Goal: Complete application form

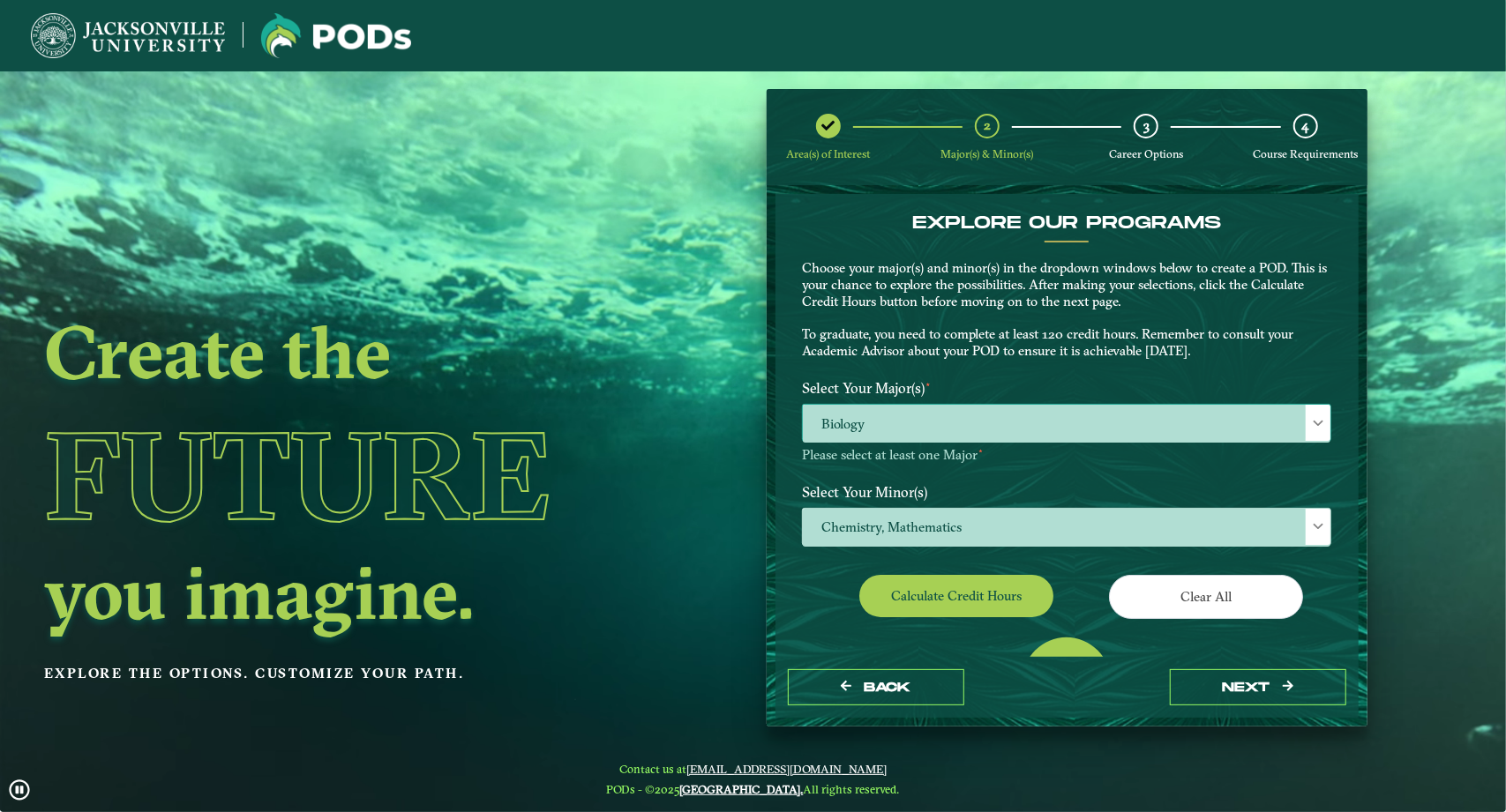
scroll to position [9, 77]
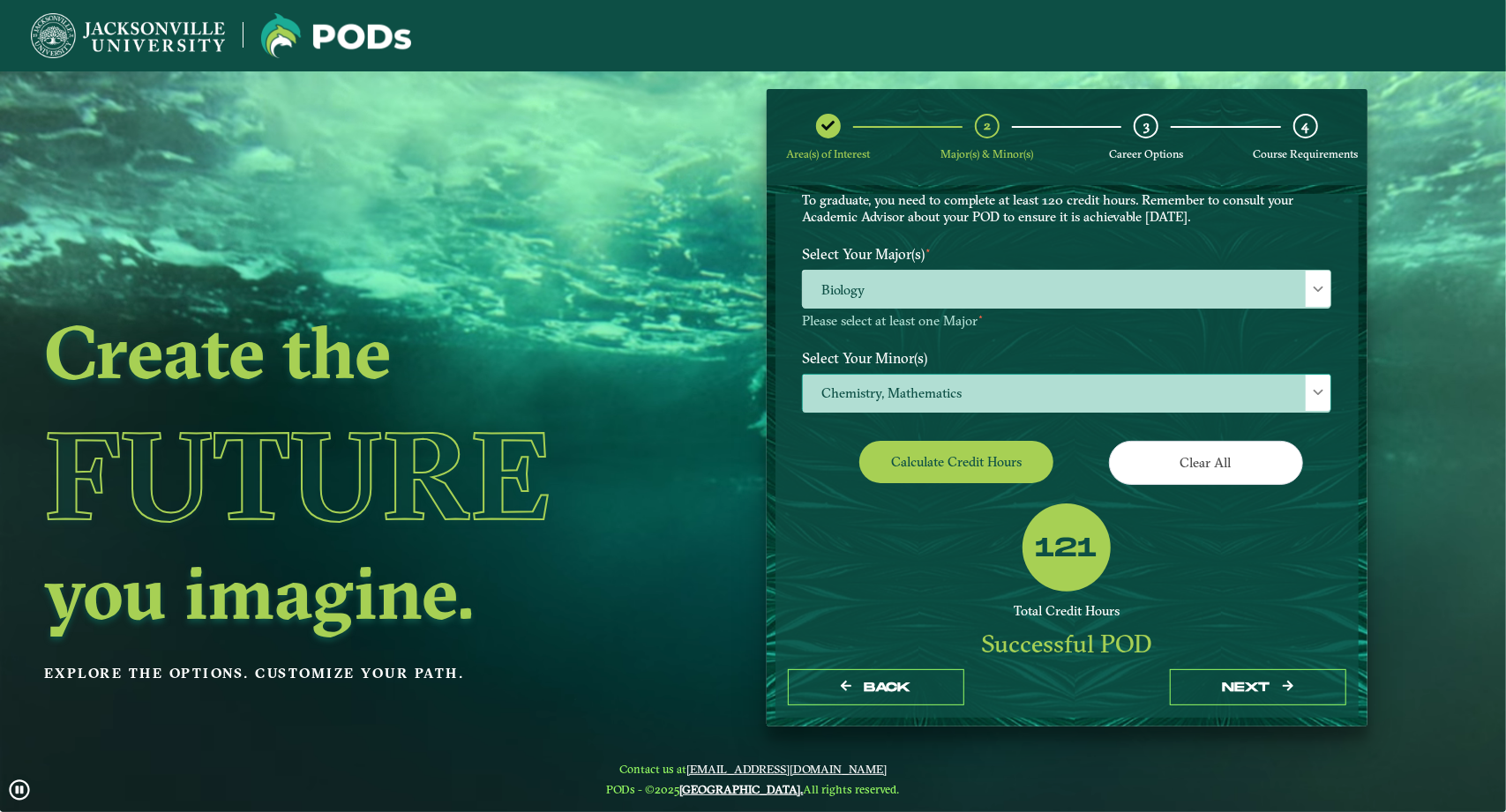
click at [1037, 400] on span "Chemistry, Mathematics" at bounding box center [1066, 393] width 528 height 38
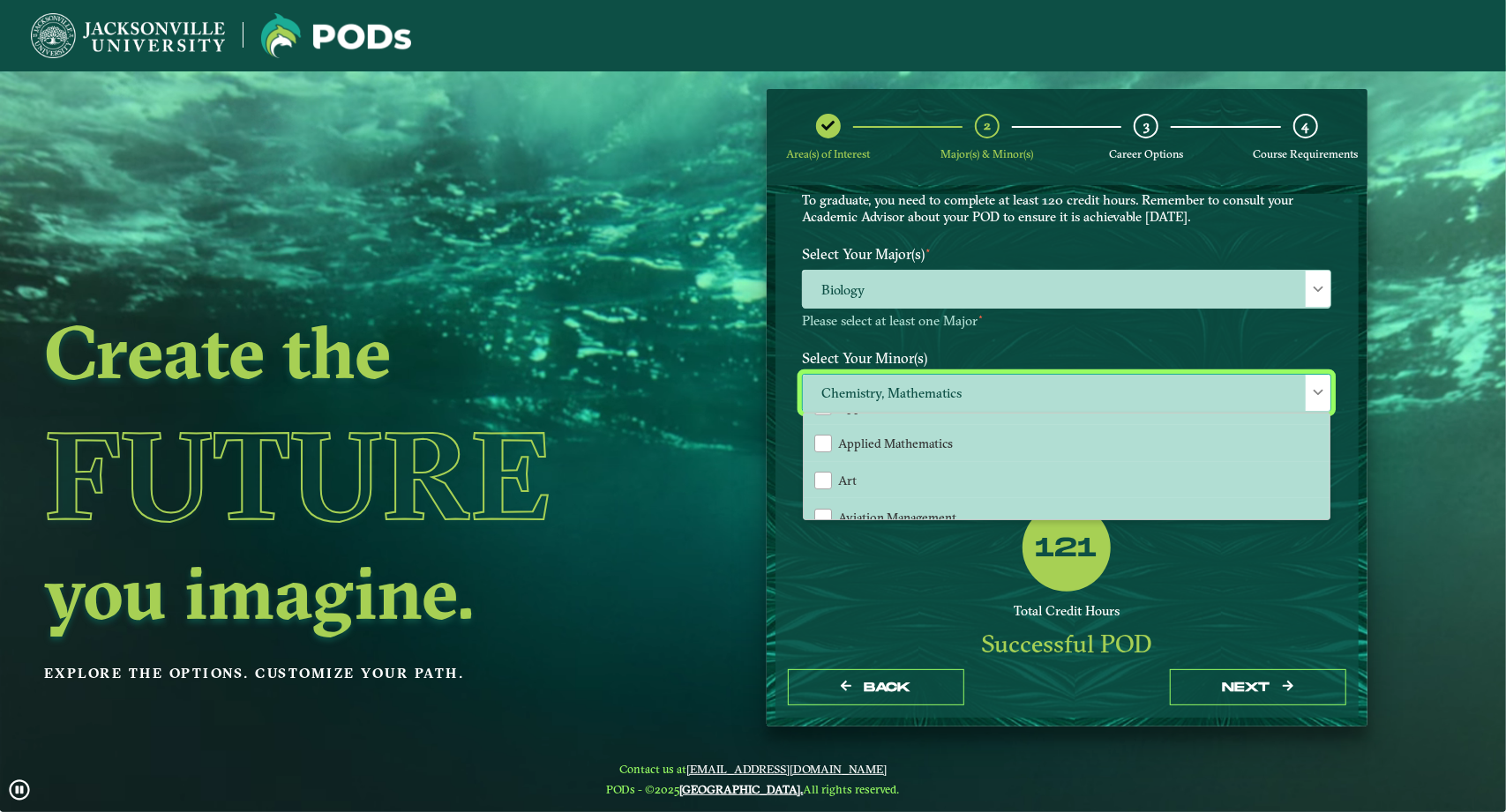
scroll to position [98, 0]
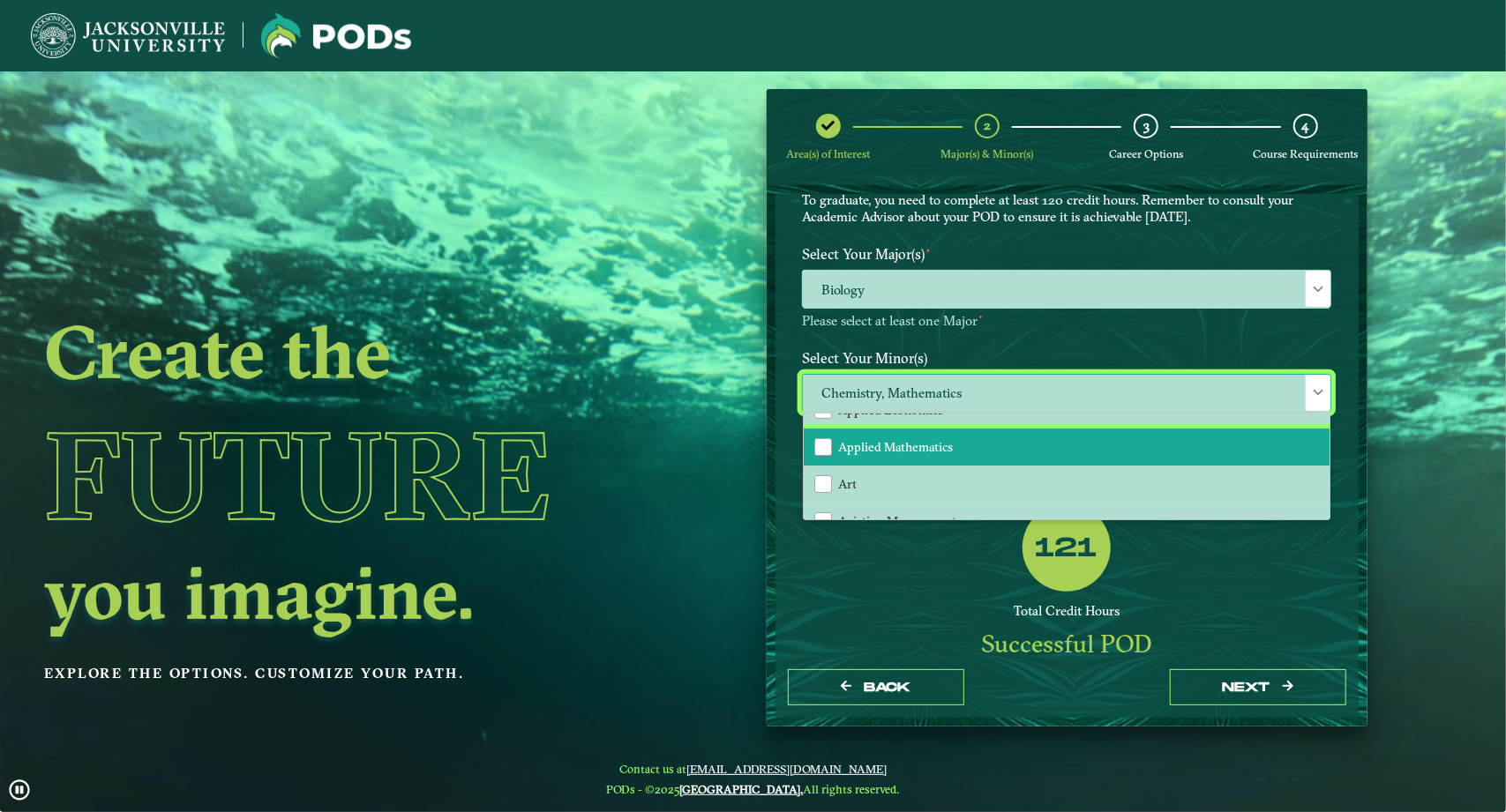
click at [861, 445] on span "Applied Mathematics" at bounding box center [895, 447] width 115 height 16
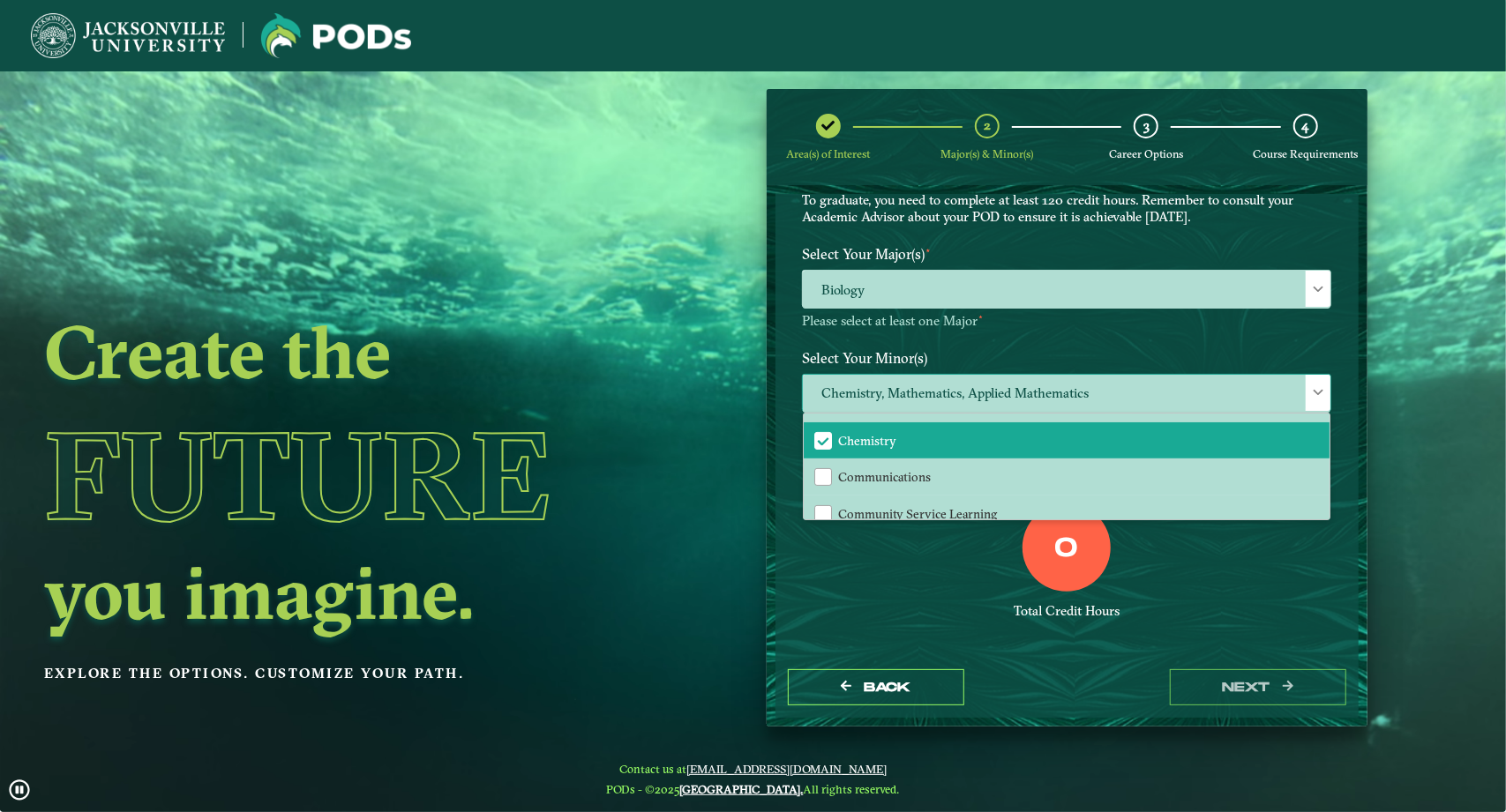
scroll to position [418, 0]
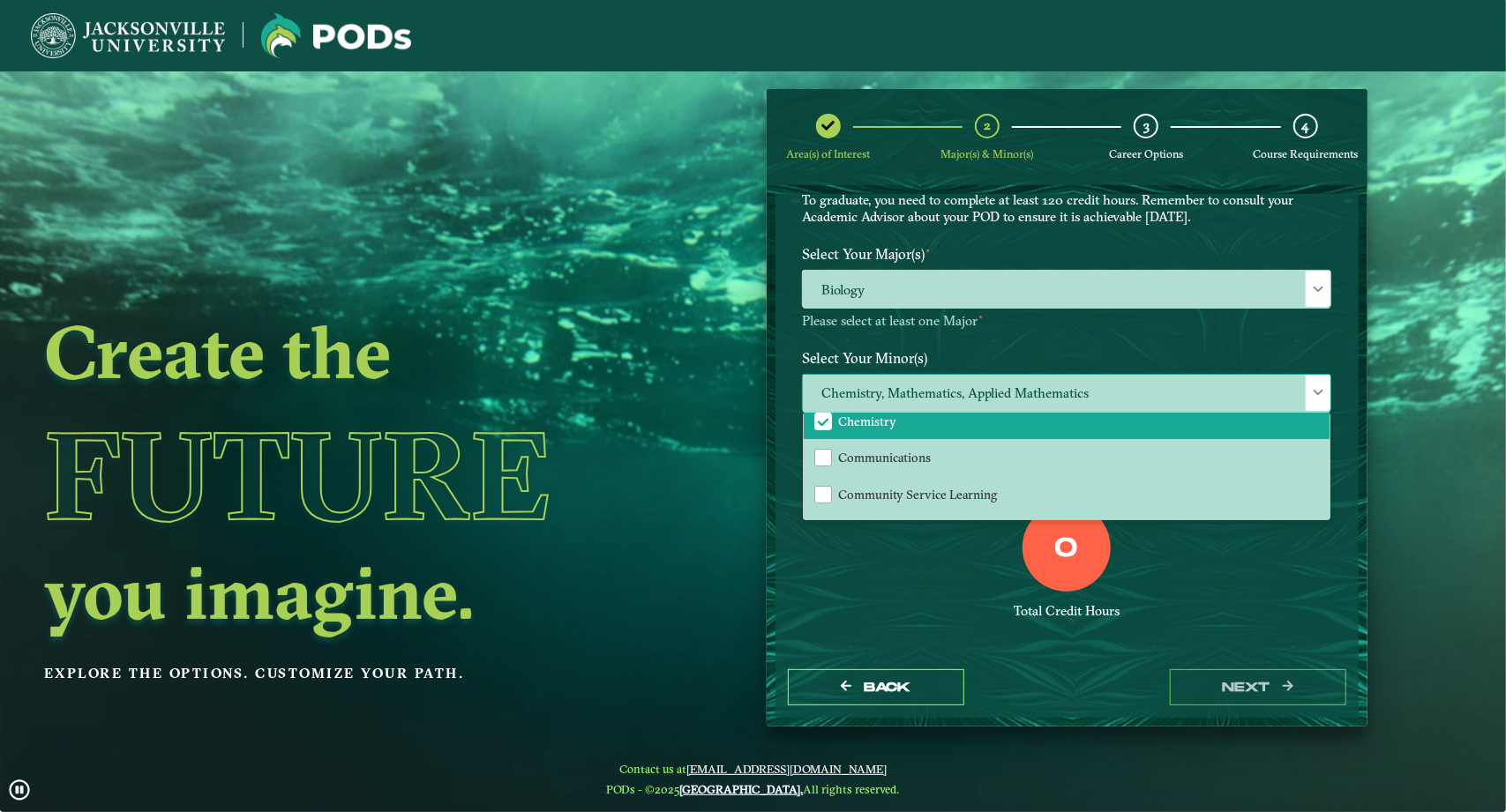
click at [827, 417] on span "Chemistry" at bounding box center [823, 422] width 16 height 16
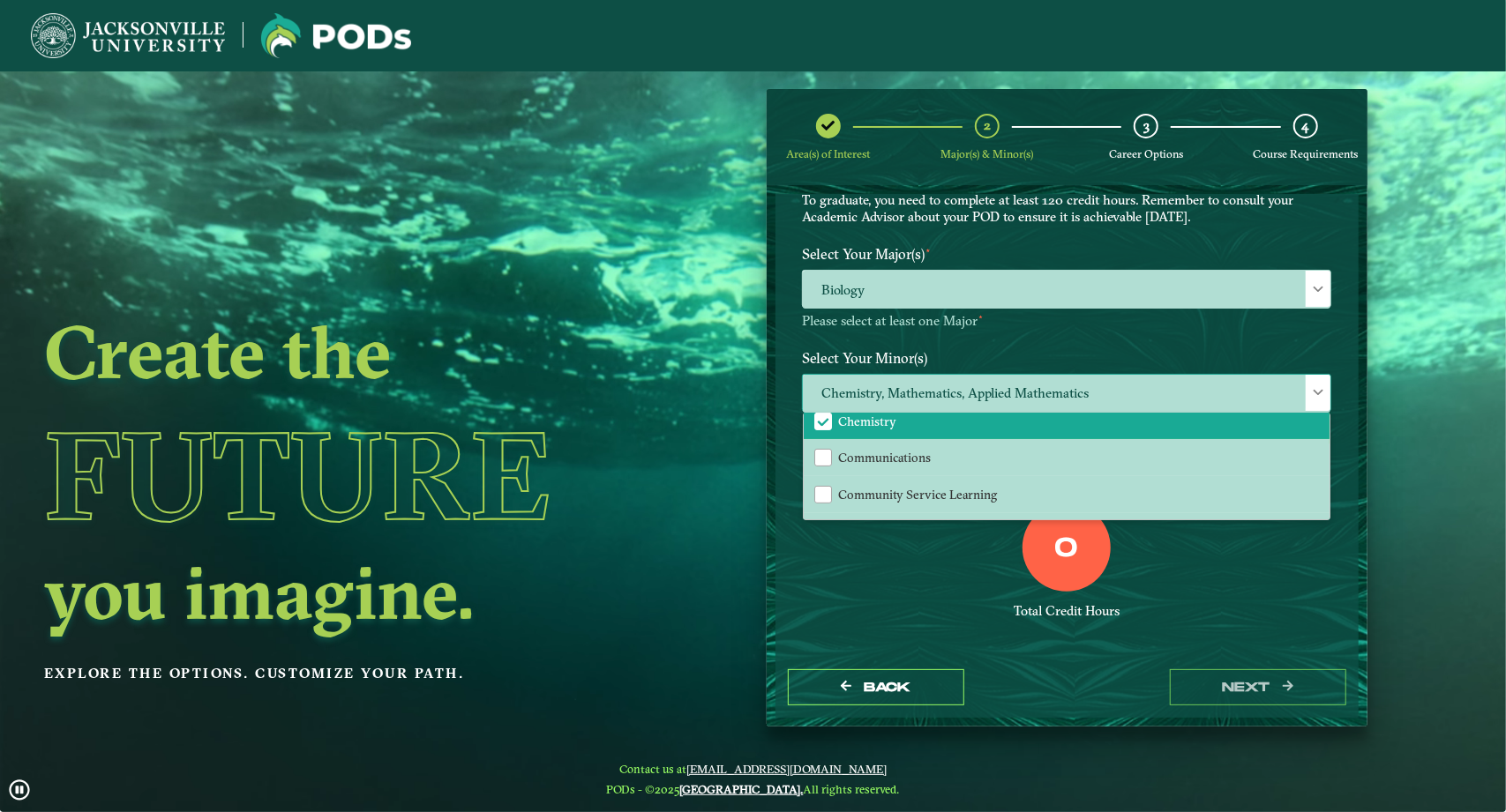
scroll to position [425, 0]
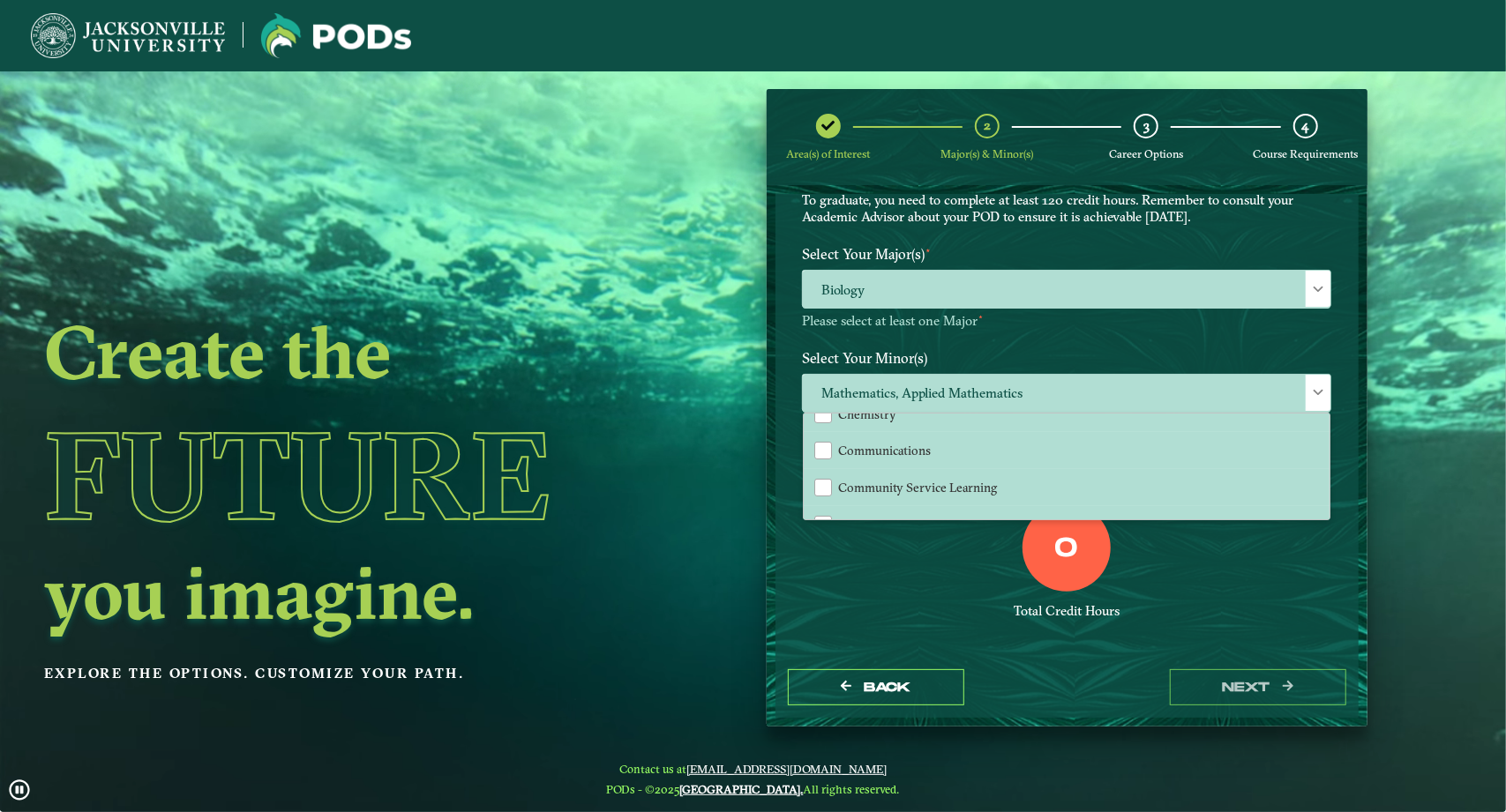
click at [1014, 593] on div "0 Total Credit Hours" at bounding box center [1066, 578] width 555 height 150
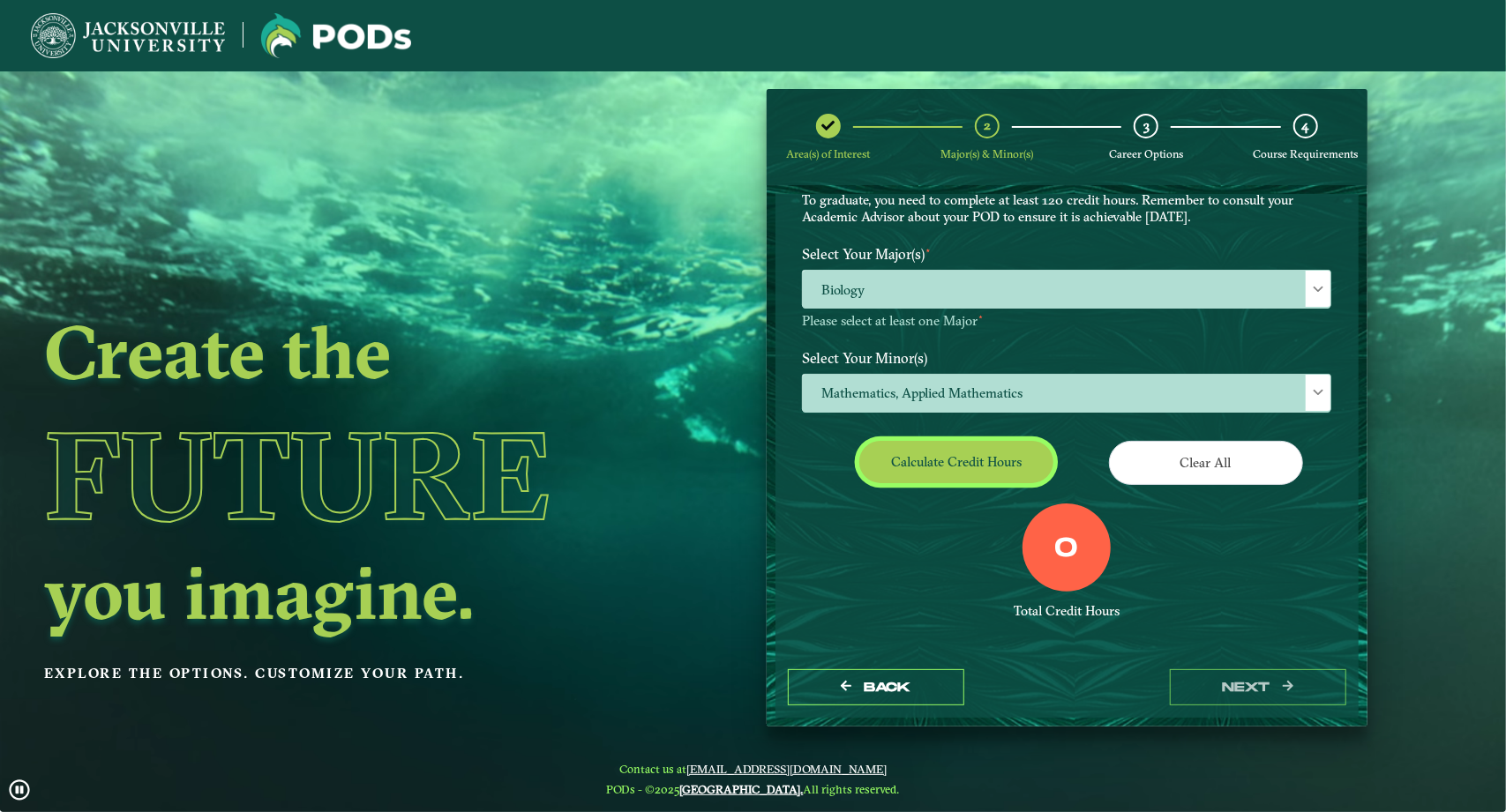
click at [1002, 461] on button "Calculate credit hours" at bounding box center [957, 462] width 194 height 41
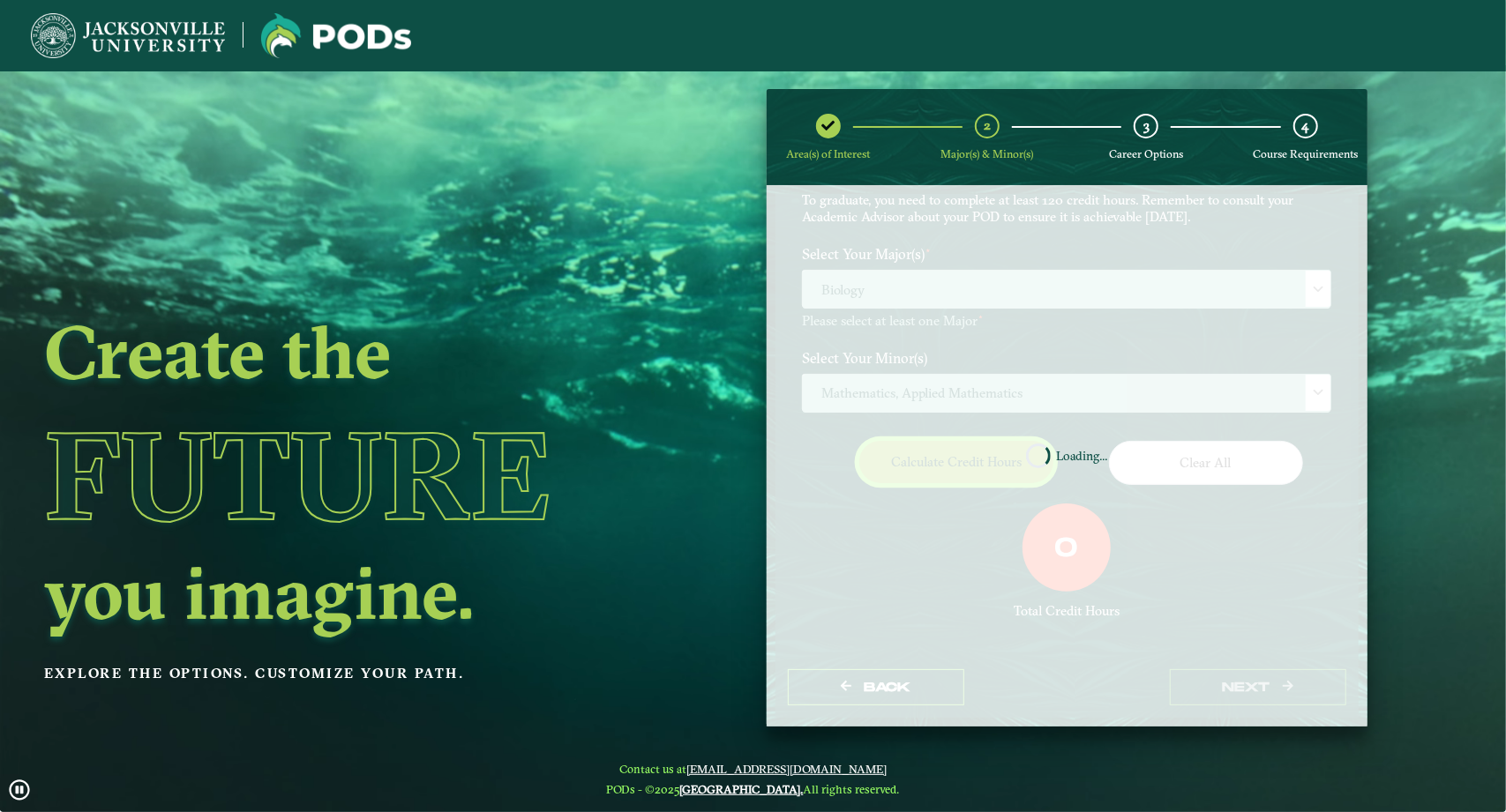
scroll to position [93, 0]
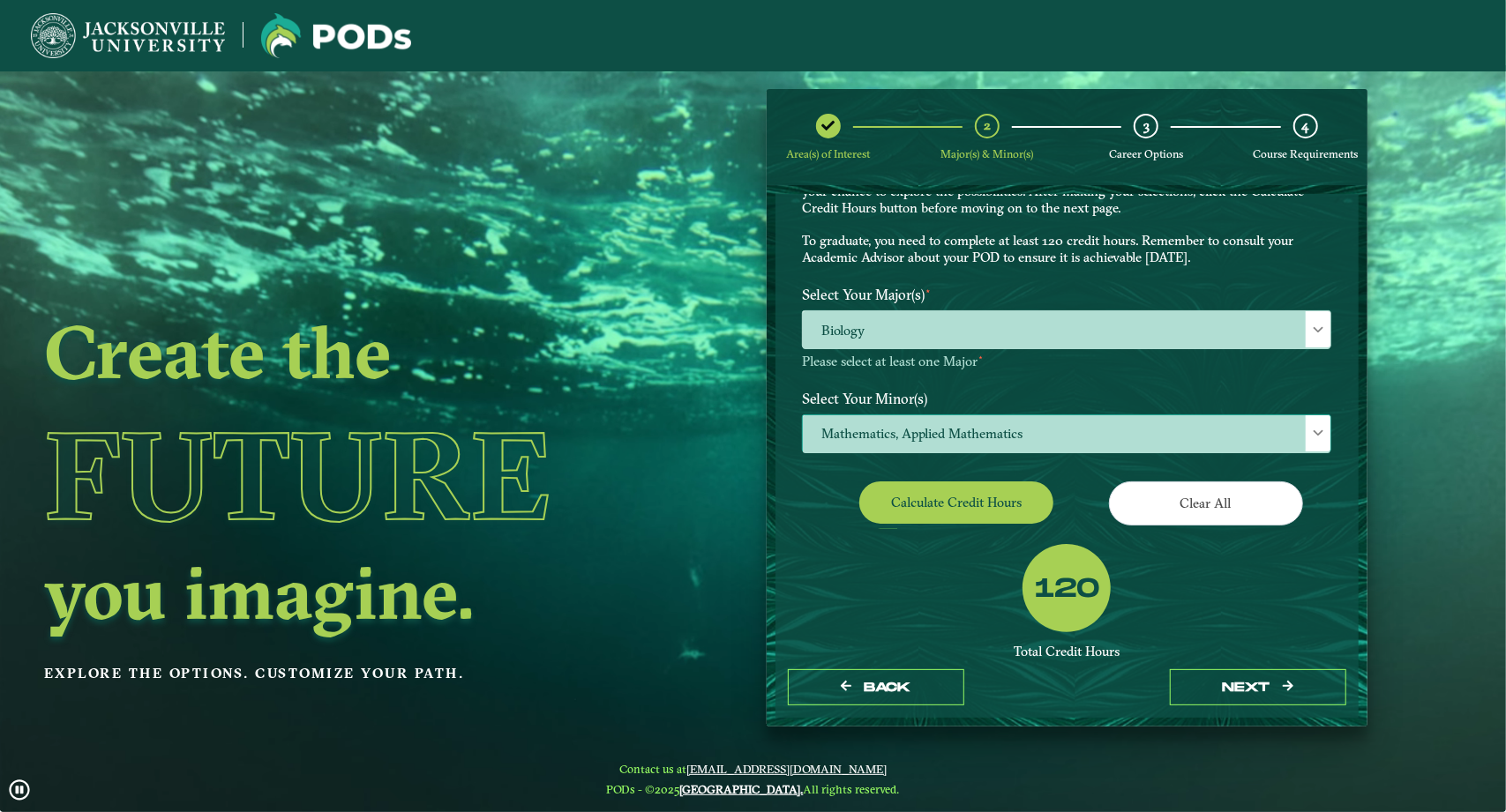
click at [1011, 424] on span "Mathematics, Applied Mathematics" at bounding box center [1066, 433] width 528 height 38
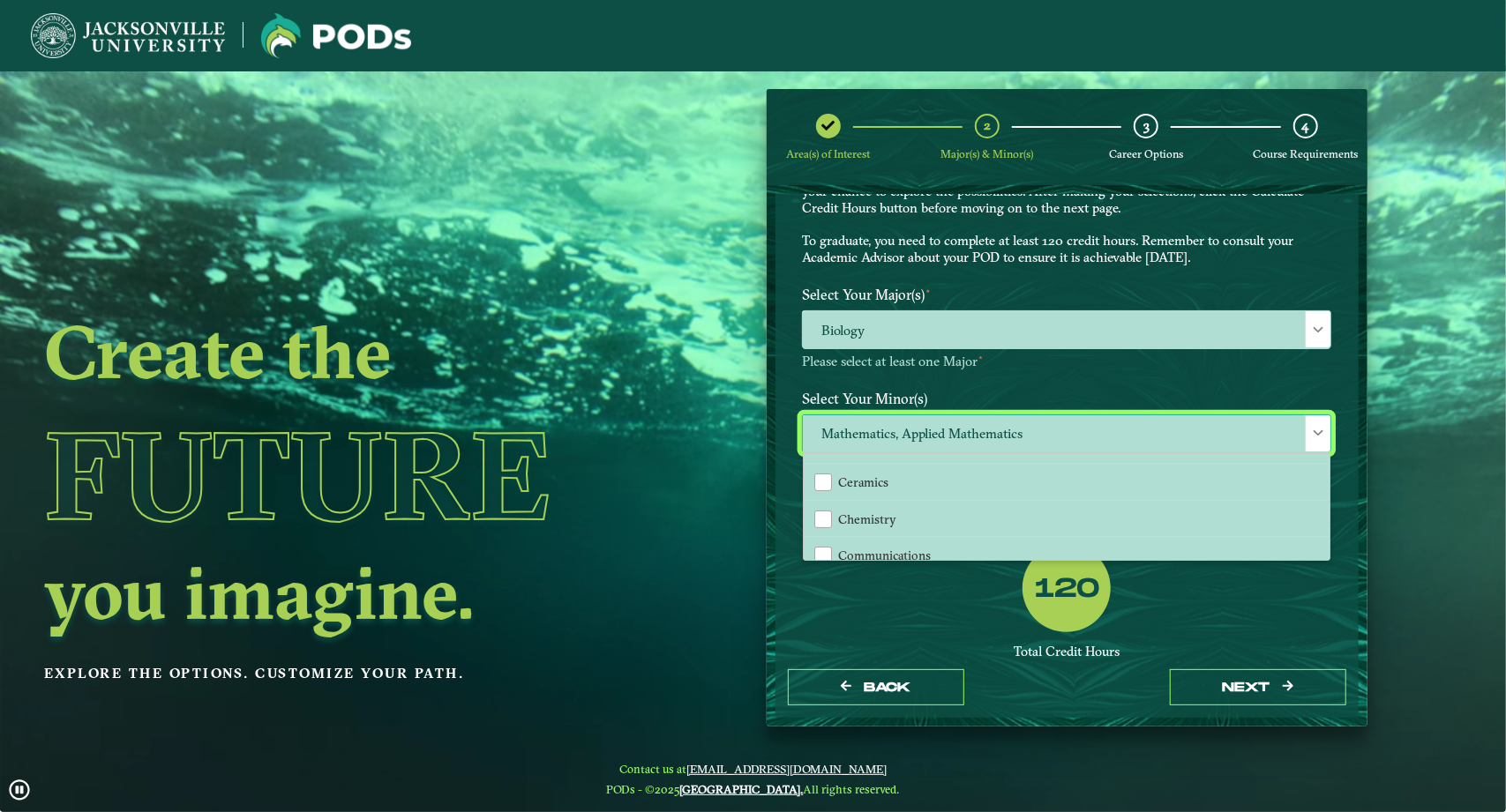
scroll to position [362, 0]
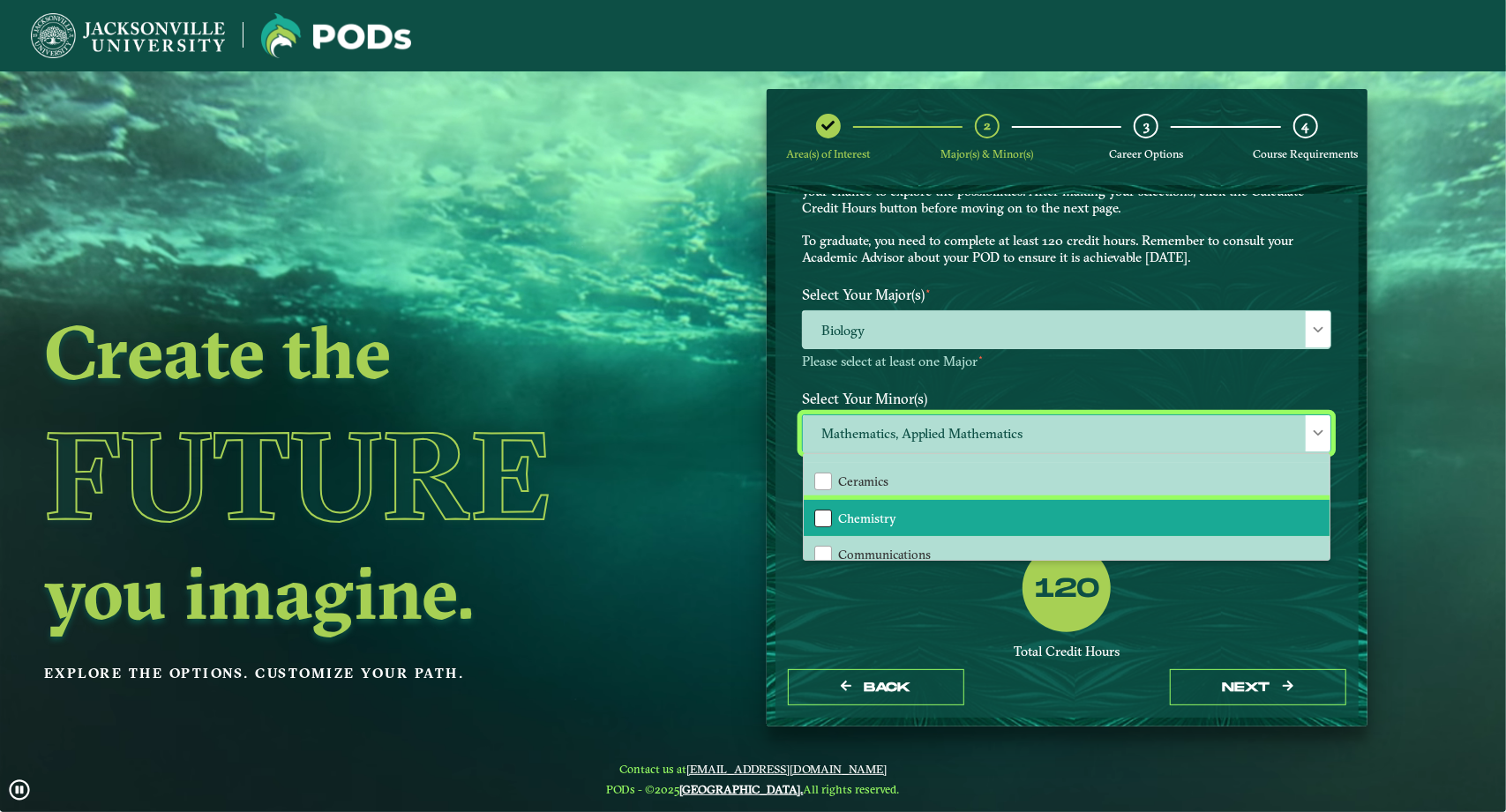
click at [820, 518] on div "Chemistry" at bounding box center [823, 519] width 18 height 18
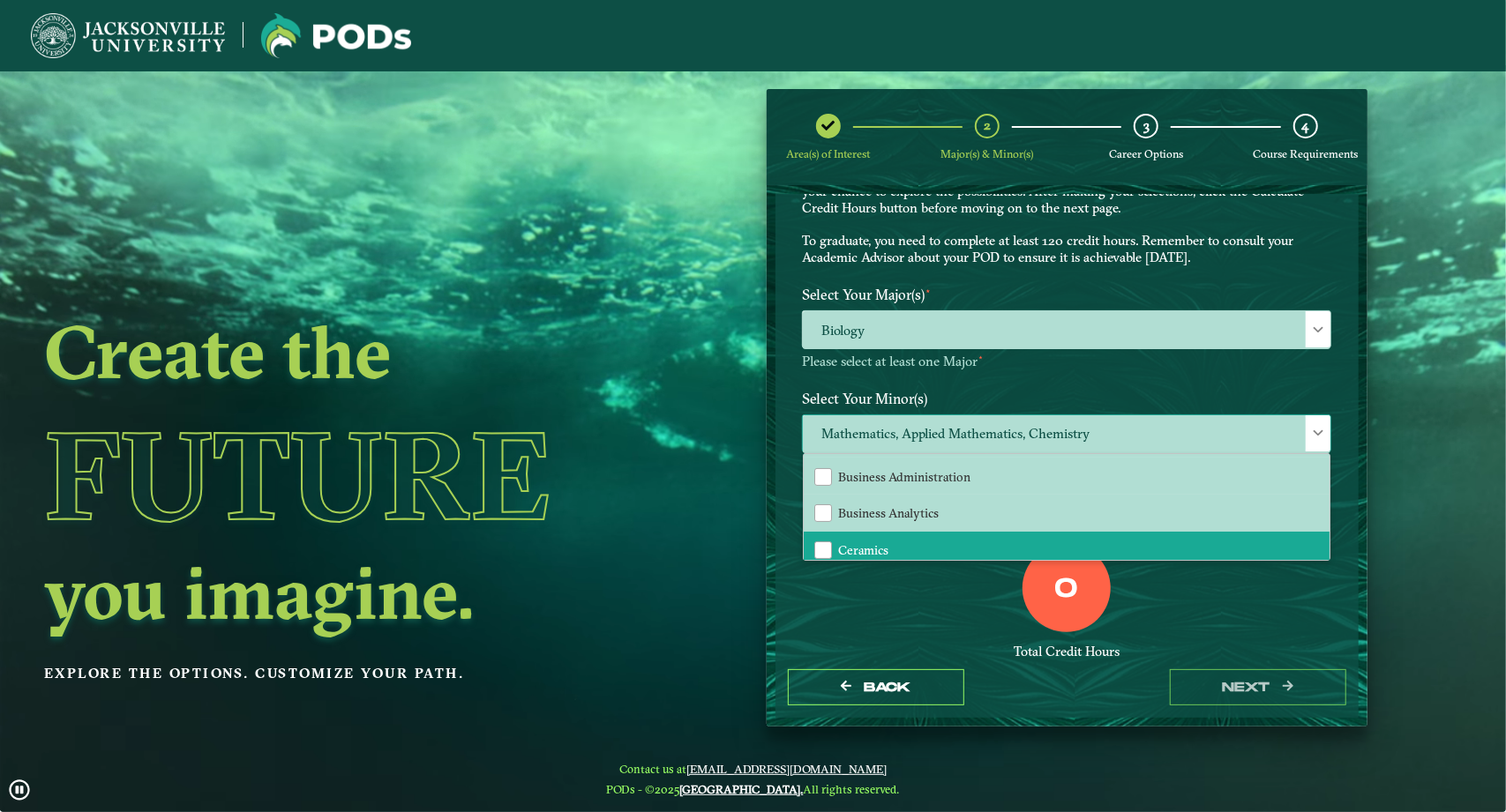
scroll to position [251, 0]
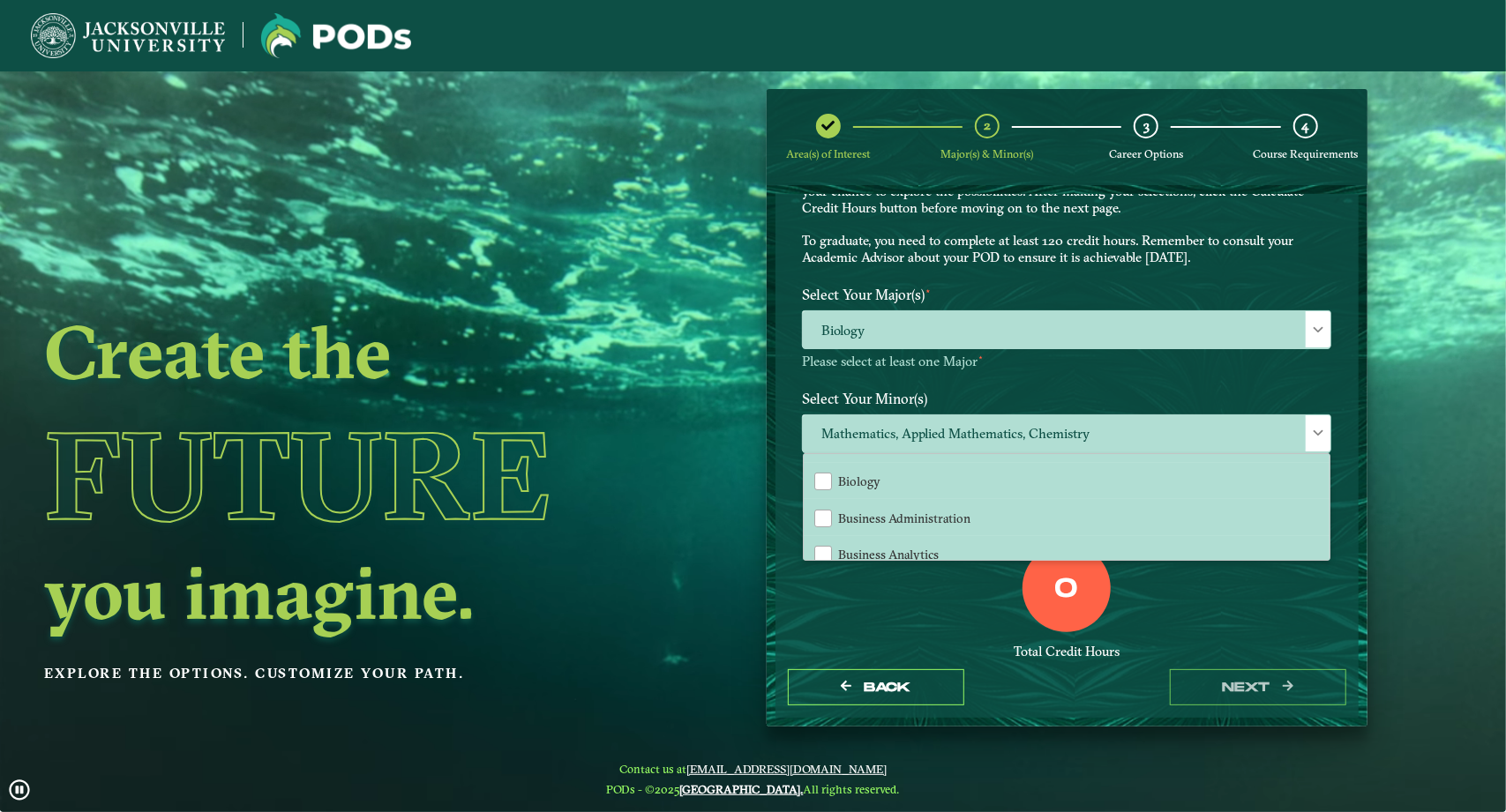
click at [1002, 604] on div "0 Total Credit Hours" at bounding box center [1066, 619] width 555 height 150
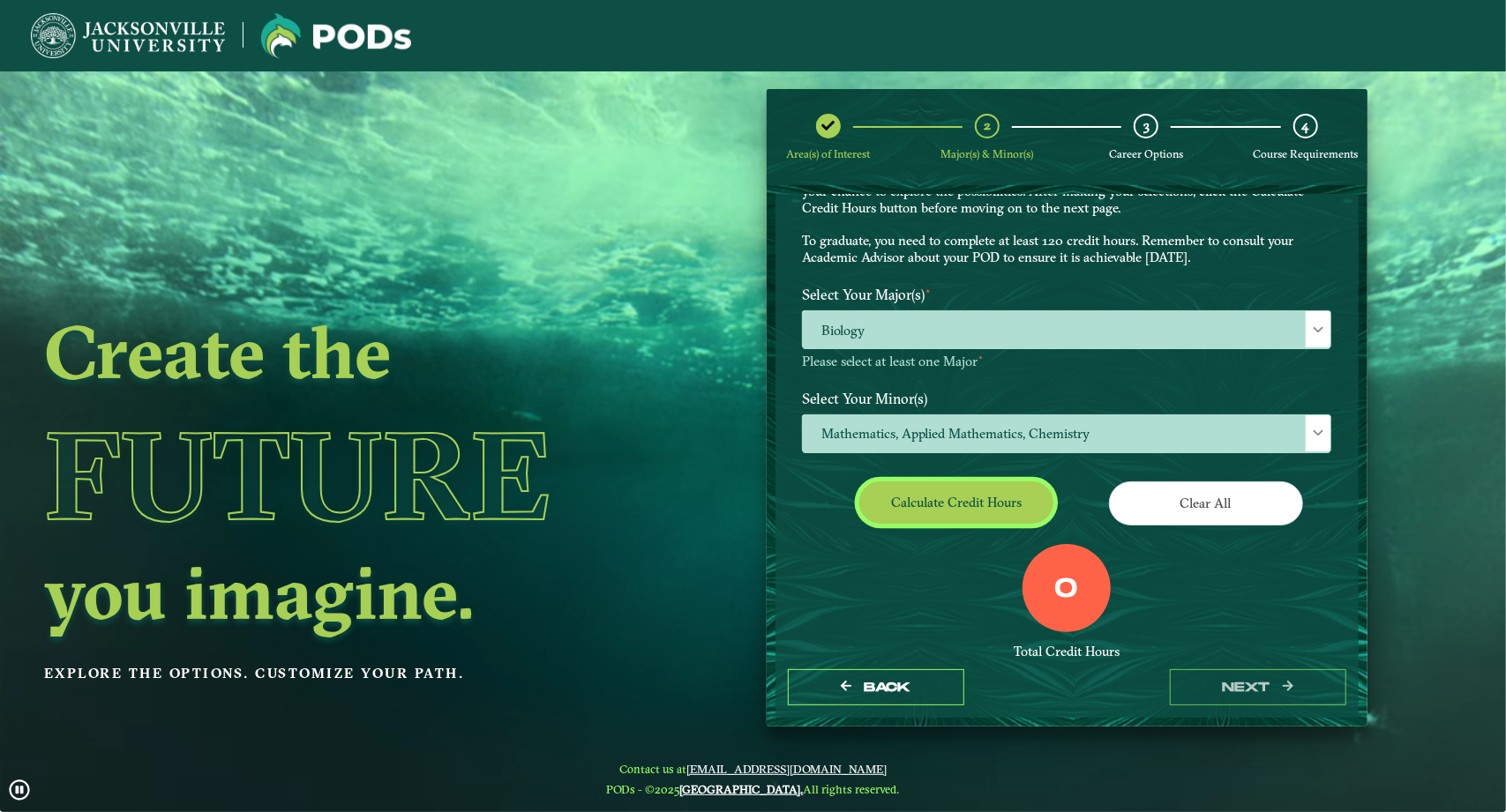
click at [1002, 514] on button "Calculate credit hours" at bounding box center [957, 502] width 194 height 41
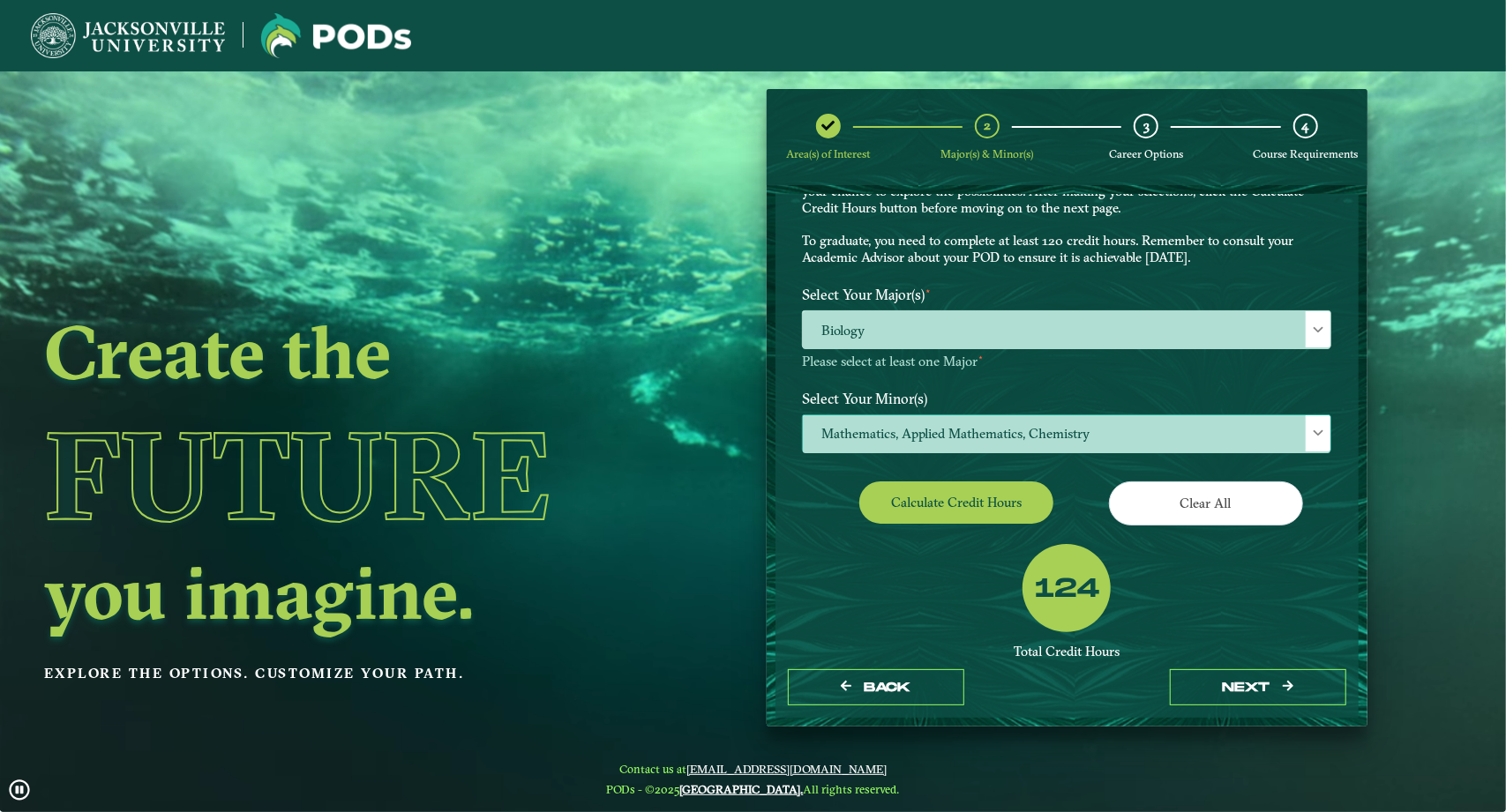
click at [1032, 439] on span "Mathematics, Applied Mathematics, Chemistry" at bounding box center [1066, 433] width 528 height 38
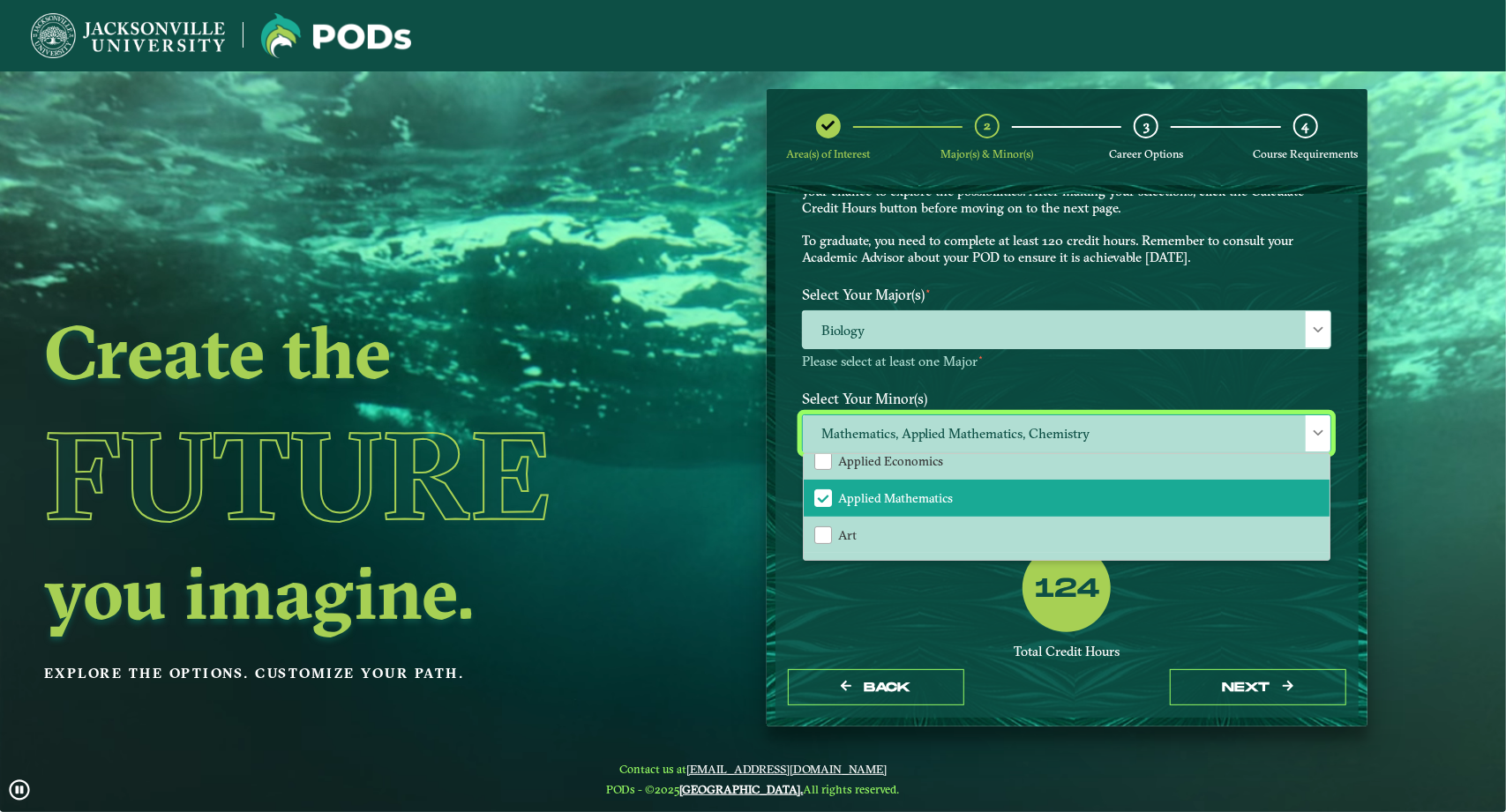
scroll to position [97, 0]
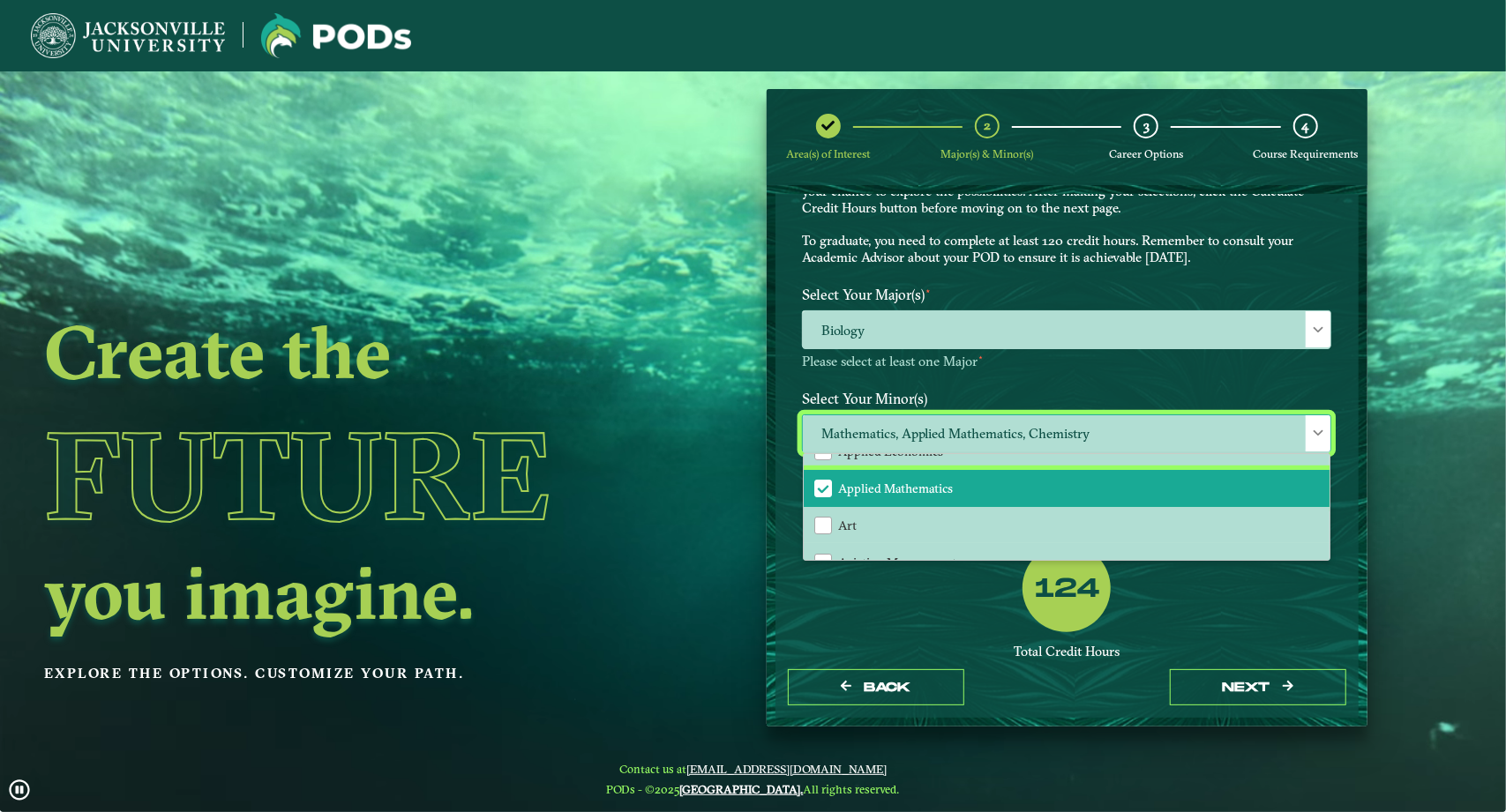
click at [821, 484] on span "Applied Mathematics" at bounding box center [823, 488] width 16 height 16
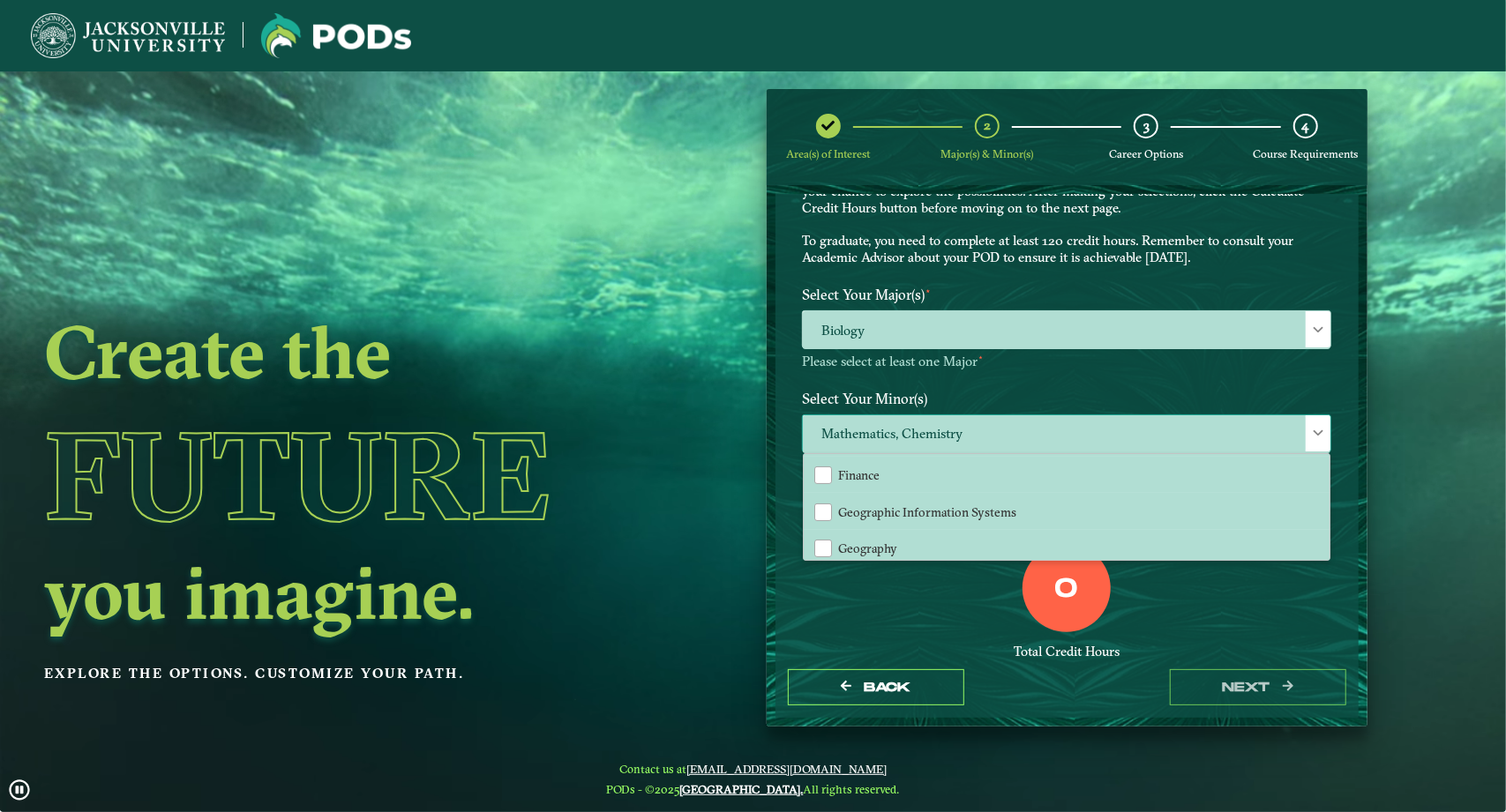
scroll to position [884, 0]
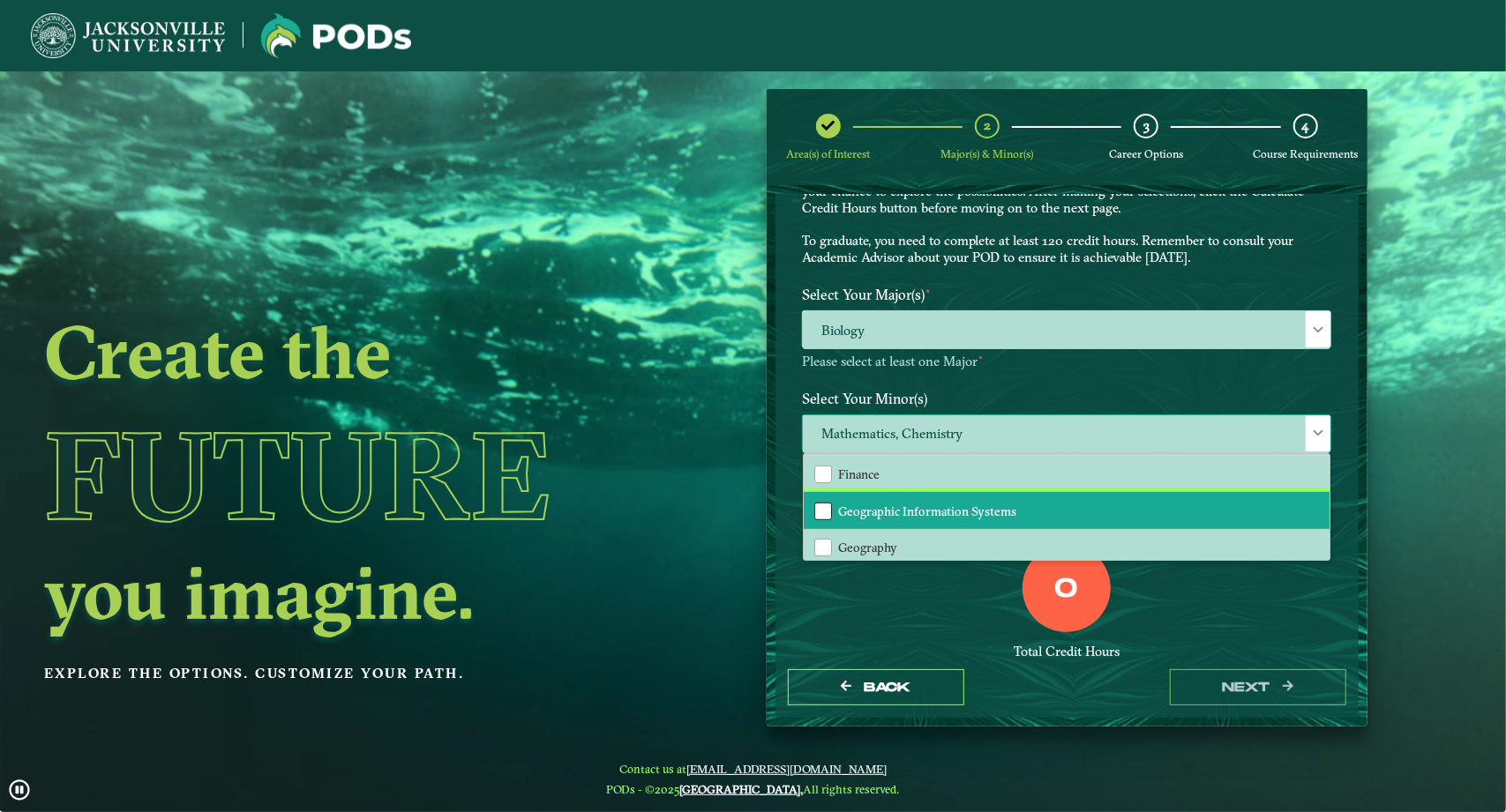
click at [818, 512] on div "Geographic Information Systems" at bounding box center [823, 512] width 18 height 18
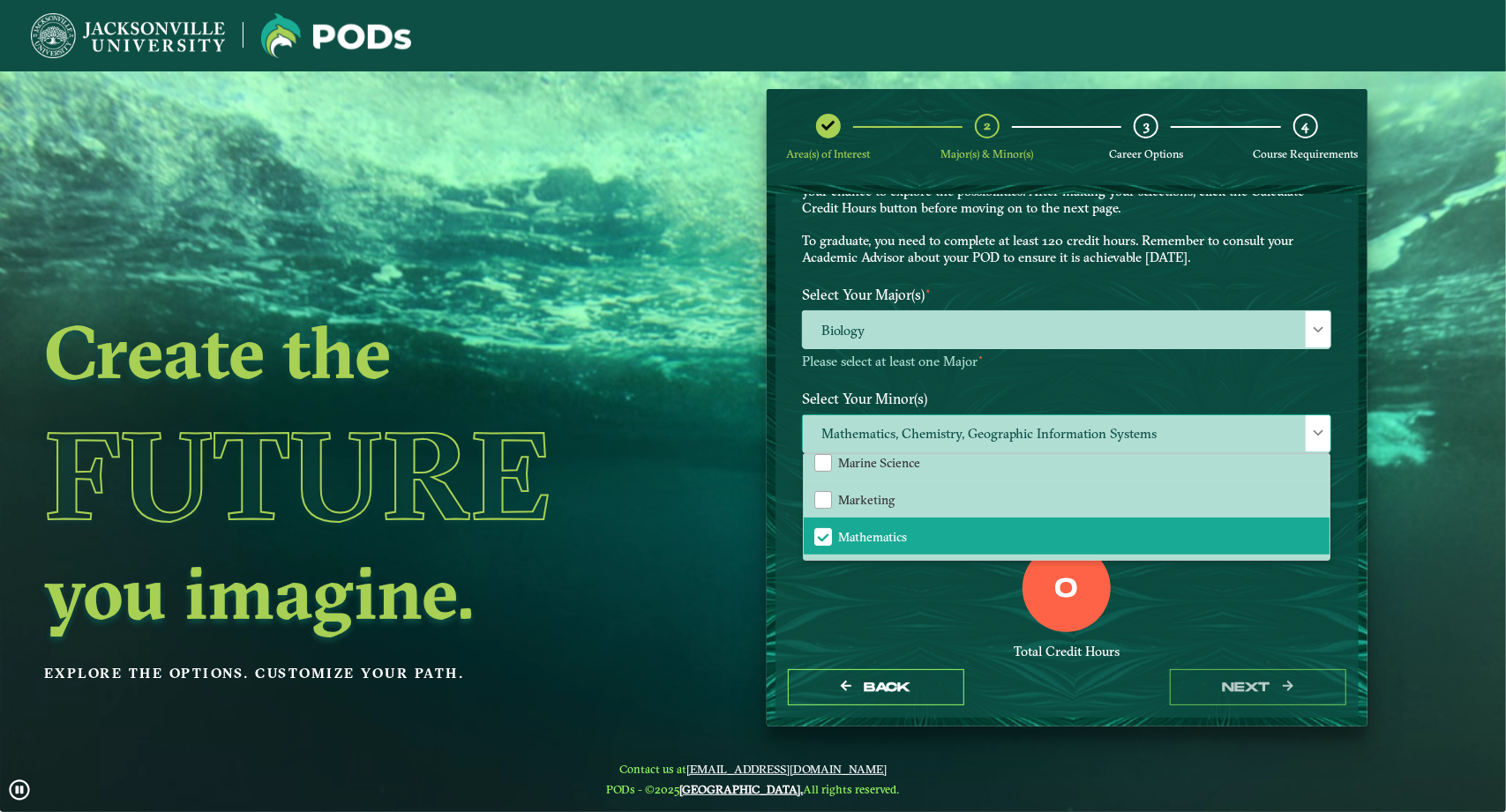
scroll to position [1233, 0]
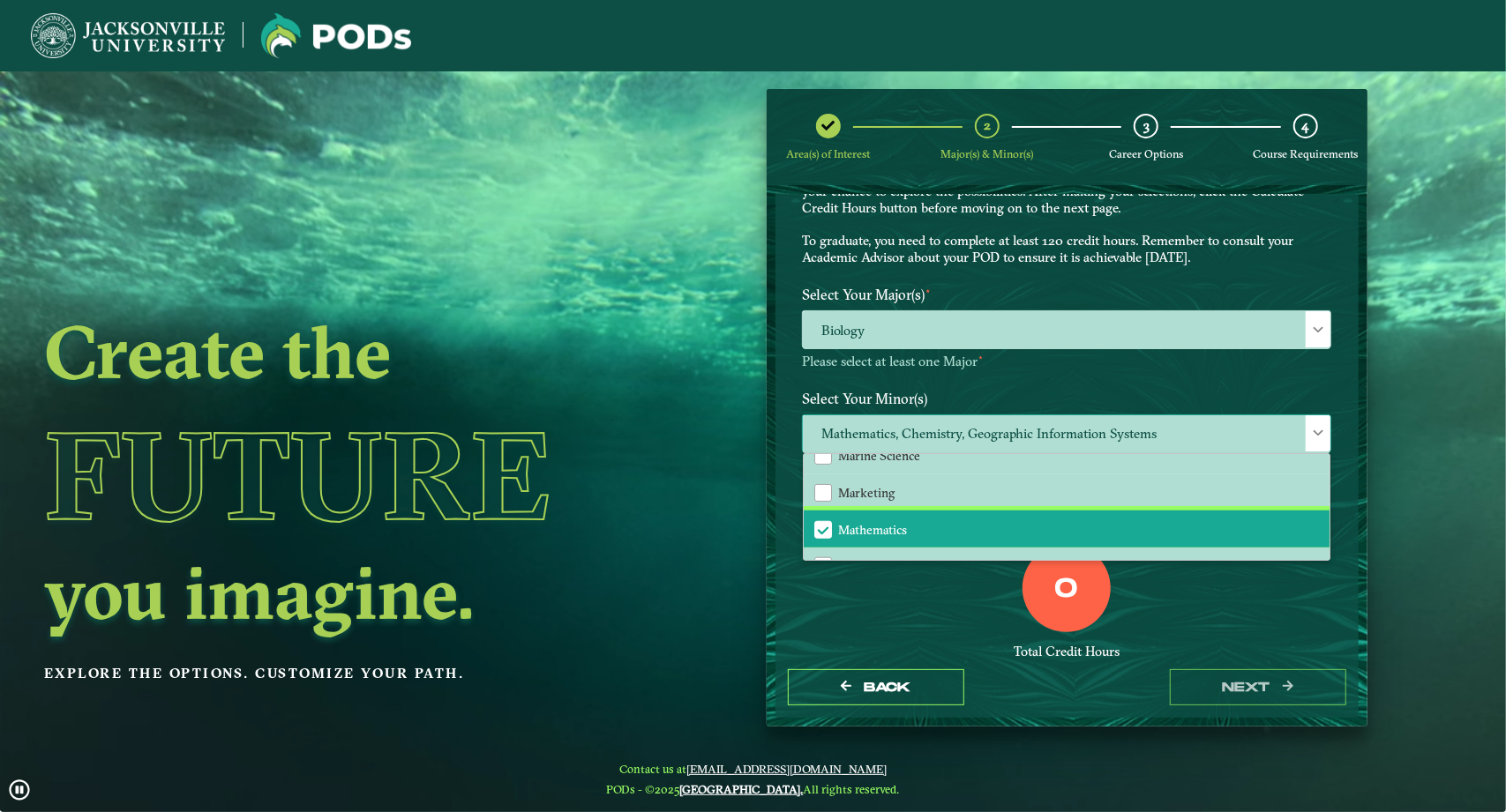
click at [815, 529] on span "Mathematics" at bounding box center [823, 530] width 16 height 16
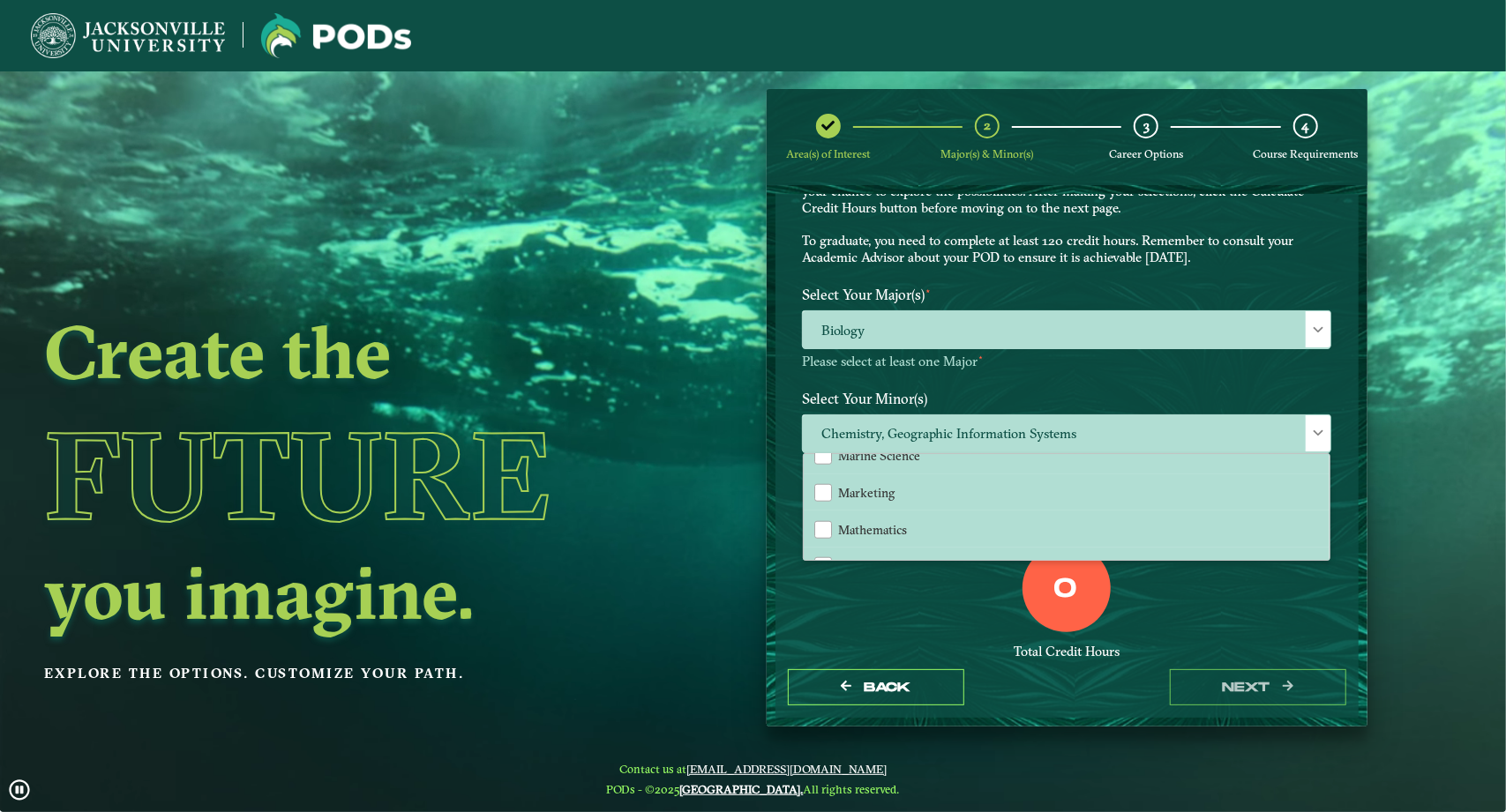
click at [958, 629] on div "0 Total Credit Hours" at bounding box center [1066, 619] width 555 height 150
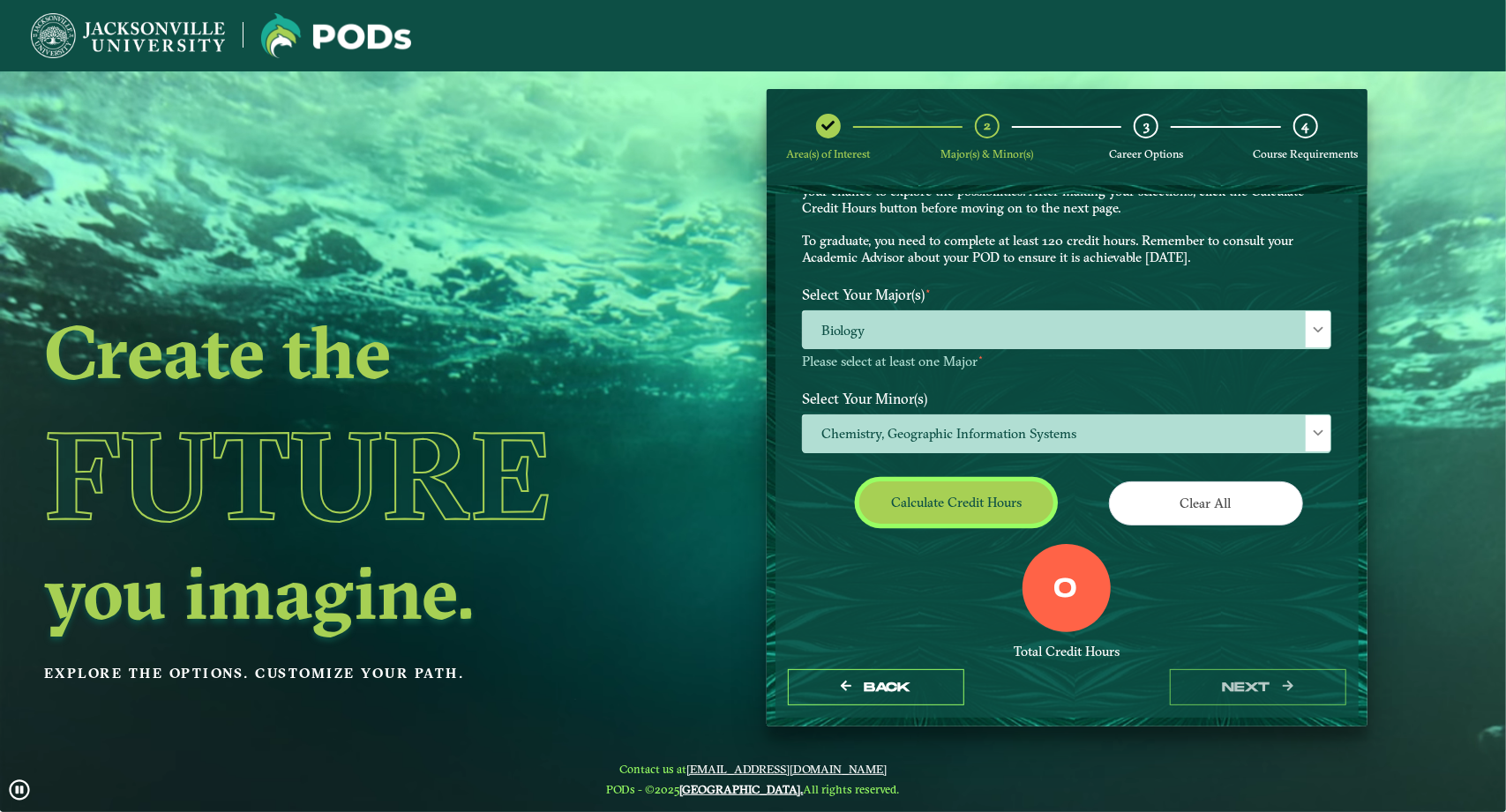
click at [977, 496] on button "Calculate credit hours" at bounding box center [957, 502] width 194 height 41
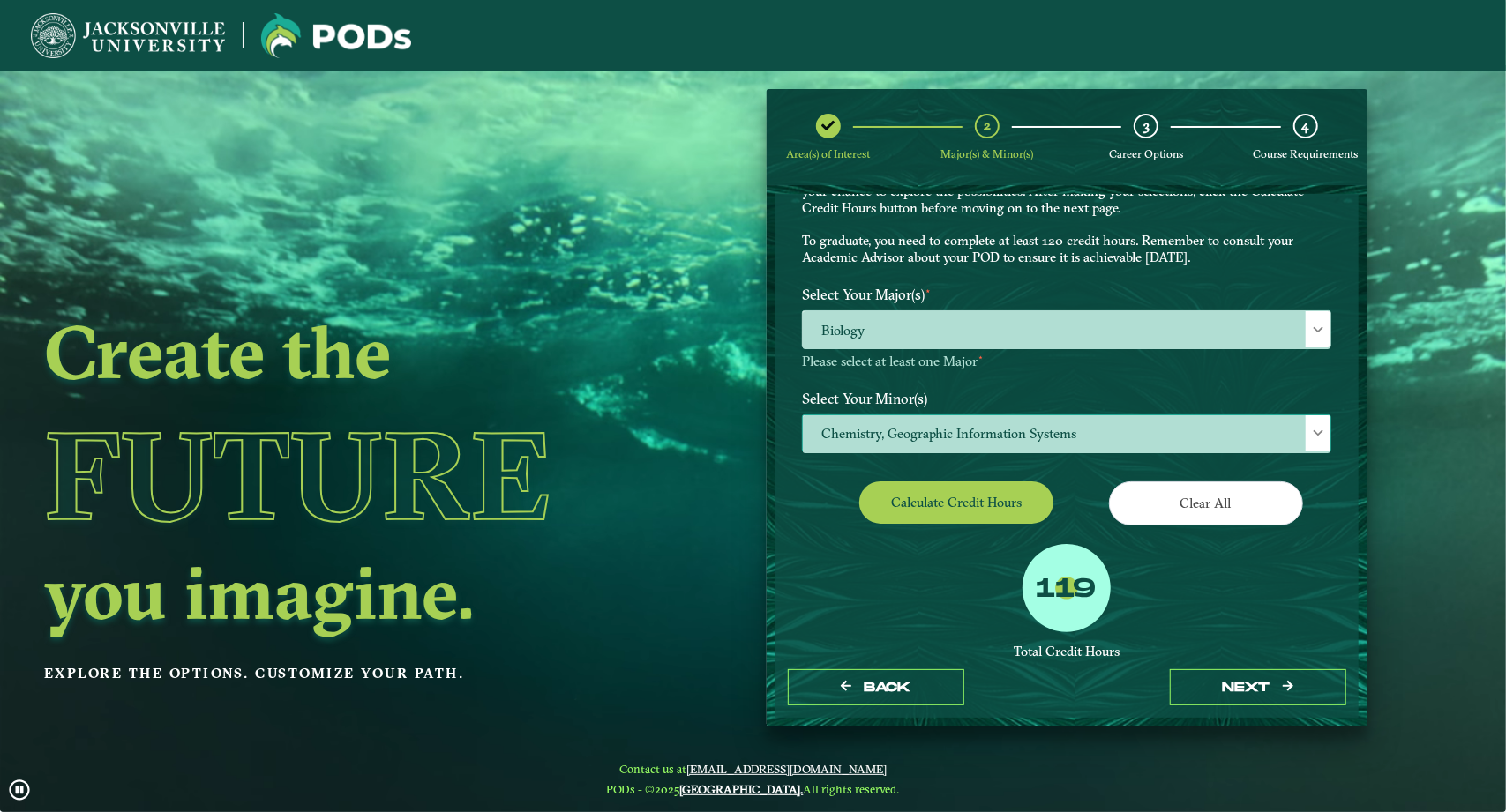
click at [975, 436] on span "Chemistry, Geographic Information Systems" at bounding box center [1066, 433] width 528 height 38
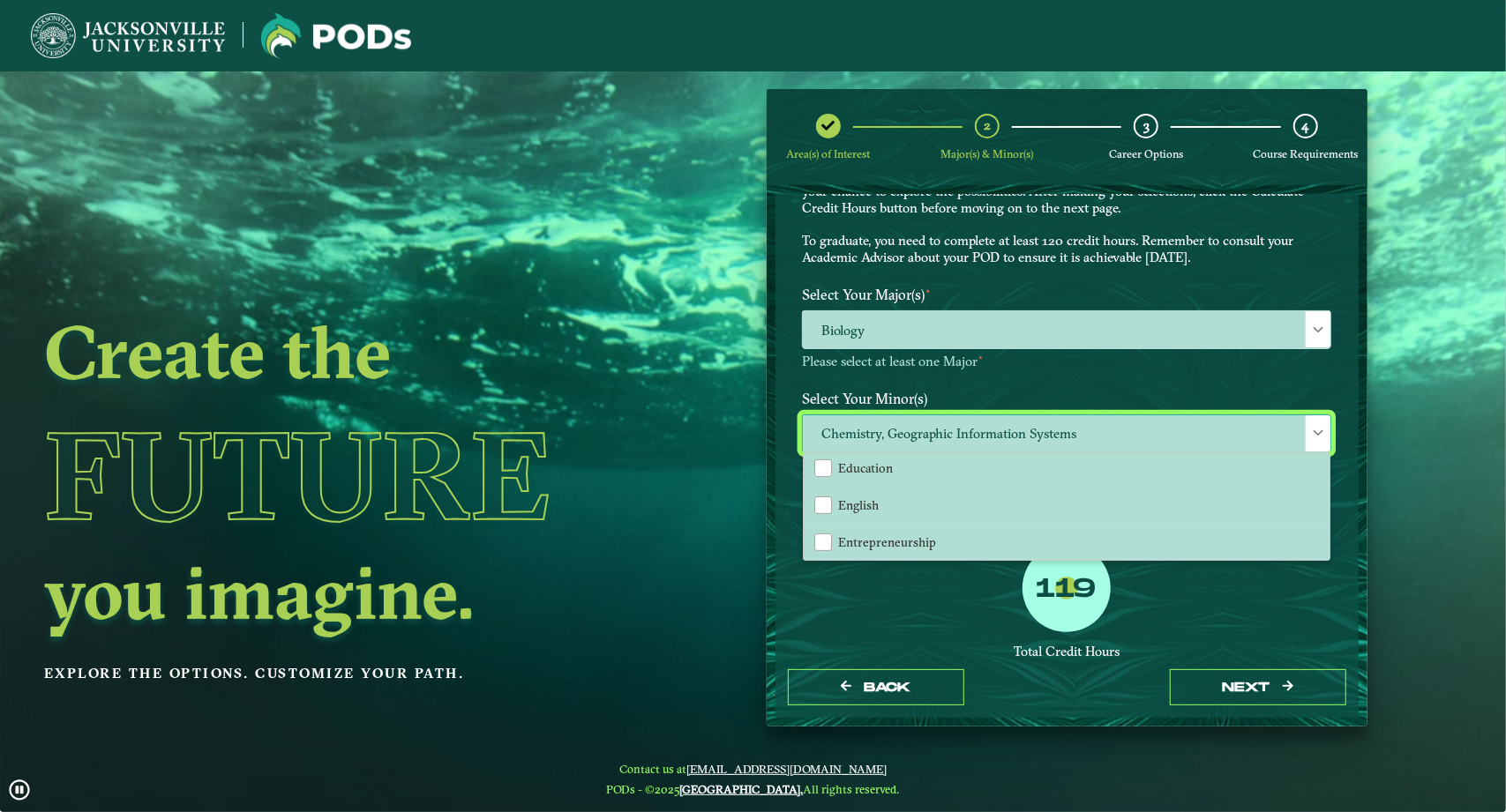
scroll to position [710, 0]
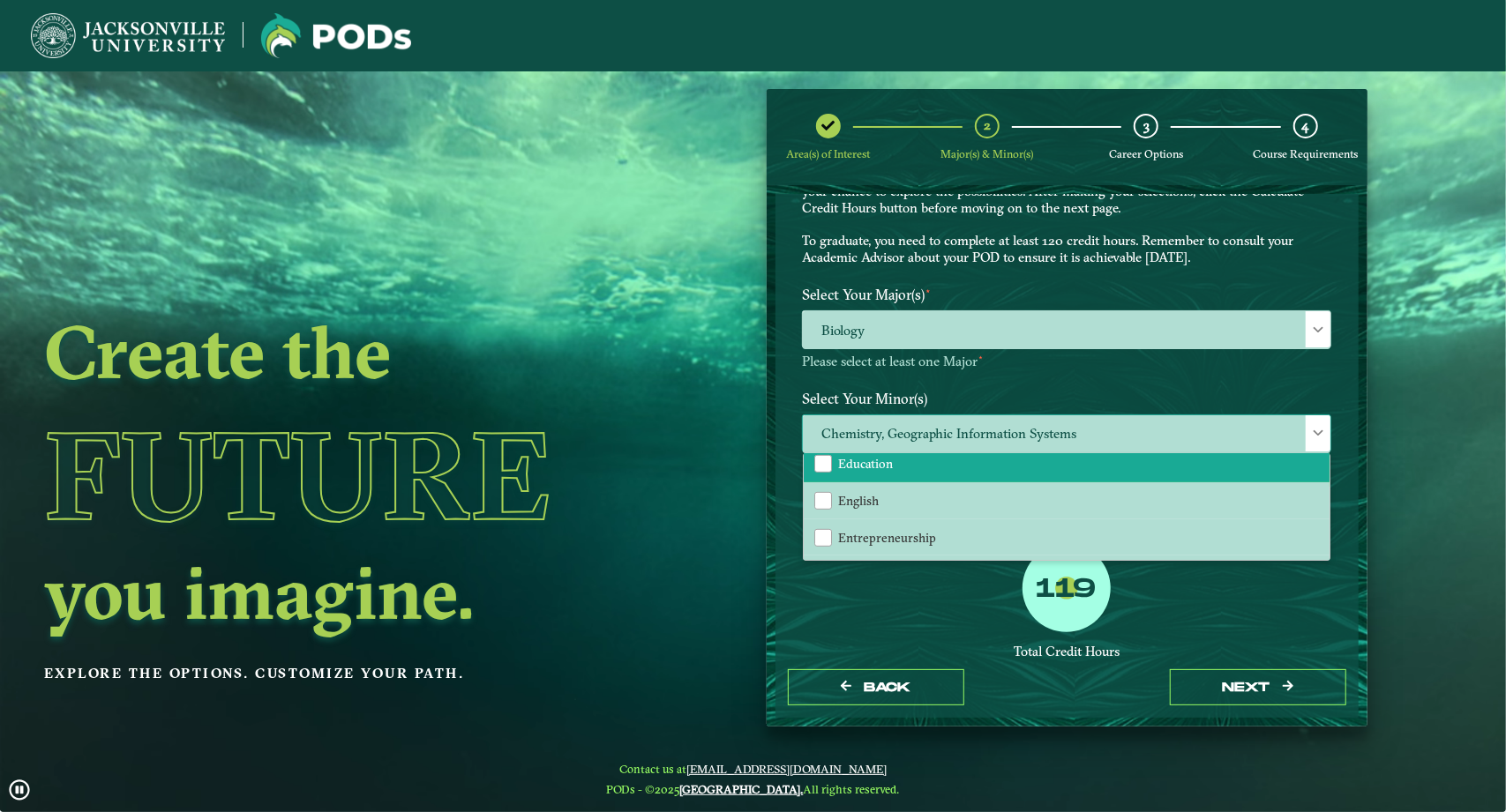
click at [838, 463] on span "Education" at bounding box center [865, 464] width 55 height 16
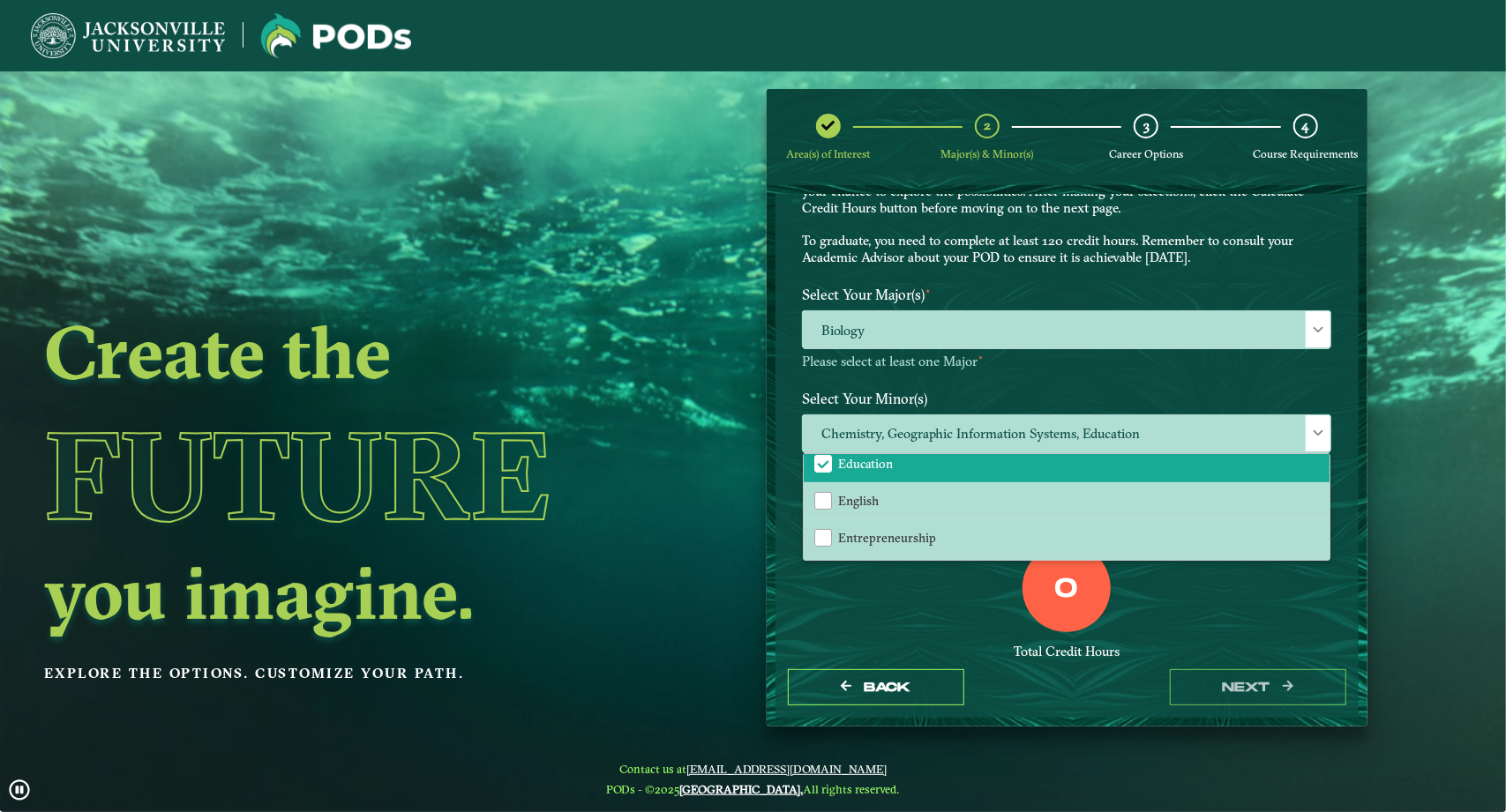
click at [941, 608] on div "0 Total Credit Hours" at bounding box center [1066, 619] width 555 height 150
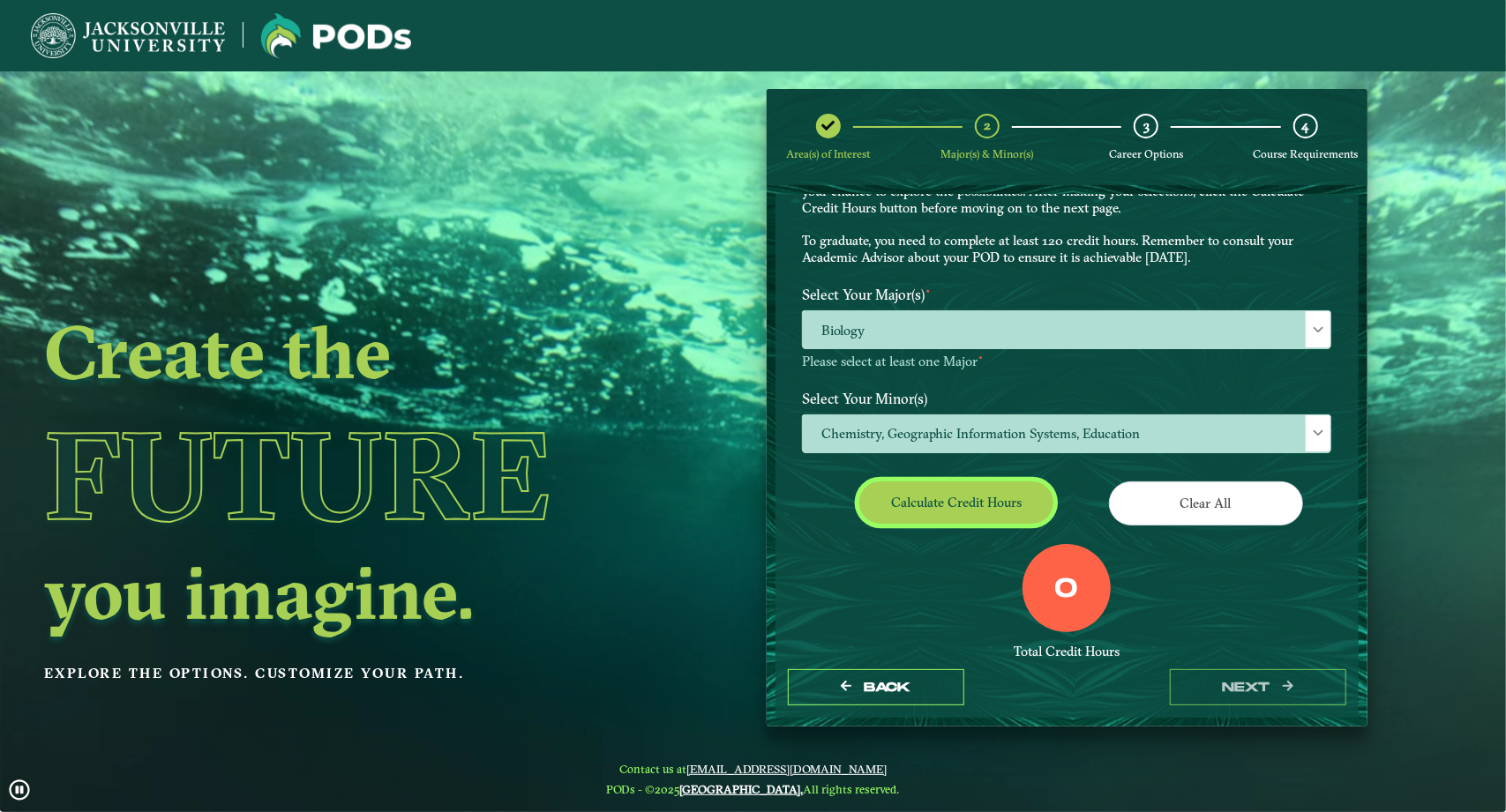
click at [978, 498] on button "Calculate credit hours" at bounding box center [957, 502] width 194 height 41
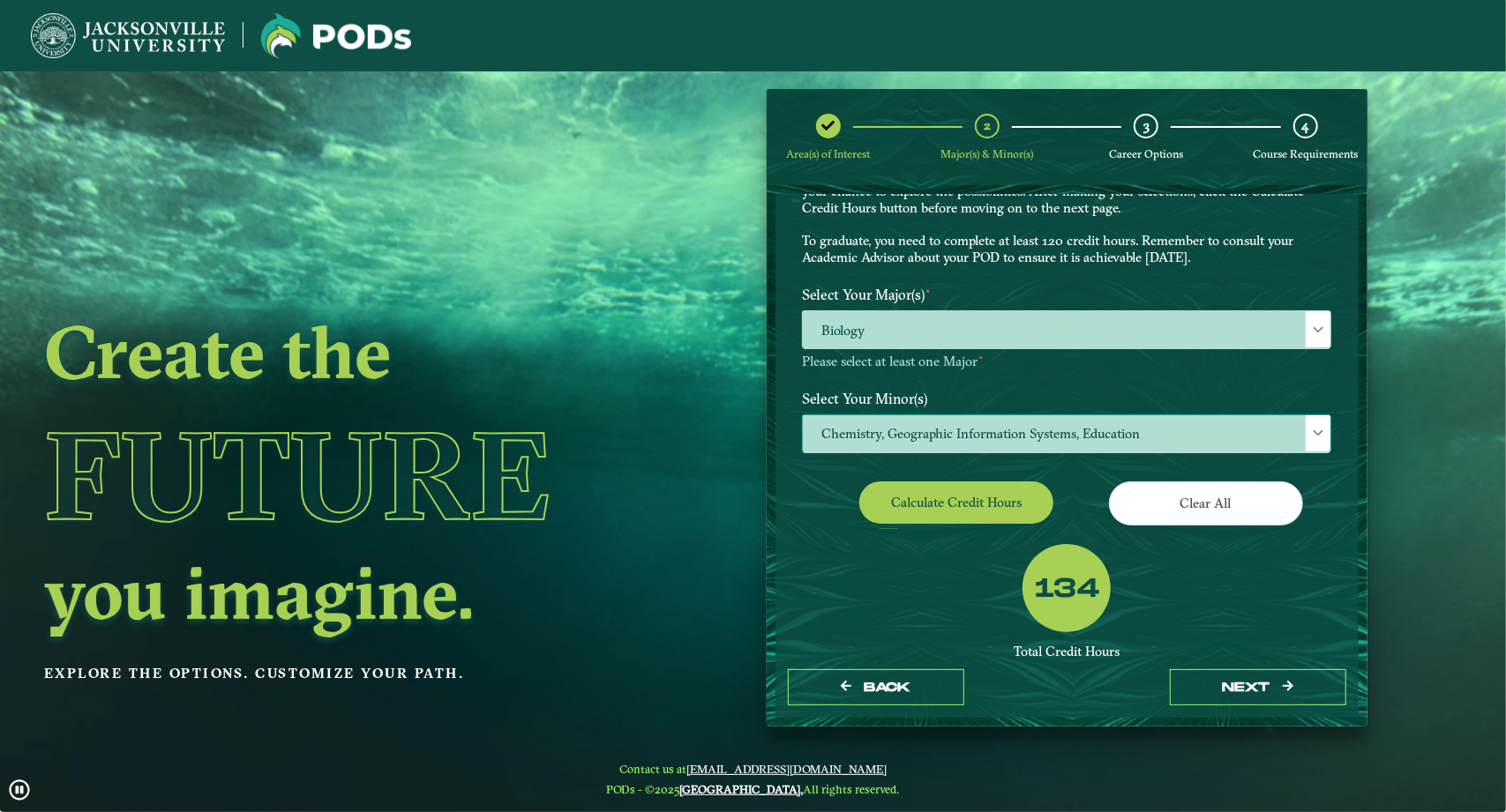
click at [969, 433] on span "Chemistry, Geographic Information Systems, Education" at bounding box center [1066, 433] width 528 height 38
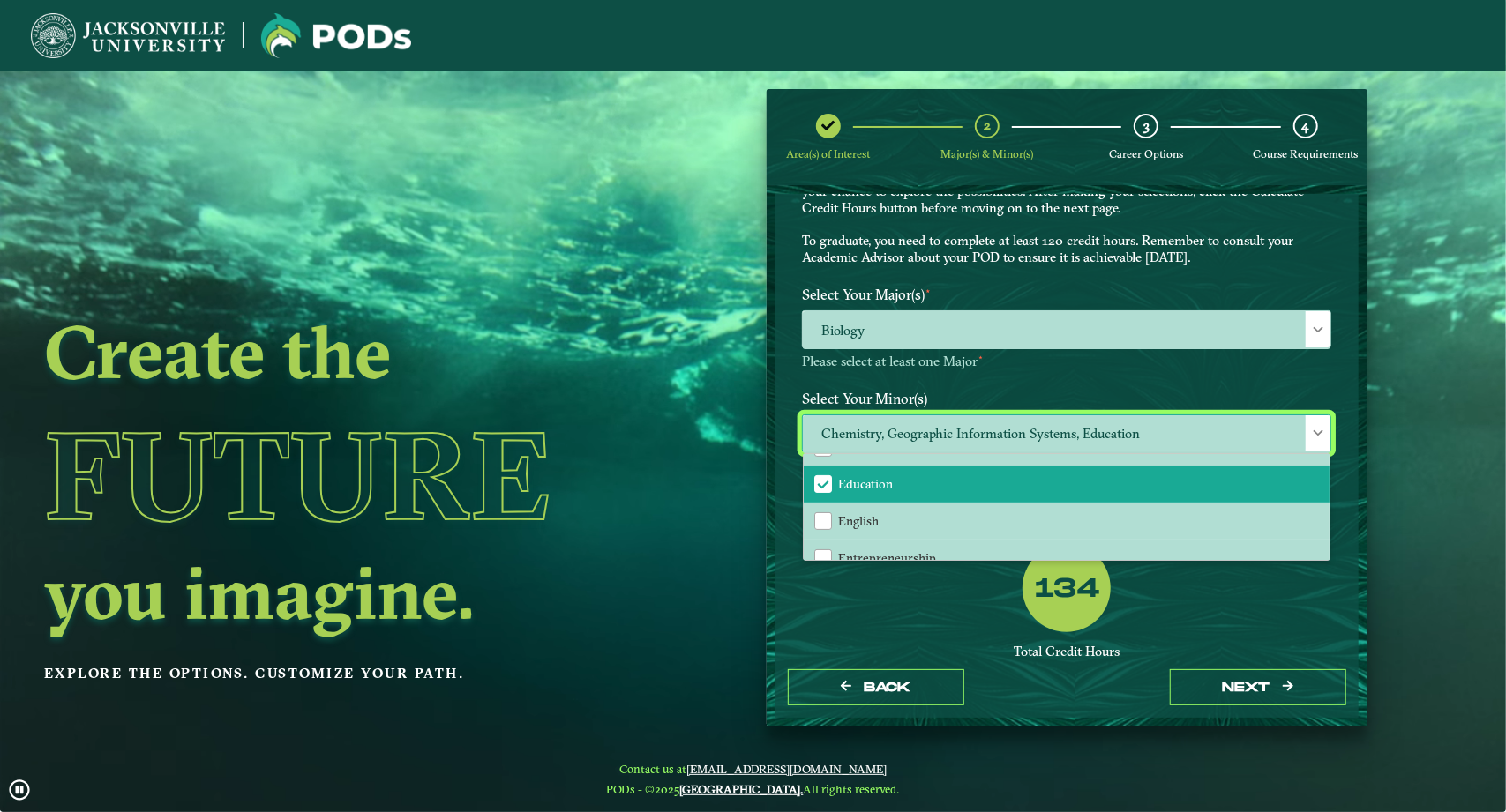
scroll to position [691, 0]
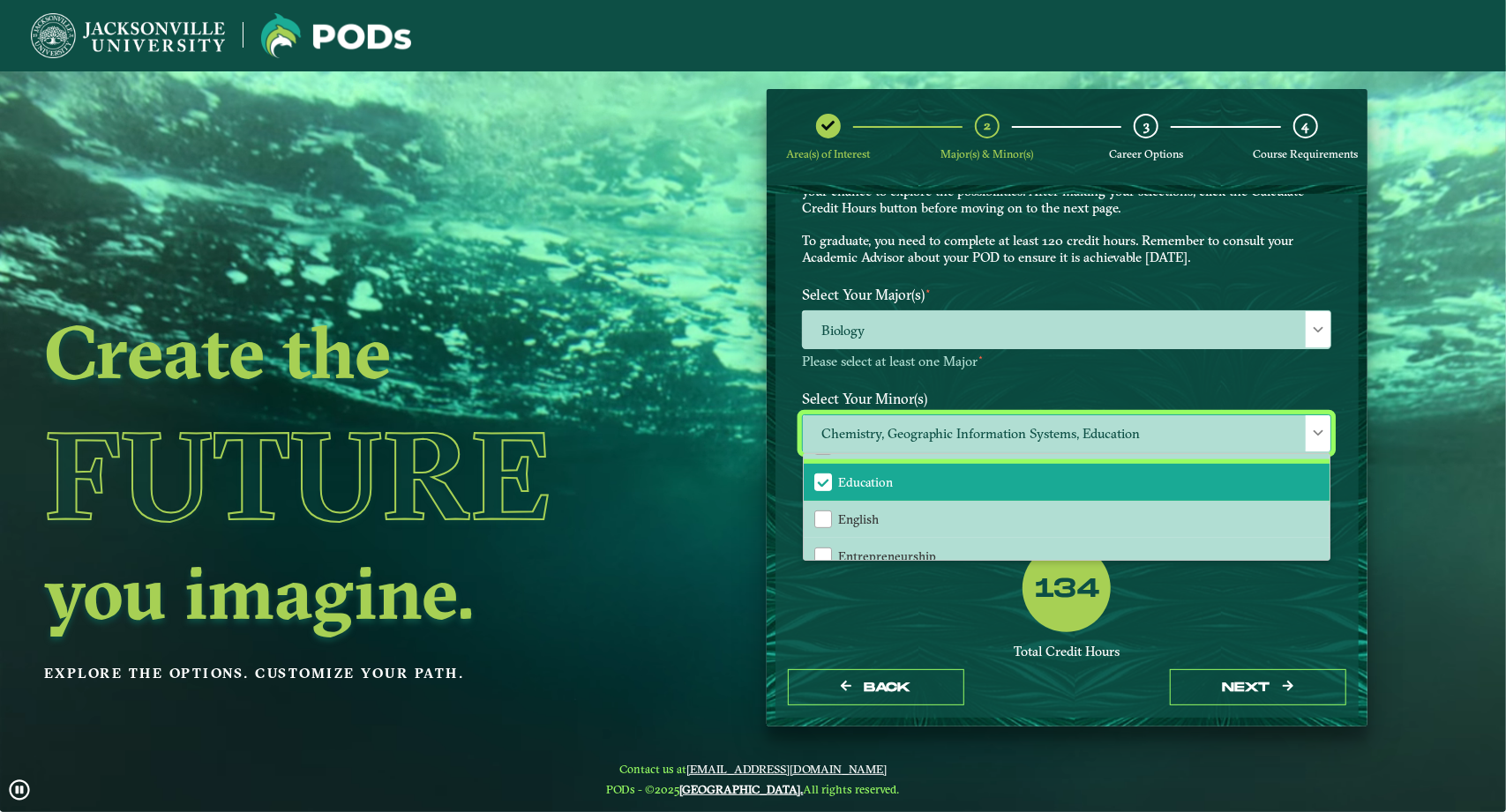
click at [821, 480] on span "Education" at bounding box center [823, 482] width 16 height 16
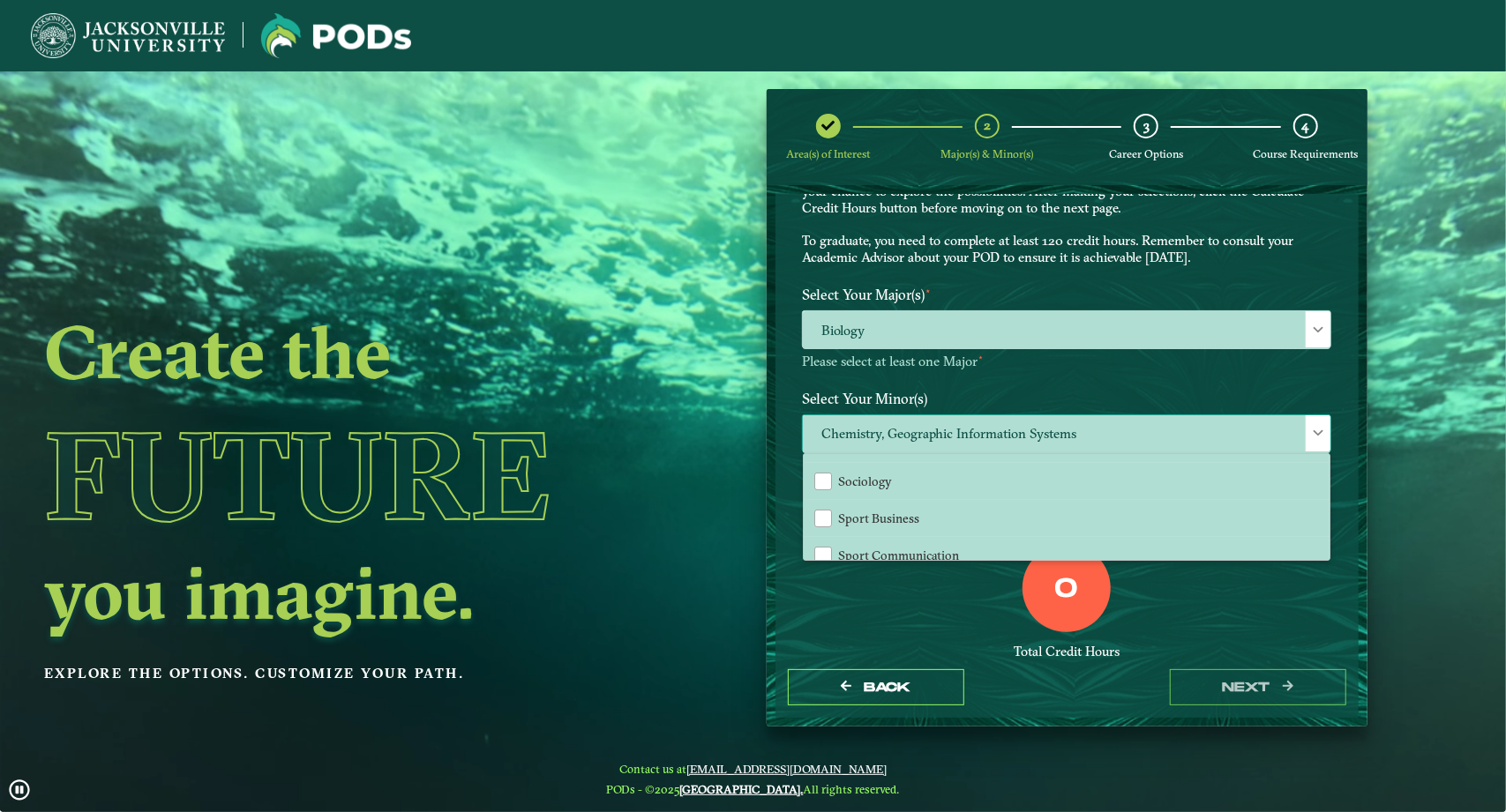
scroll to position [1684, 0]
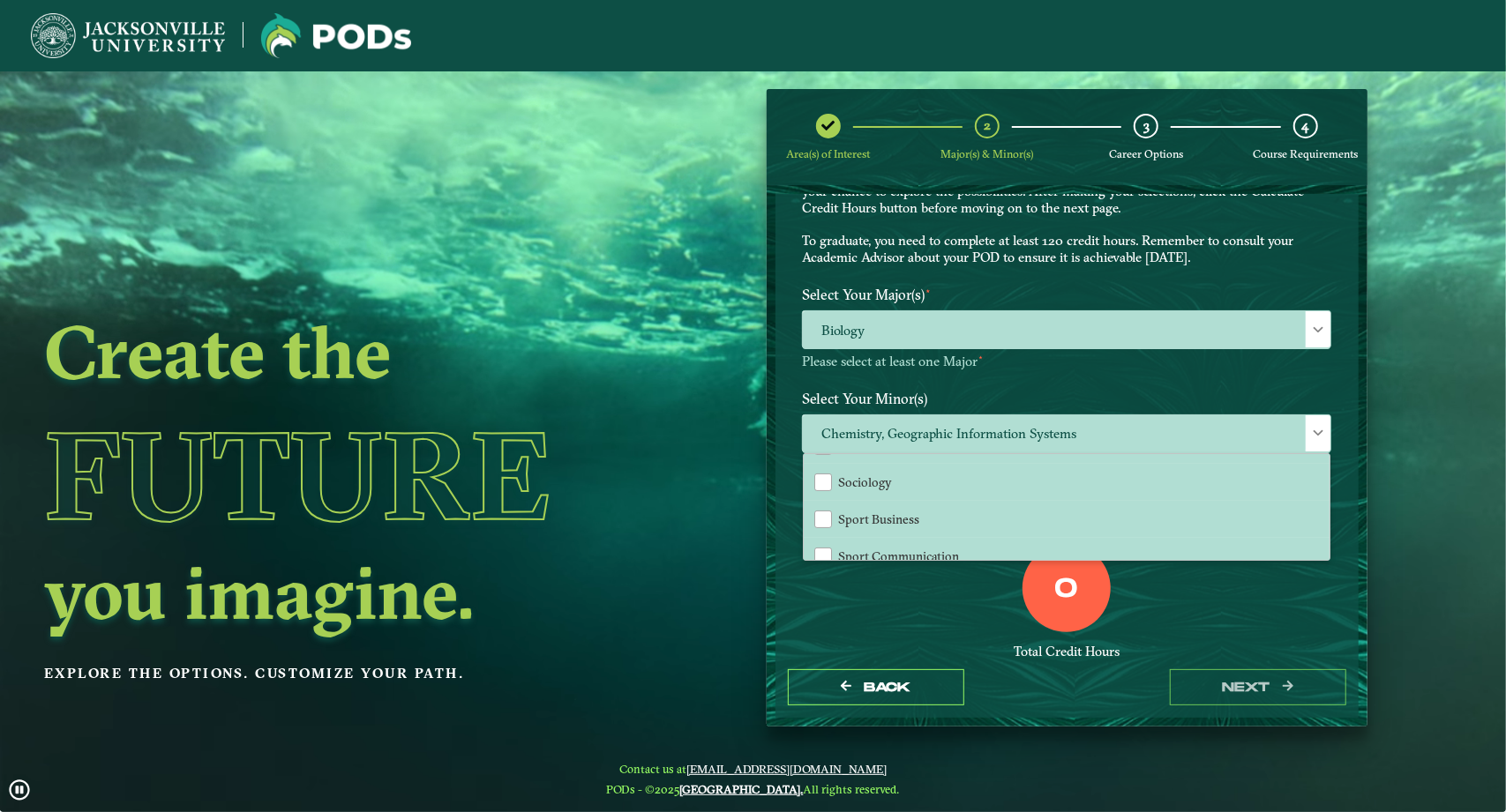
click at [899, 593] on div "0 Total Credit Hours" at bounding box center [1066, 619] width 555 height 150
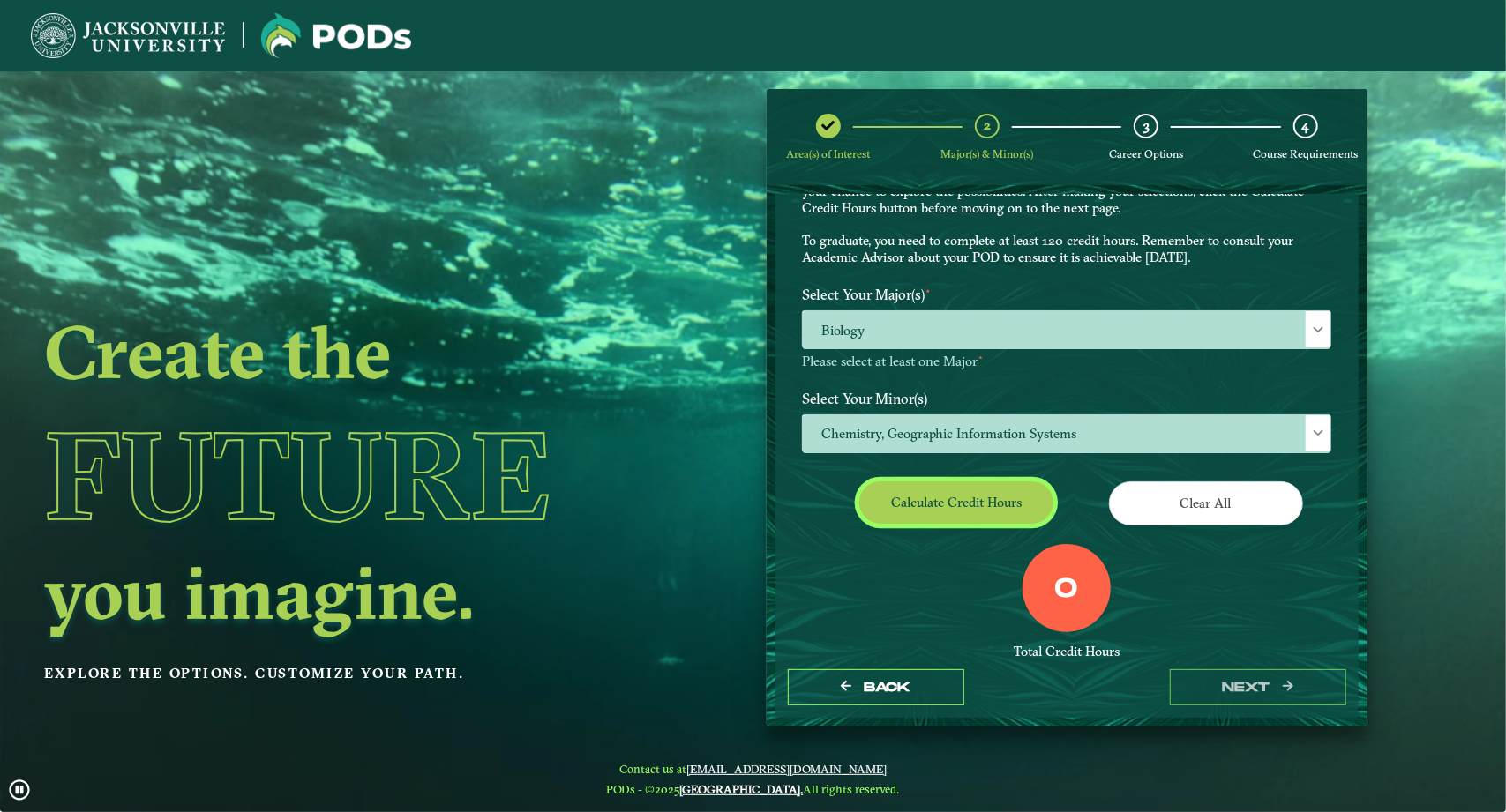
click at [947, 498] on button "Calculate credit hours" at bounding box center [957, 502] width 194 height 41
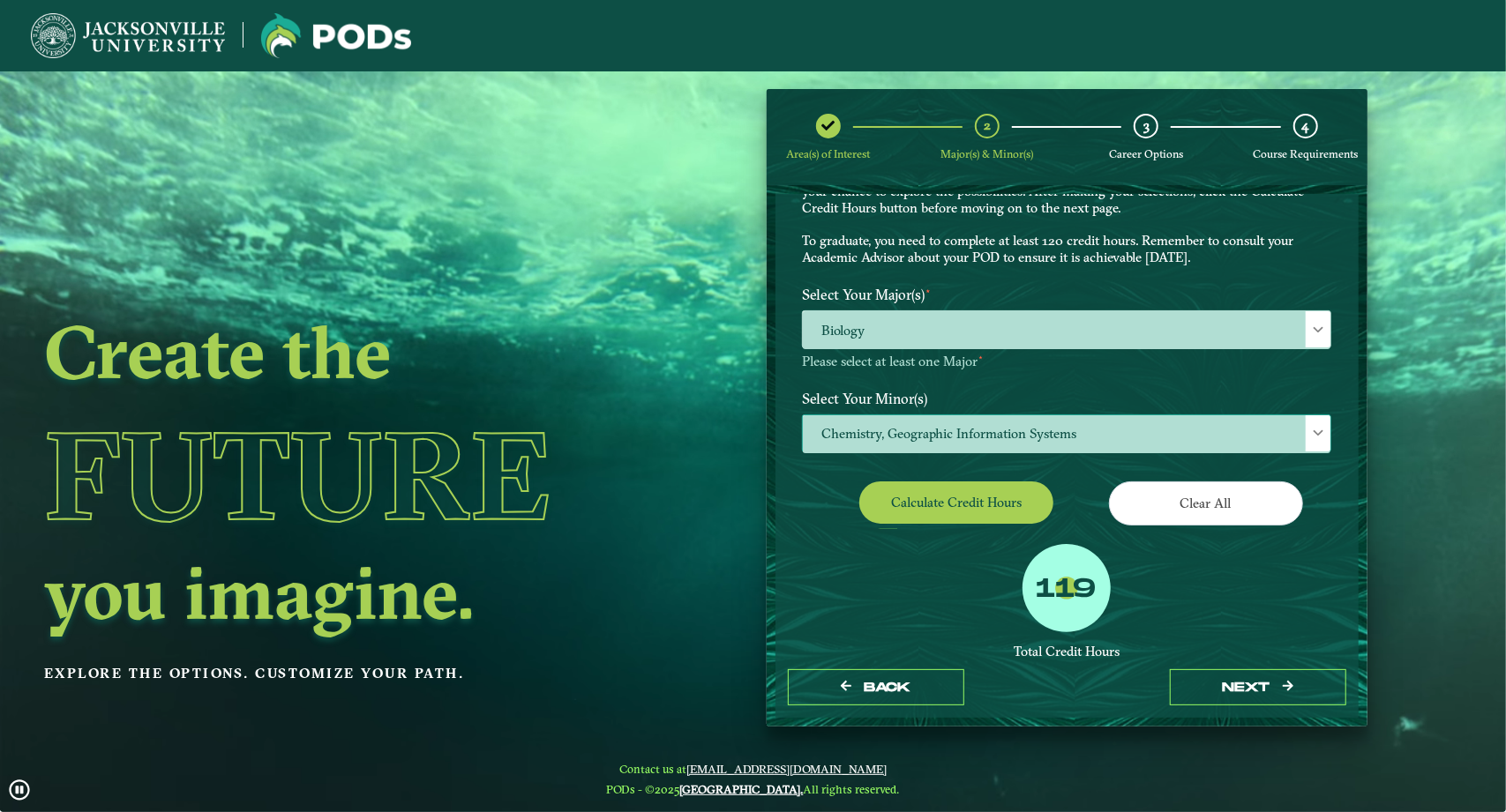
click at [919, 432] on span "Chemistry, Geographic Information Systems" at bounding box center [1066, 433] width 528 height 38
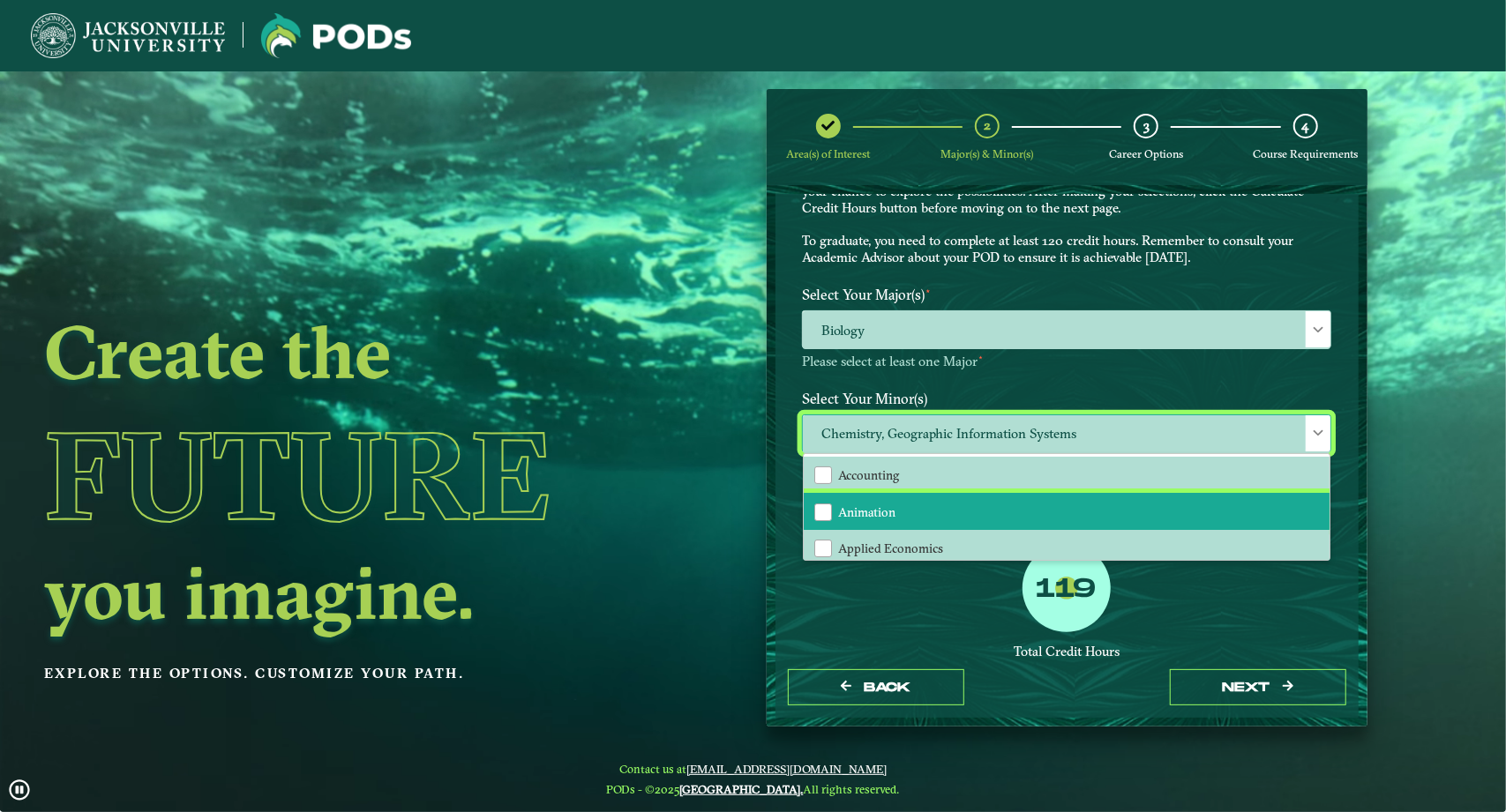
click at [928, 502] on li "Animation" at bounding box center [1066, 512] width 526 height 37
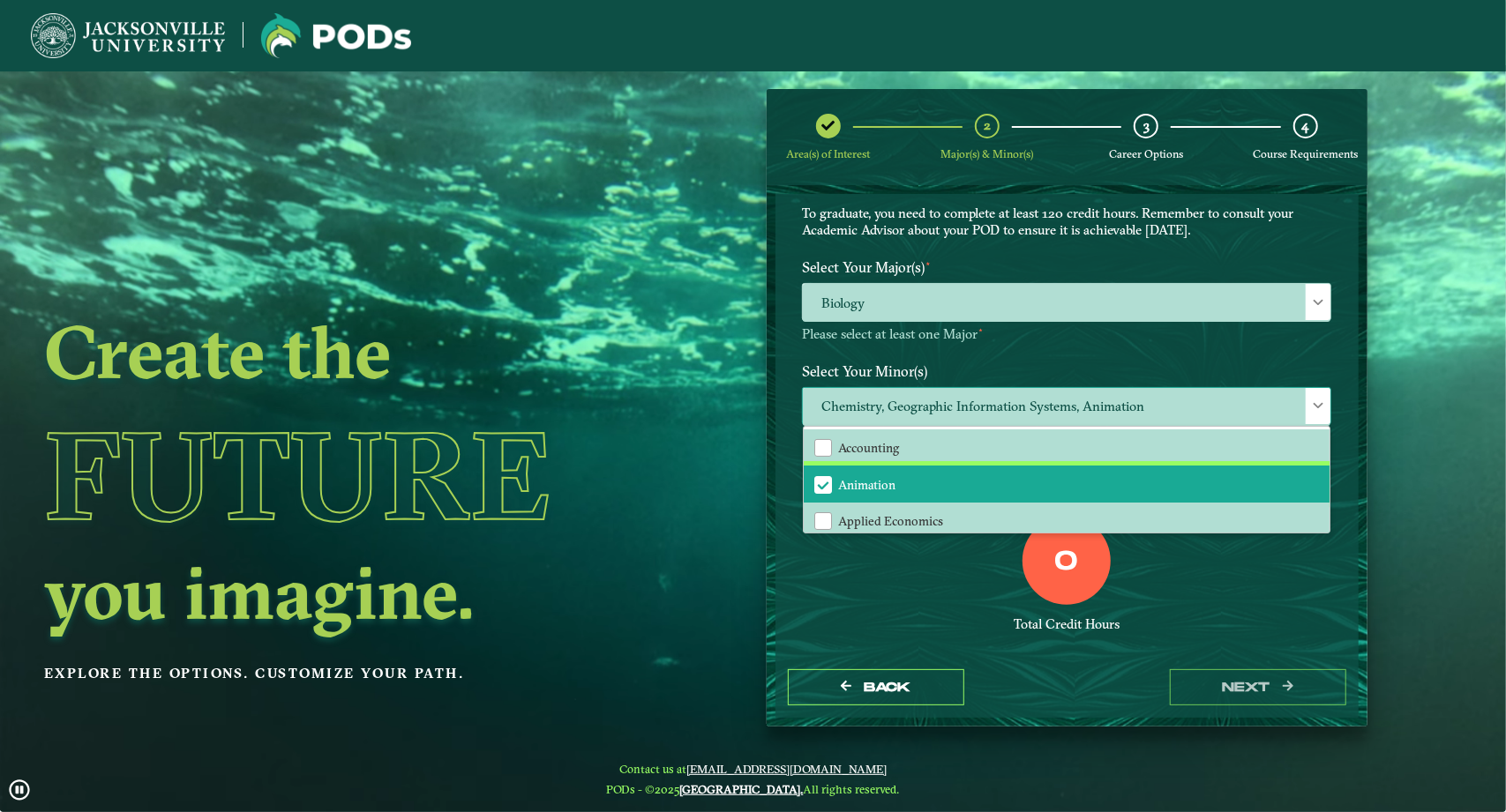
scroll to position [130, 0]
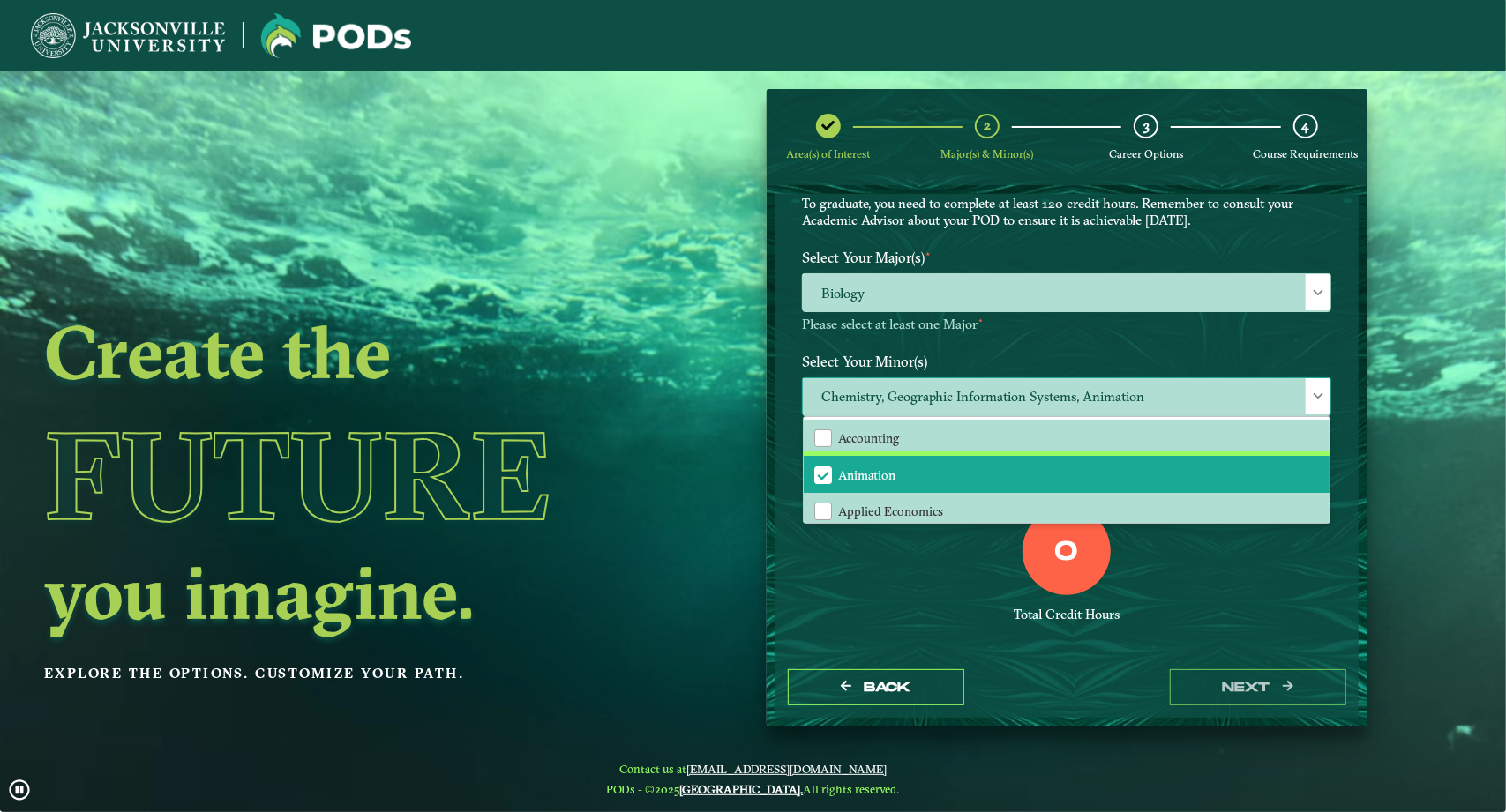
click at [841, 479] on span "Animation" at bounding box center [866, 476] width 57 height 16
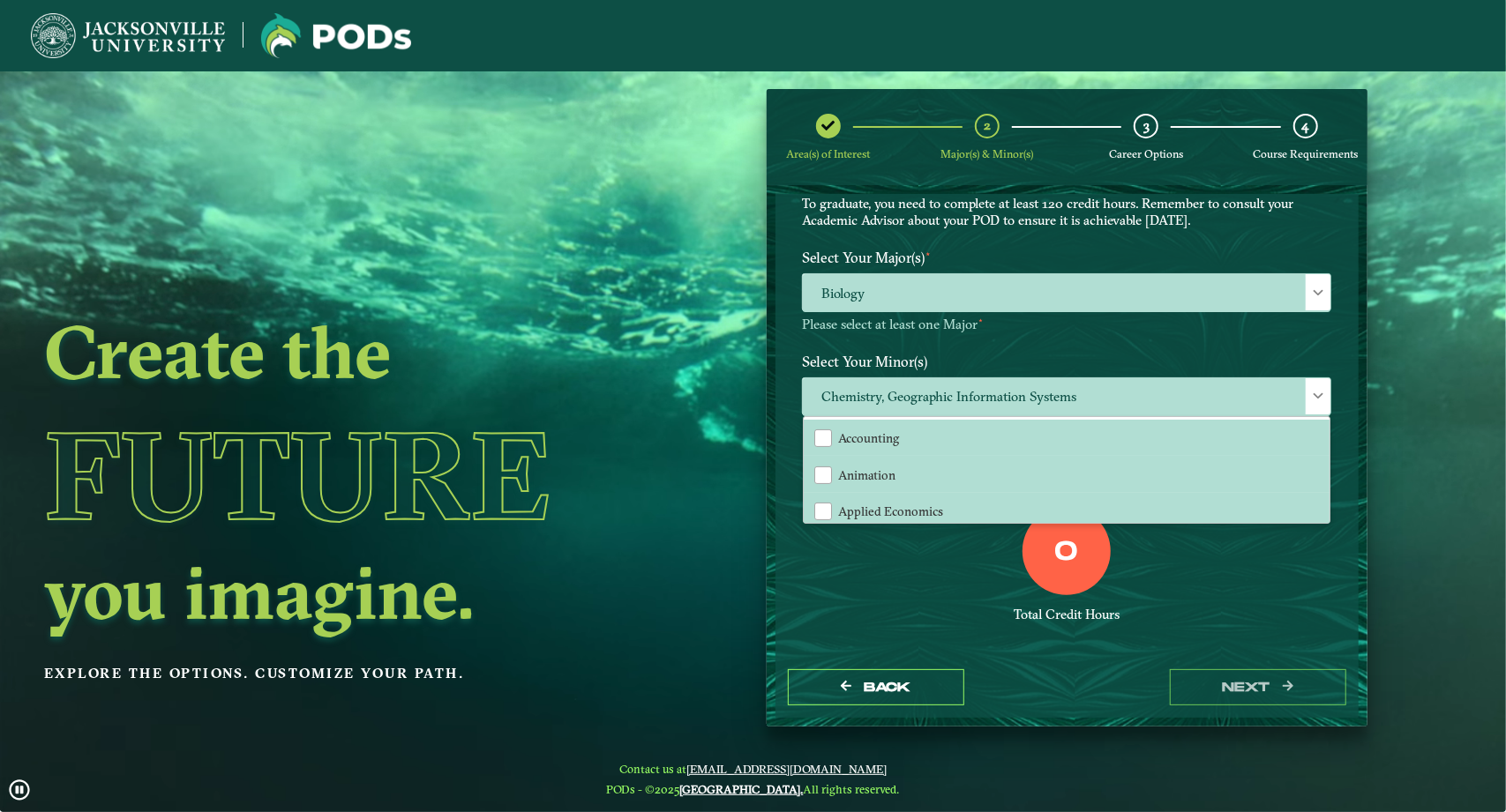
click at [930, 353] on label "Select Your Minor(s)" at bounding box center [1066, 361] width 555 height 32
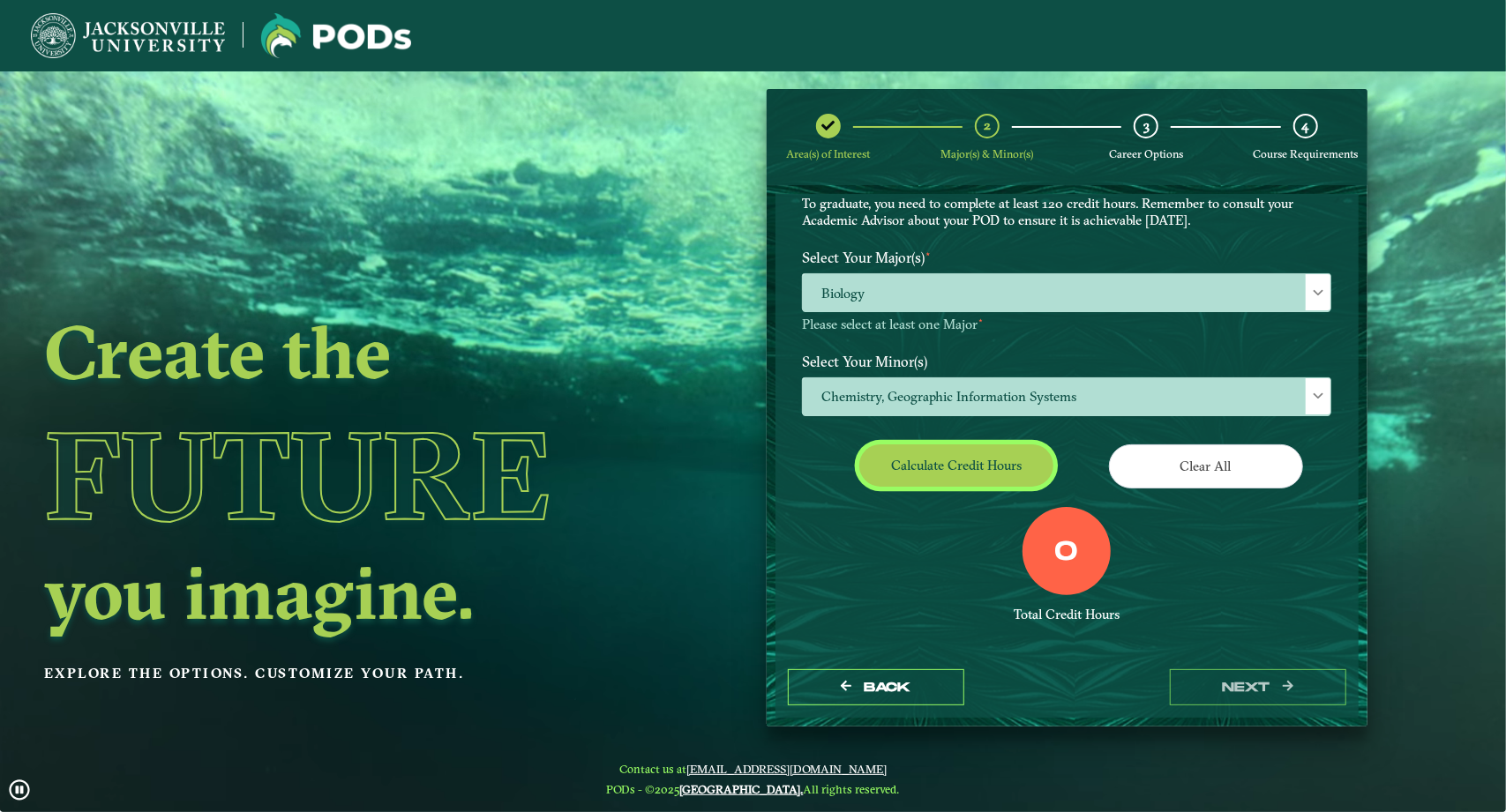
click at [941, 446] on button "Calculate credit hours" at bounding box center [957, 465] width 194 height 41
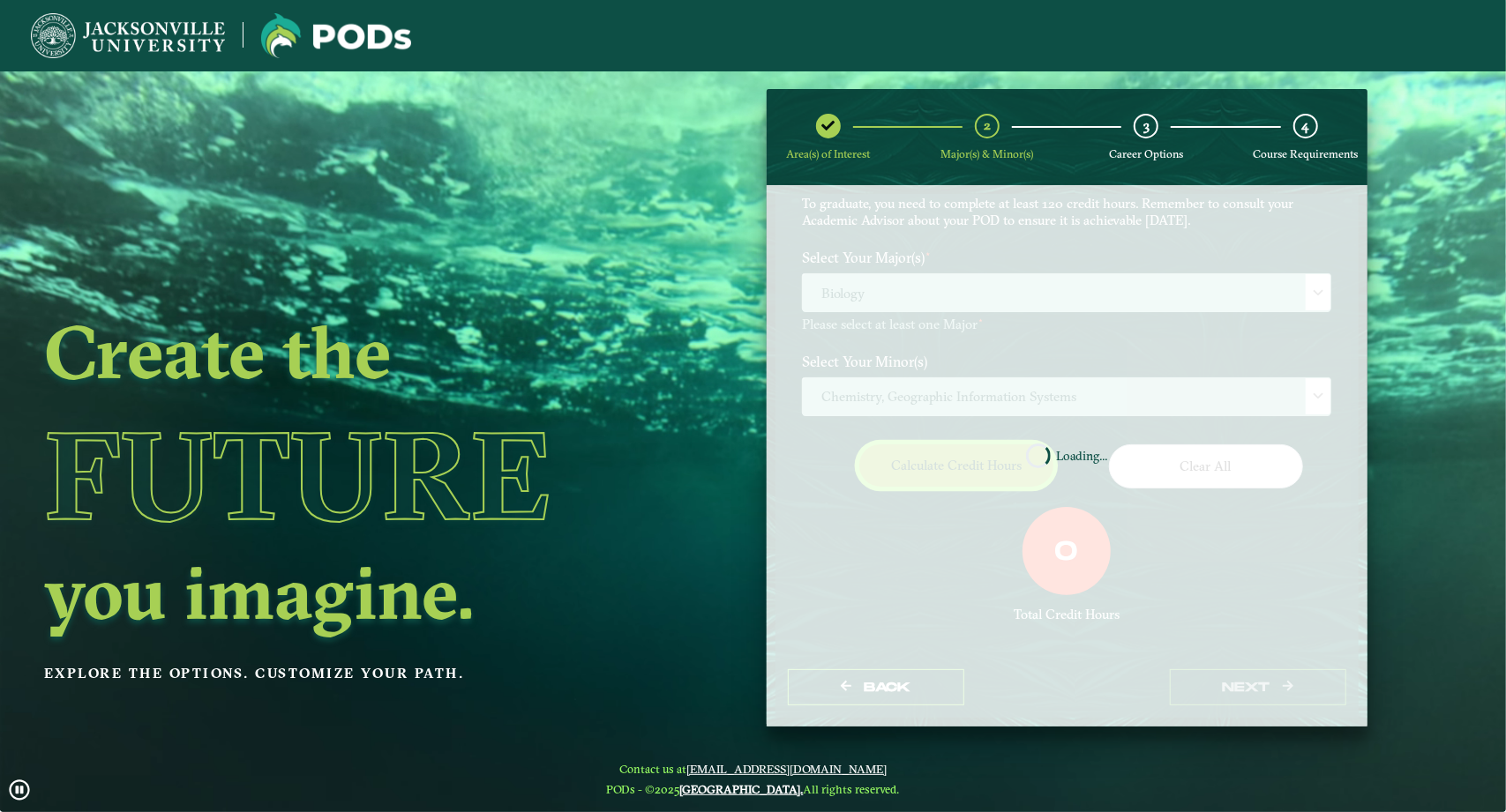
scroll to position [93, 0]
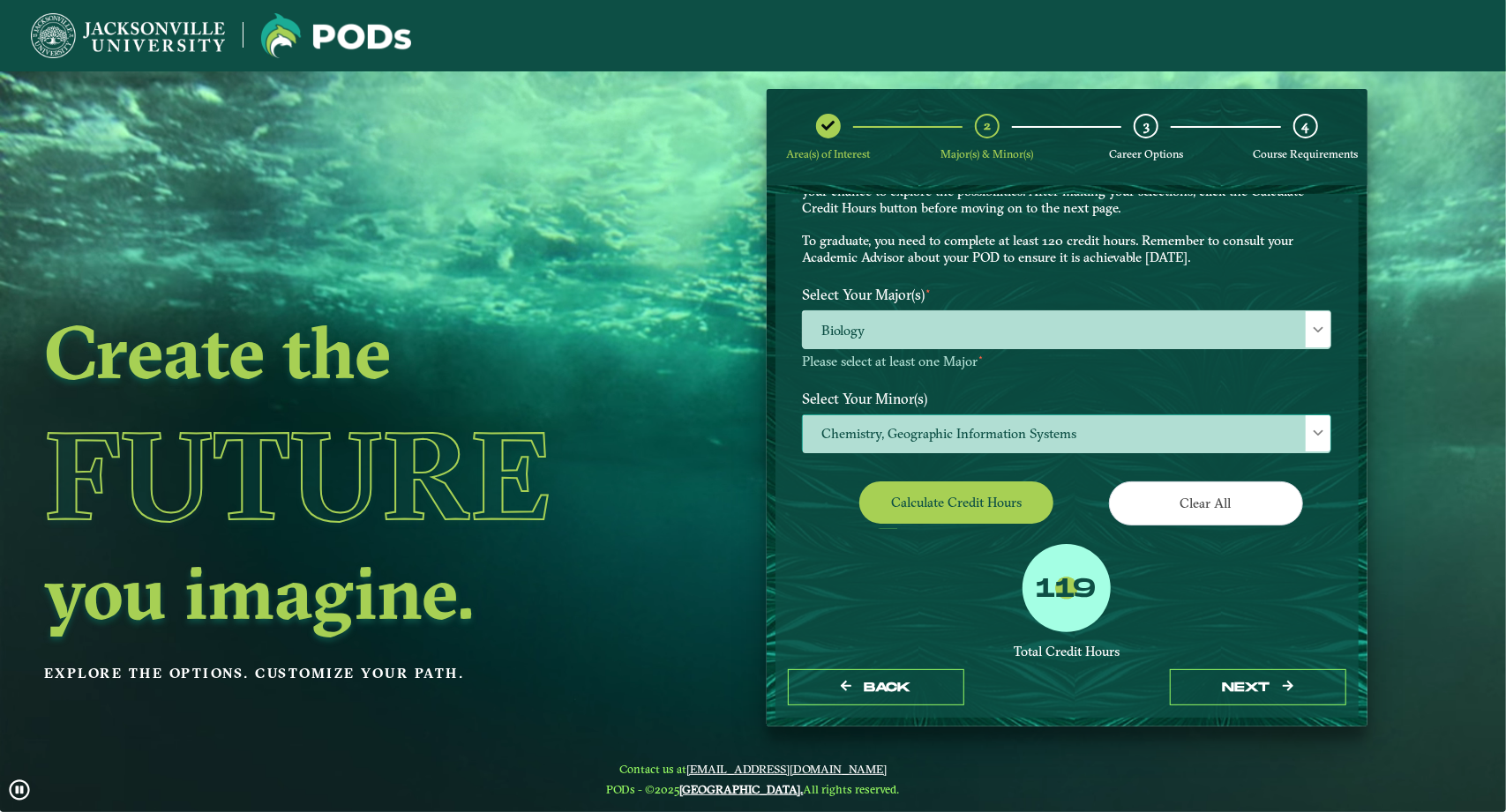
click at [1057, 432] on span "Chemistry, Geographic Information Systems" at bounding box center [1066, 433] width 528 height 38
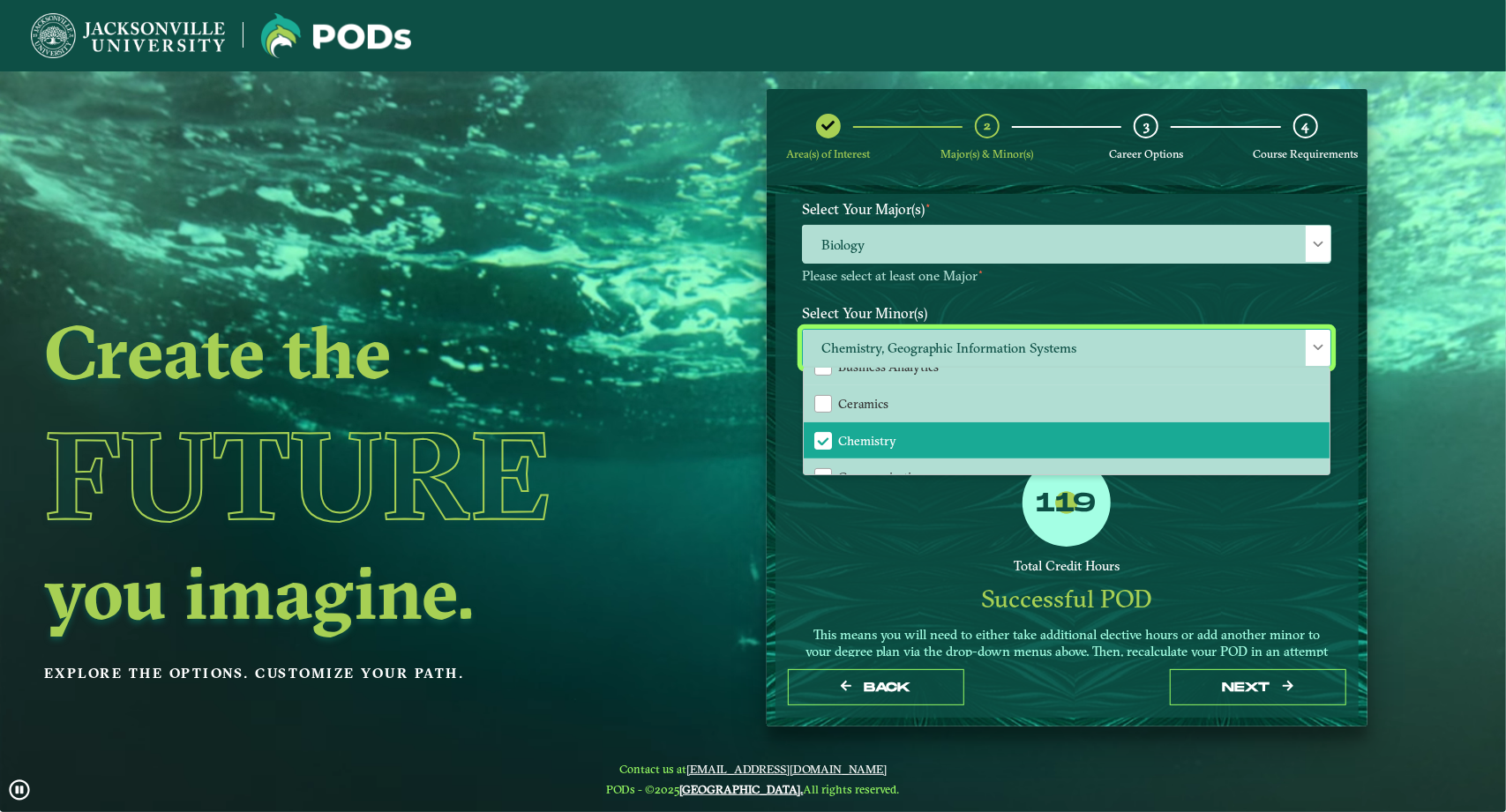
scroll to position [353, 0]
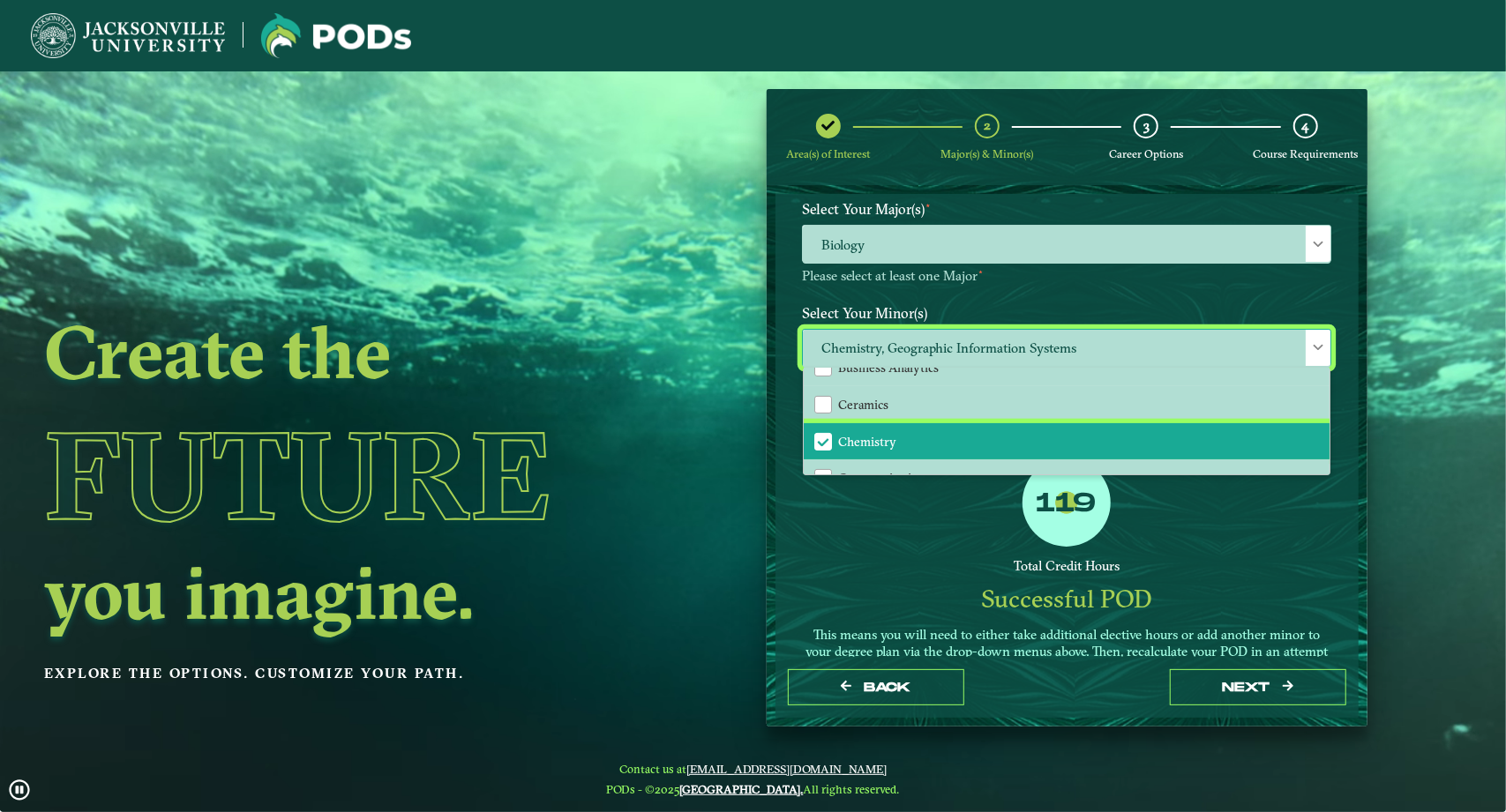
click at [823, 434] on span "Chemistry" at bounding box center [823, 441] width 16 height 16
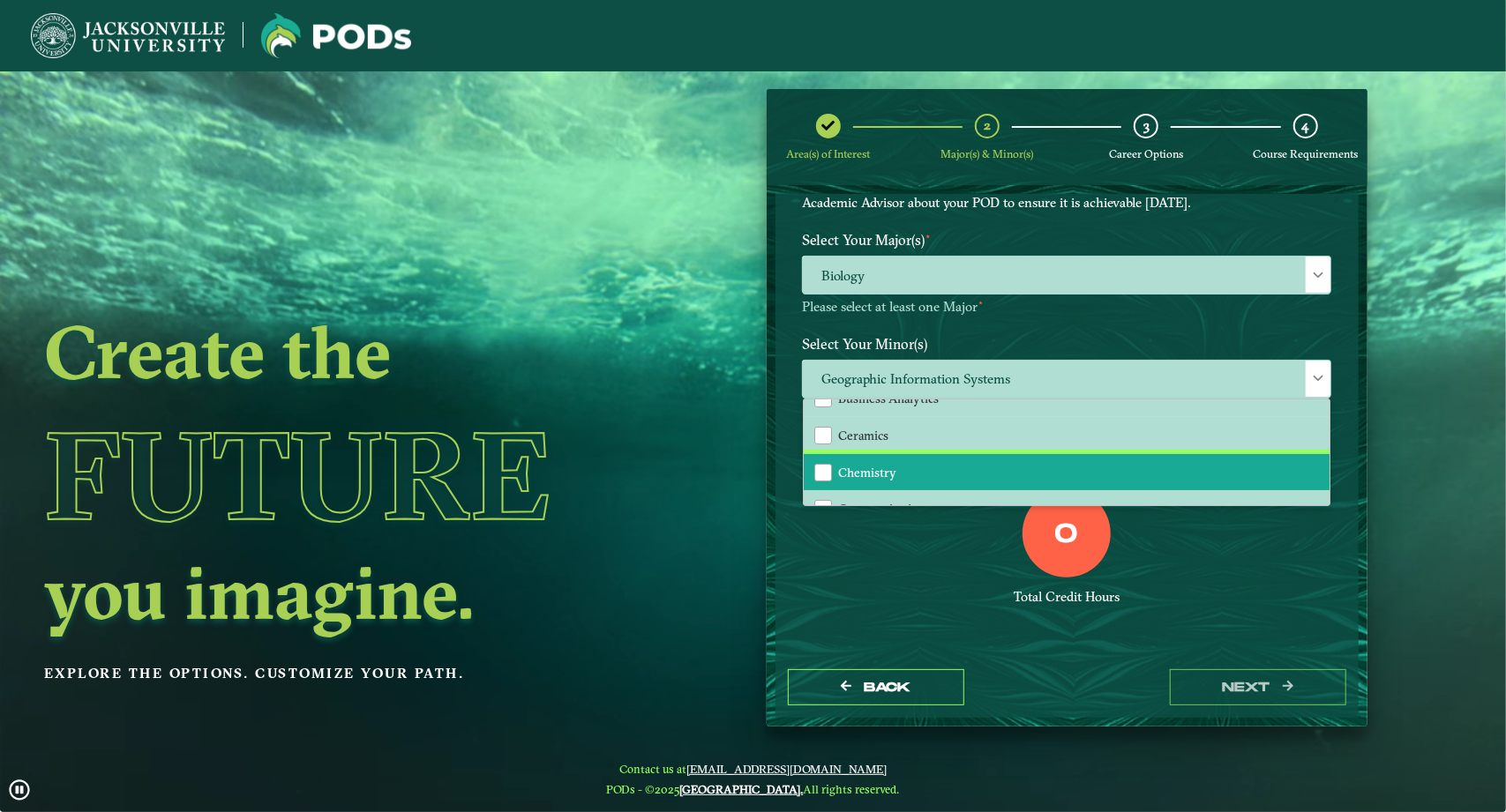
scroll to position [145, 0]
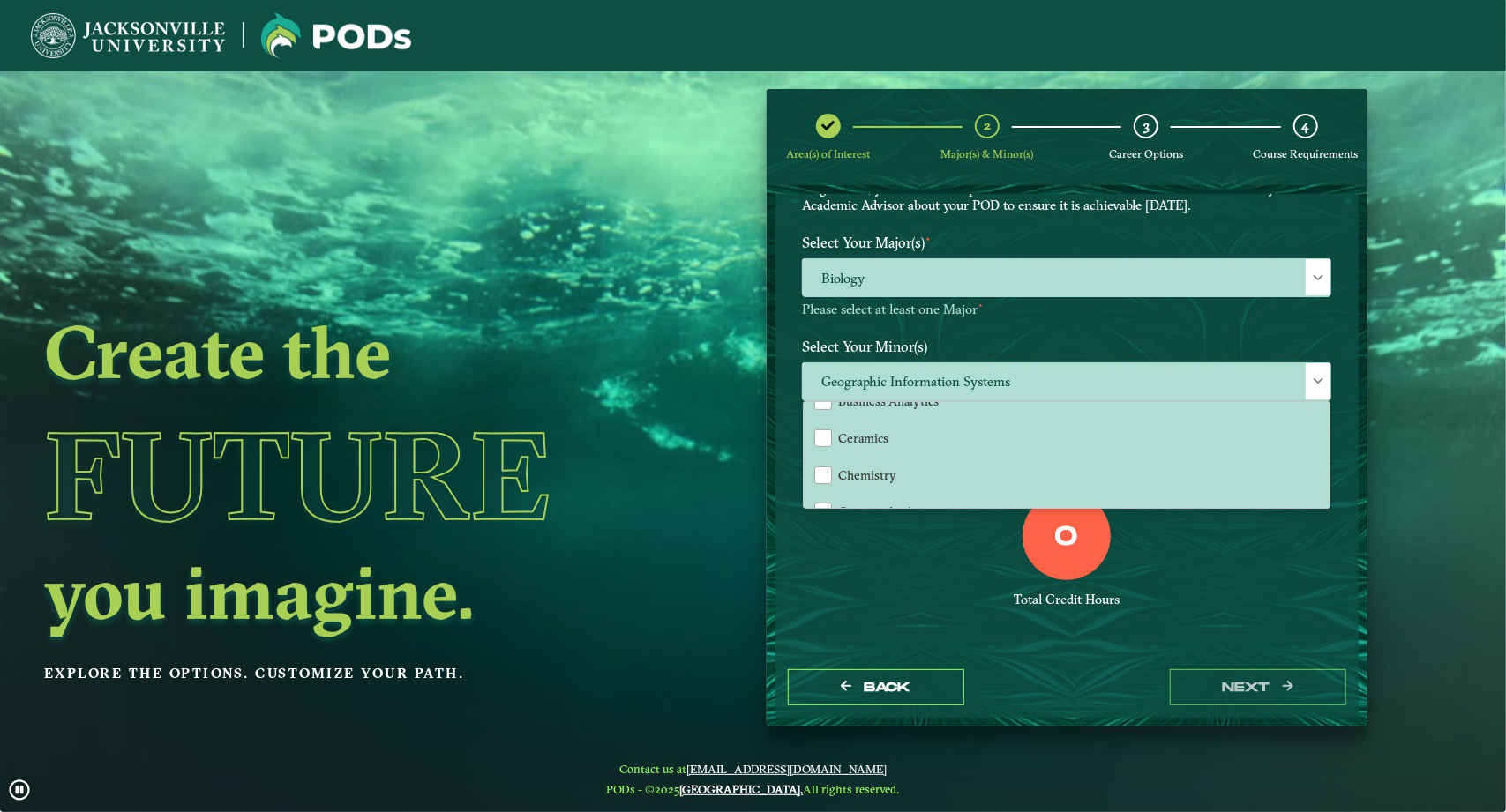
click at [886, 591] on div "Total Credit Hours" at bounding box center [1065, 599] width 529 height 17
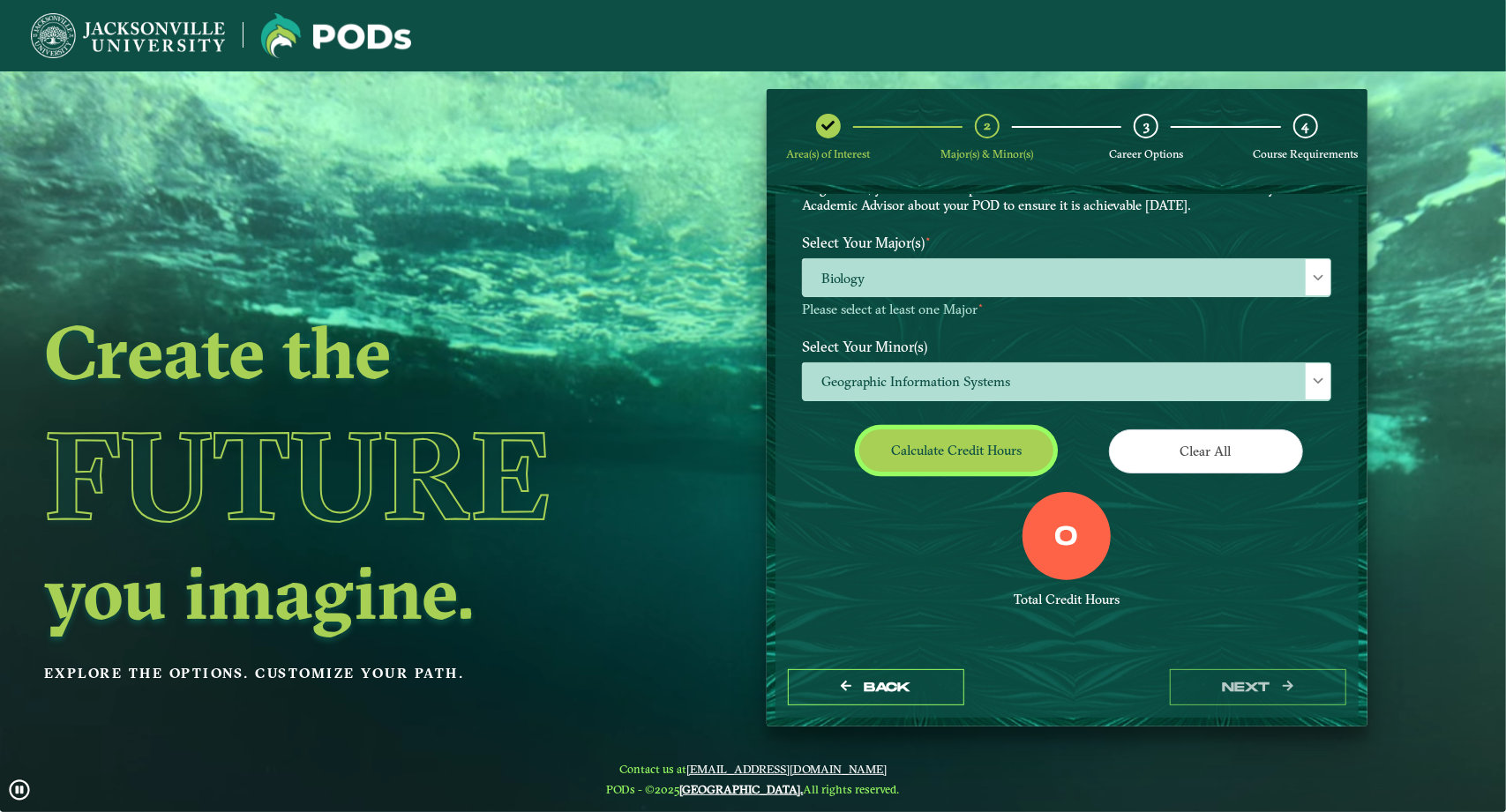
click at [938, 459] on button "Calculate credit hours" at bounding box center [957, 450] width 194 height 41
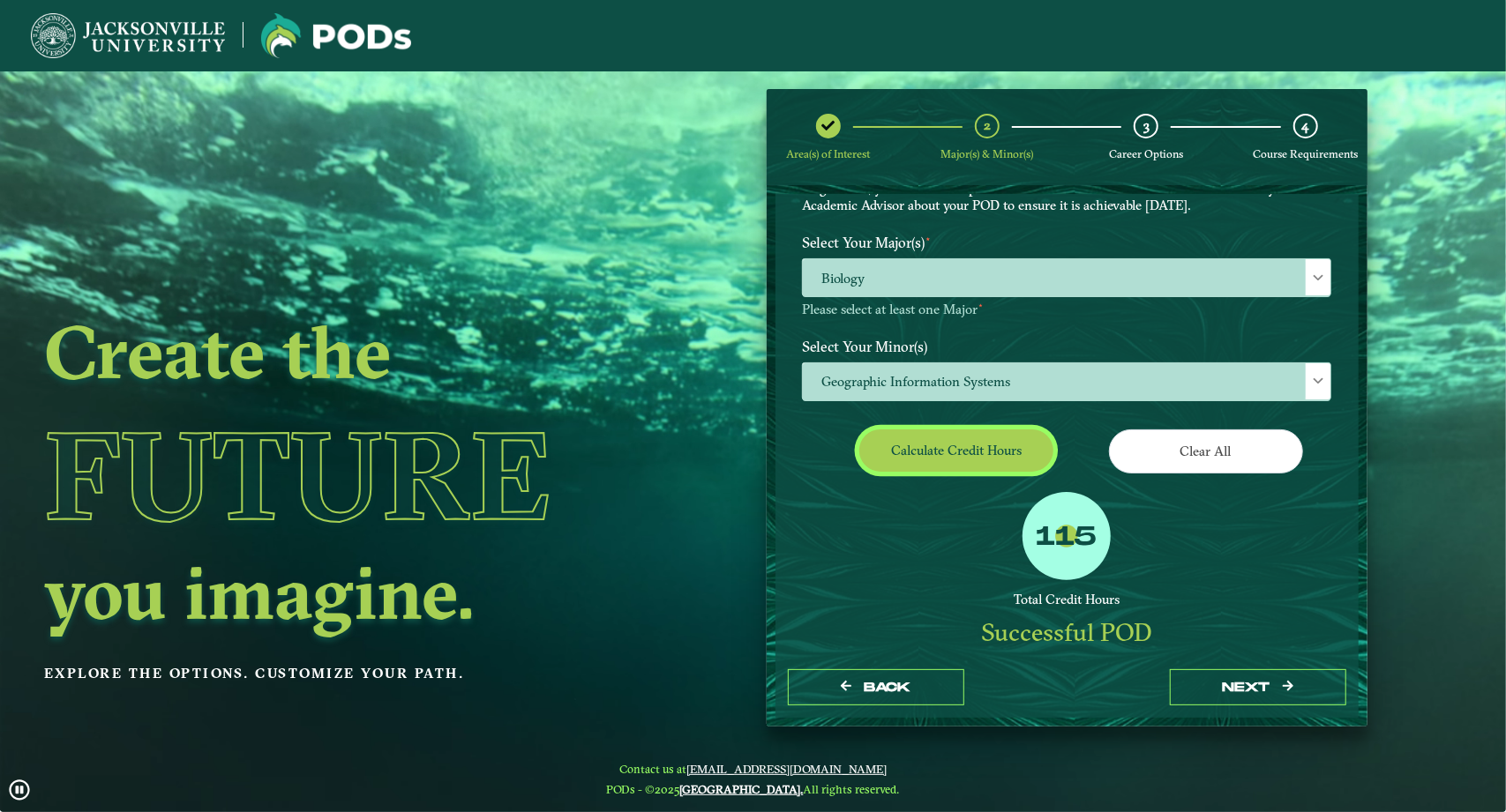
scroll to position [93, 0]
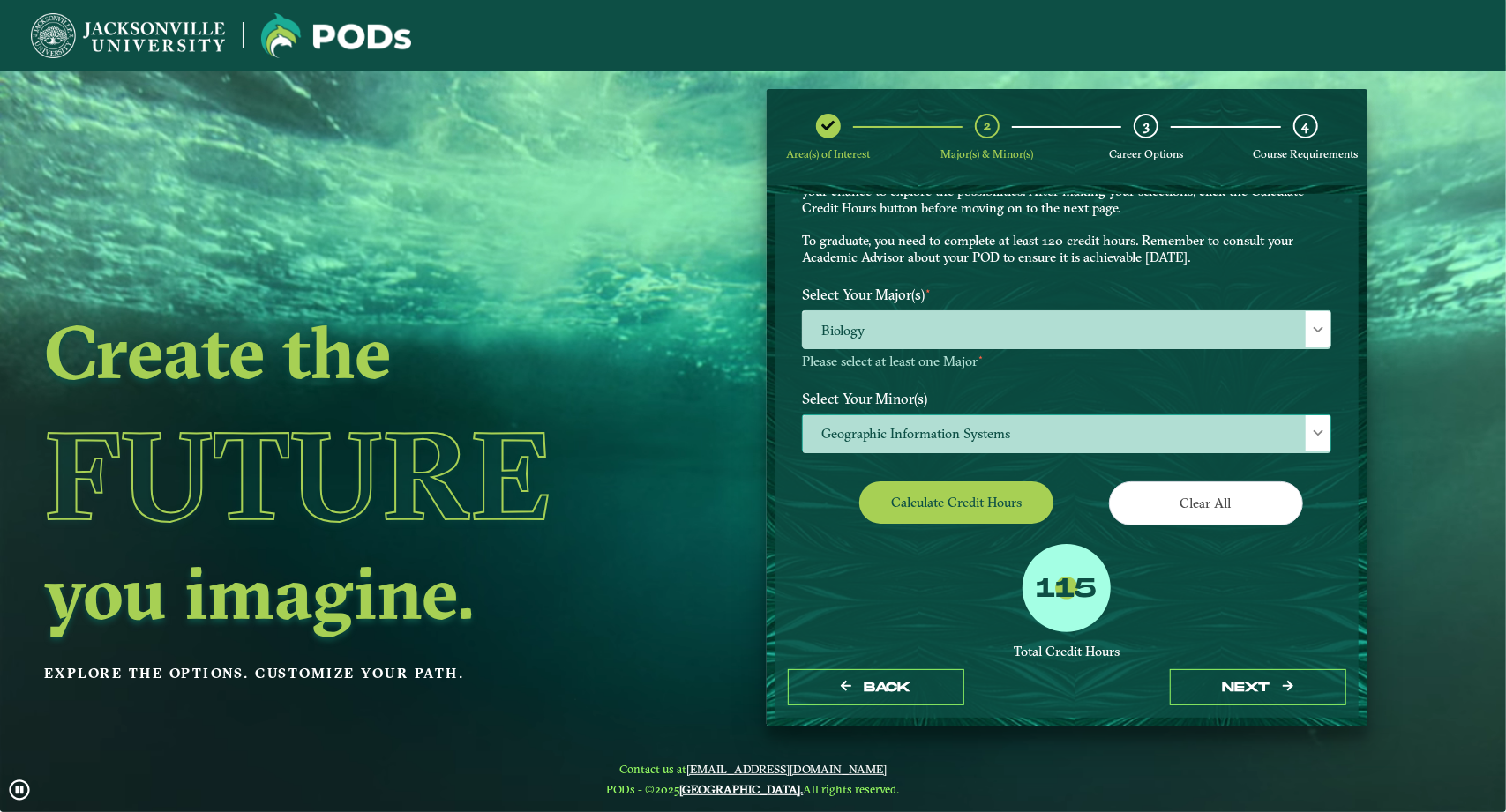
click at [919, 432] on span "Geographic Information Systems" at bounding box center [1066, 433] width 528 height 38
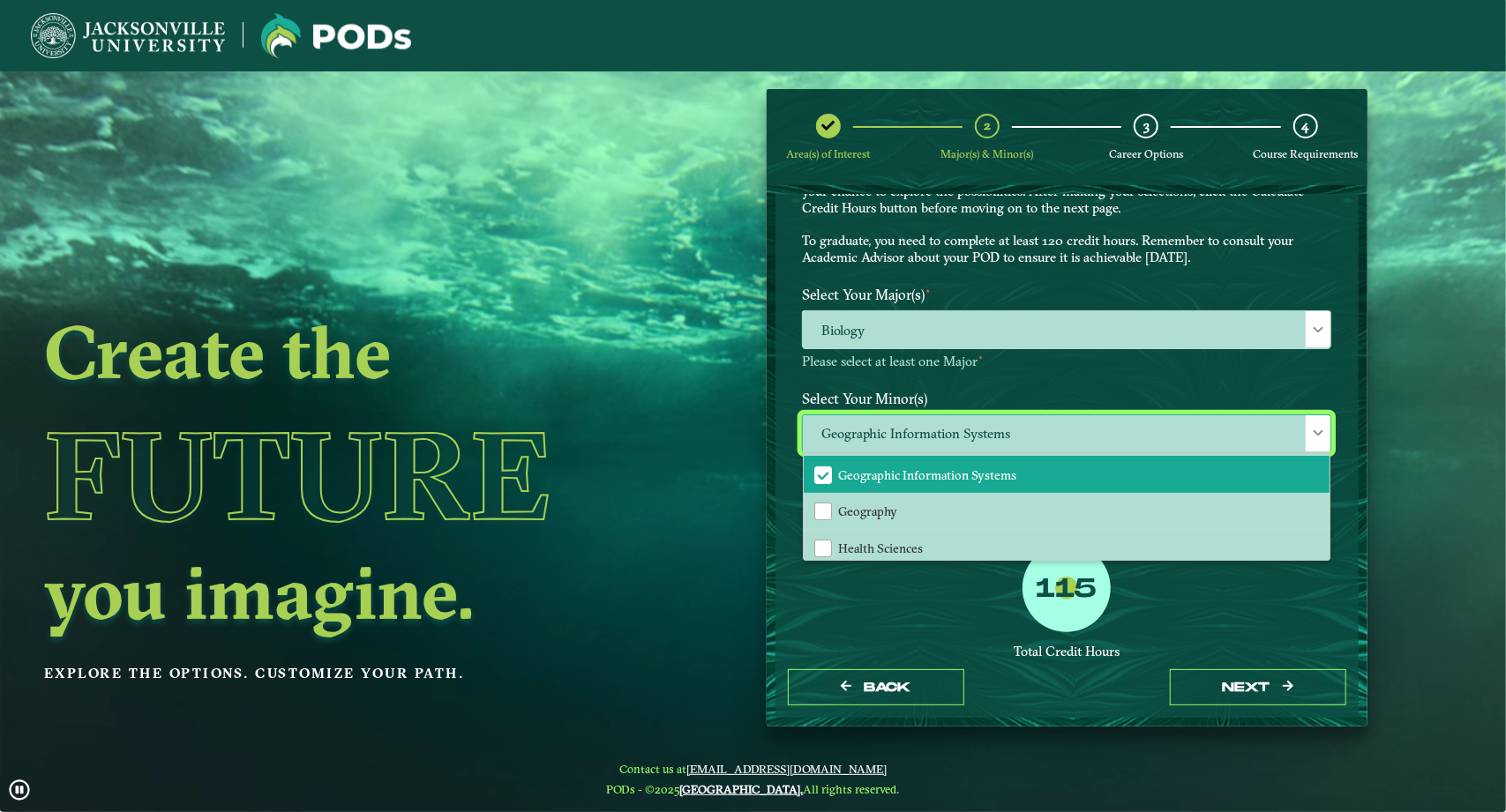
scroll to position [921, 0]
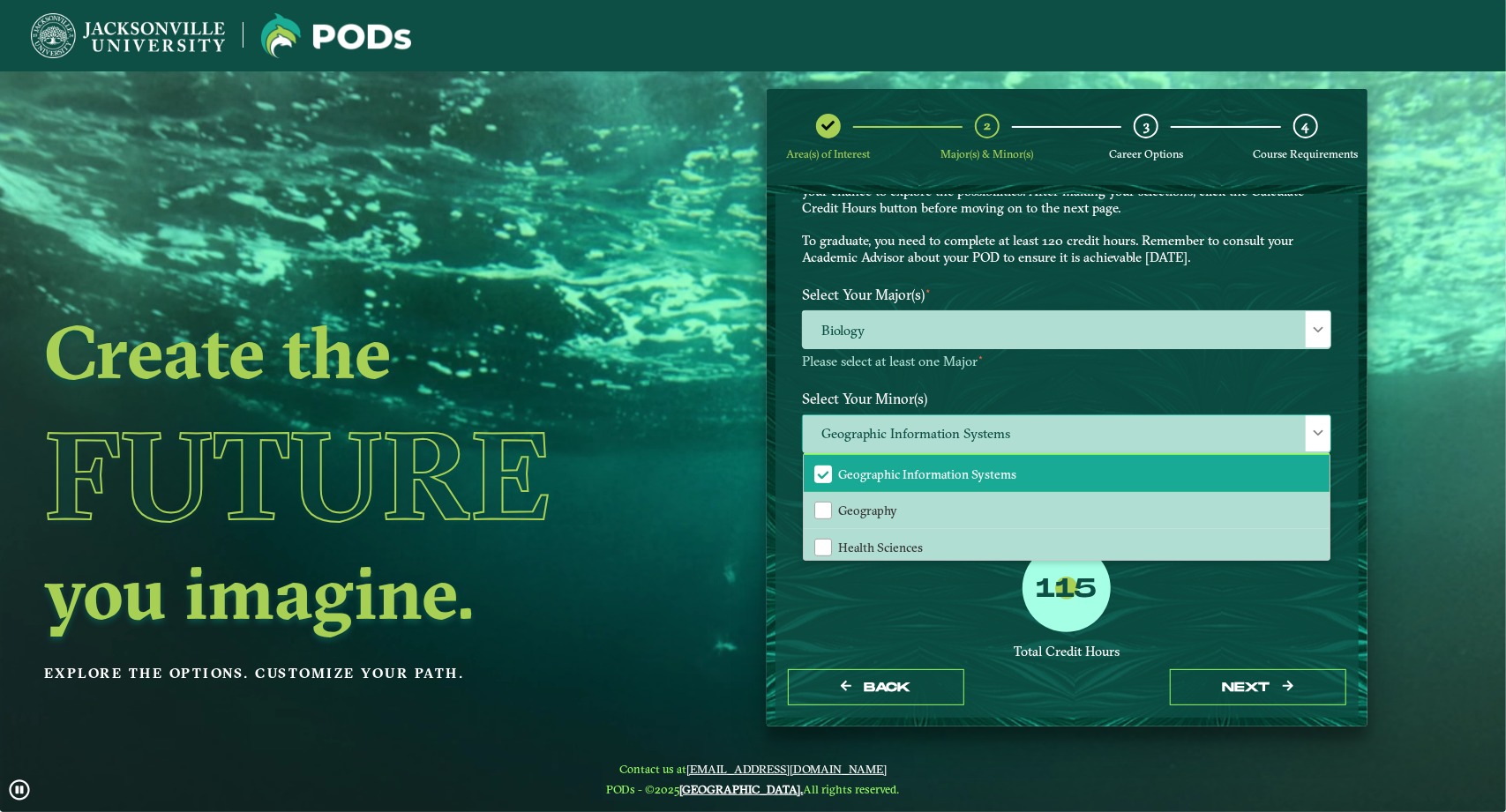
click at [821, 472] on span "Geographic Information Systems" at bounding box center [823, 475] width 16 height 16
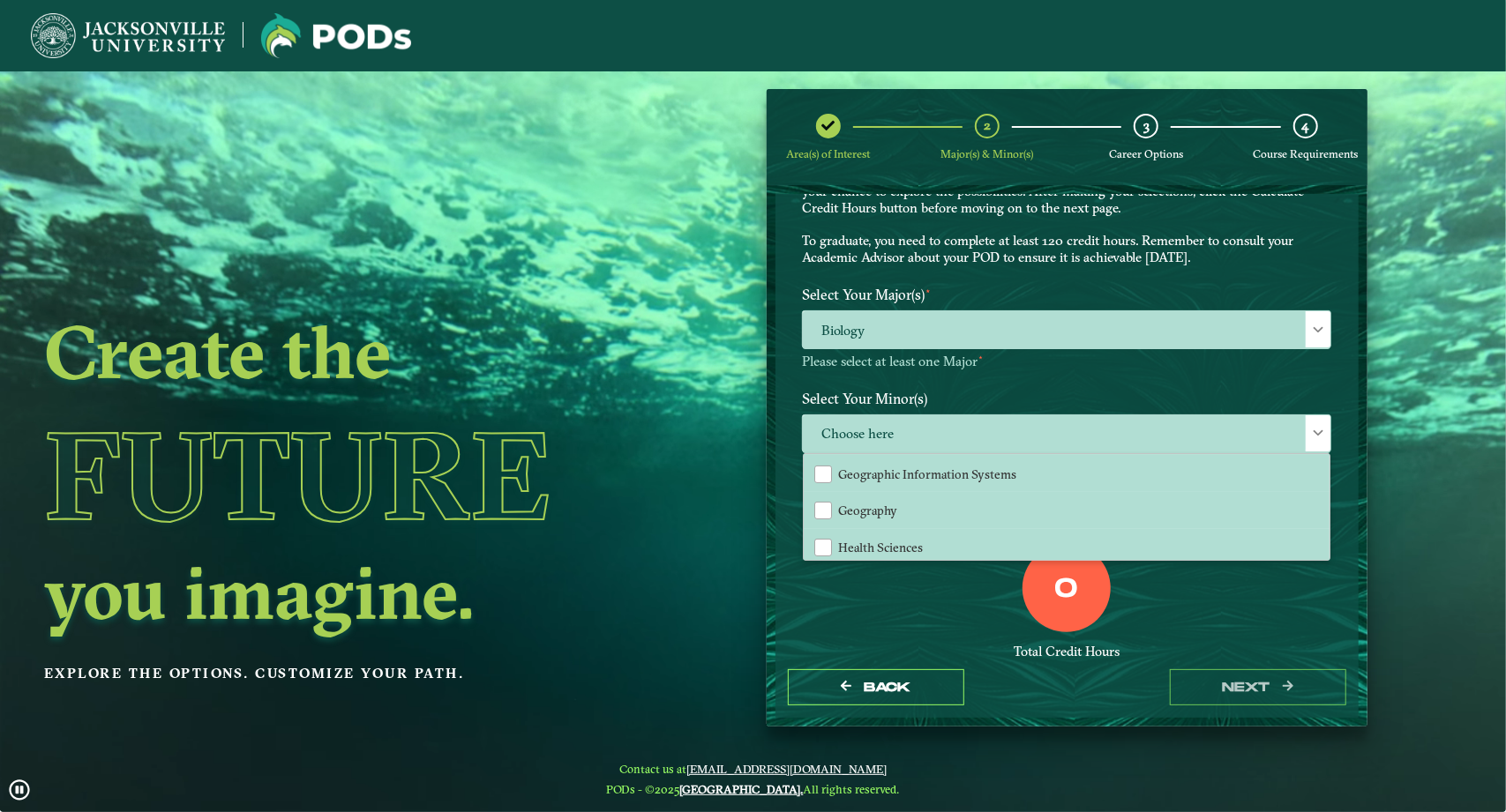
click at [919, 634] on div "0 Total Credit Hours" at bounding box center [1066, 619] width 555 height 150
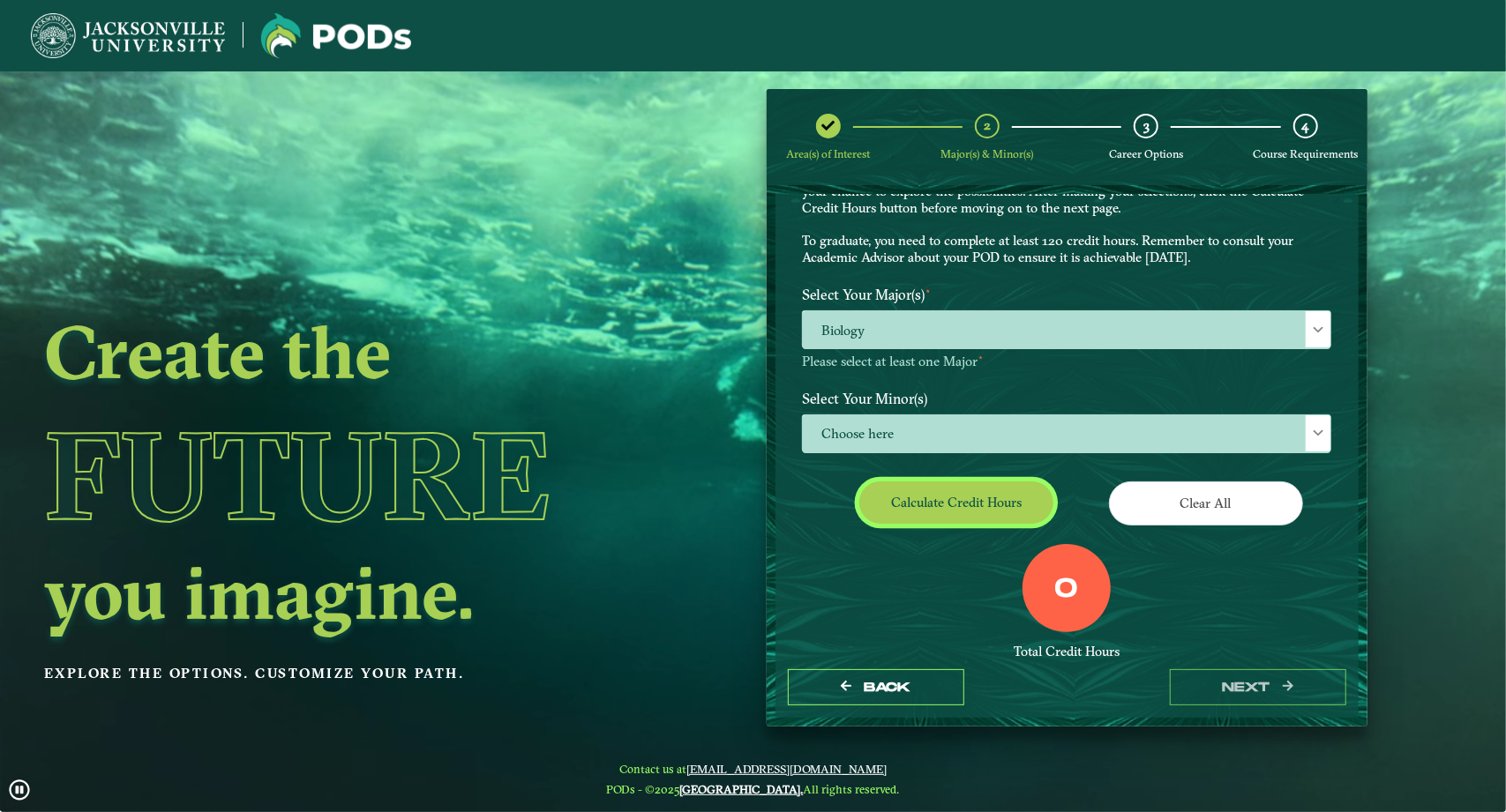
click at [909, 502] on button "Calculate credit hours" at bounding box center [957, 502] width 194 height 41
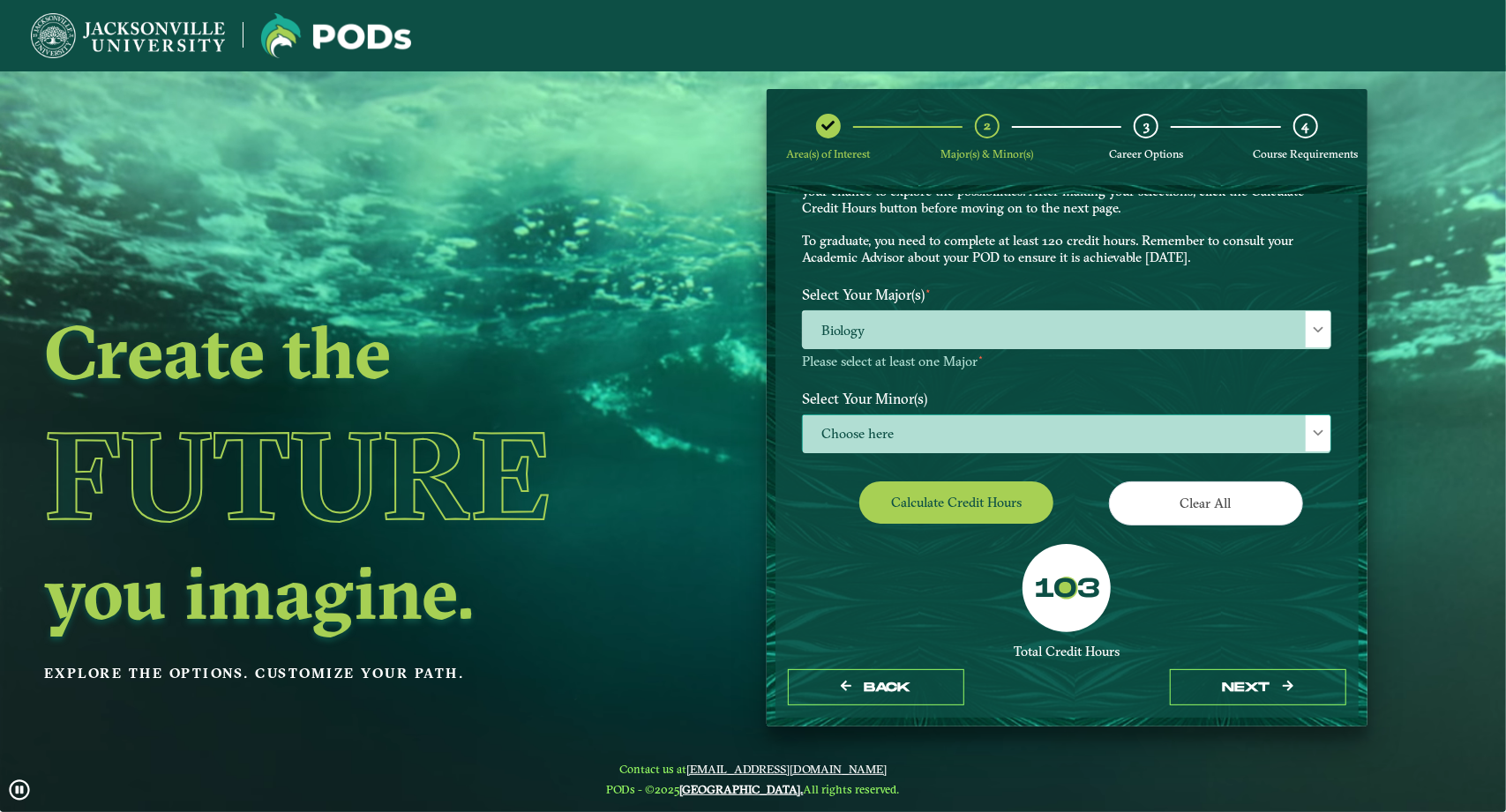
click at [884, 419] on span "Choose here" at bounding box center [1066, 433] width 528 height 38
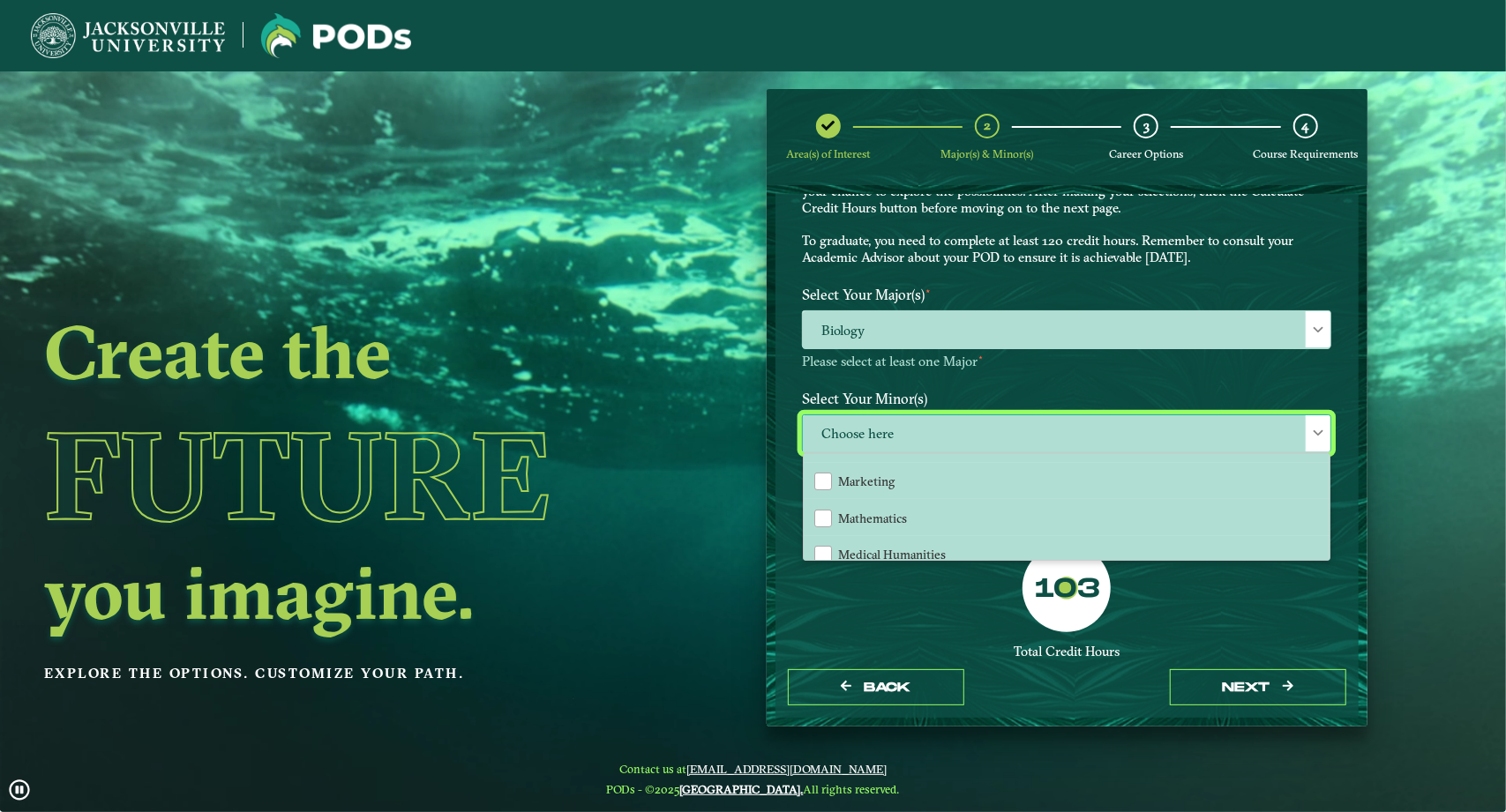
scroll to position [1254, 0]
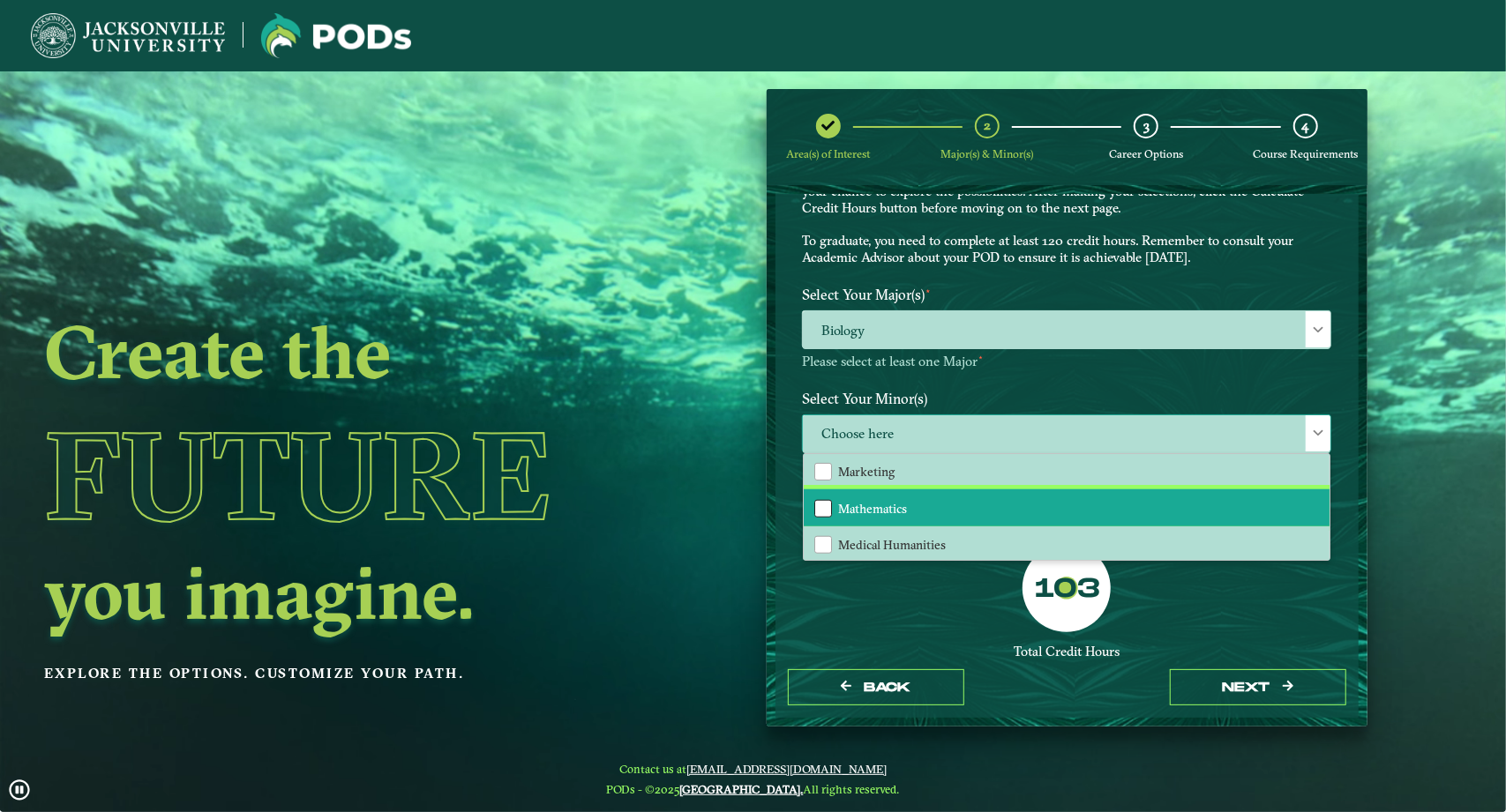
click at [817, 500] on div "Mathematics" at bounding box center [823, 509] width 18 height 18
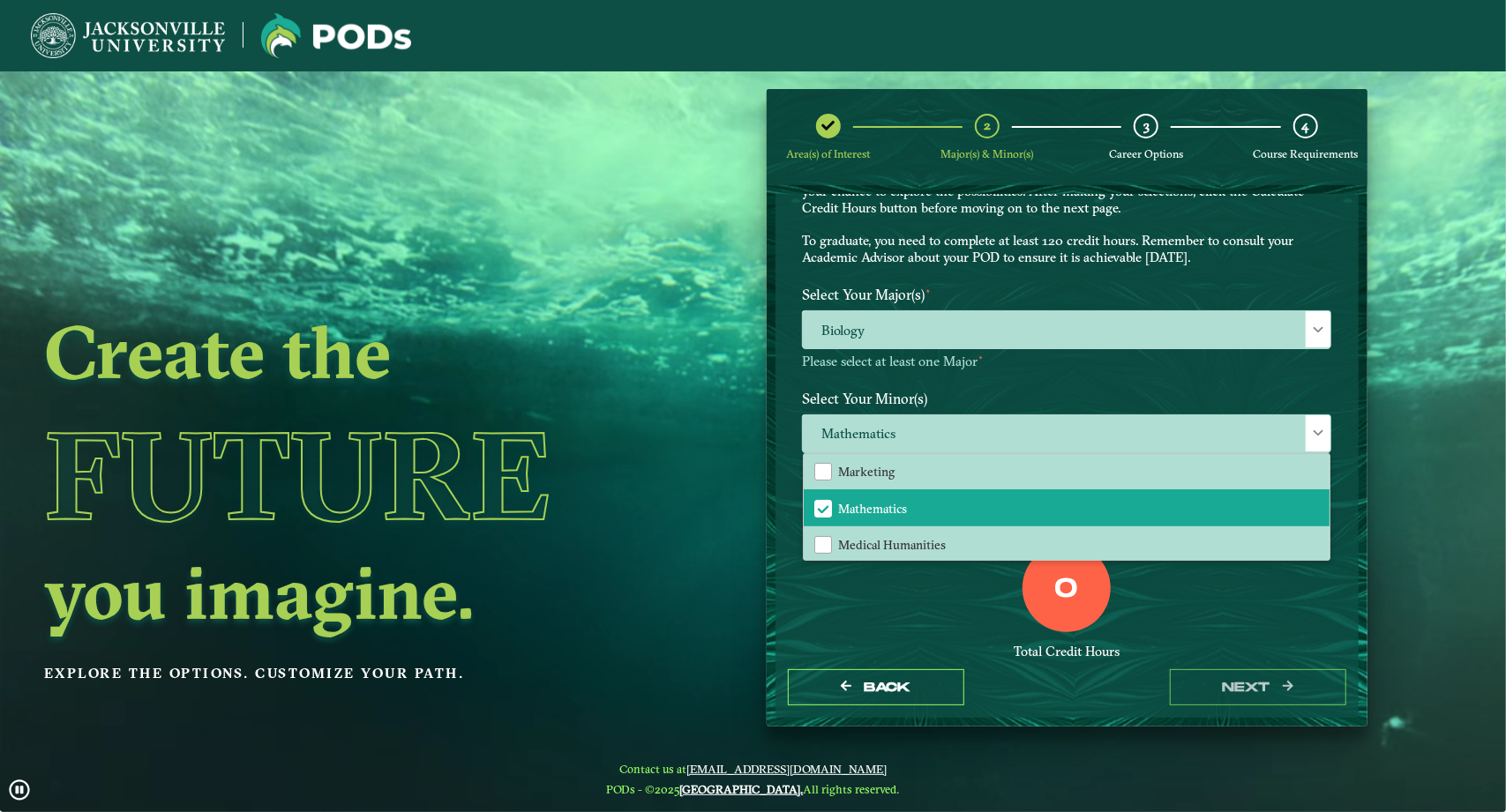
click at [877, 617] on div "0 Total Credit Hours" at bounding box center [1066, 619] width 555 height 150
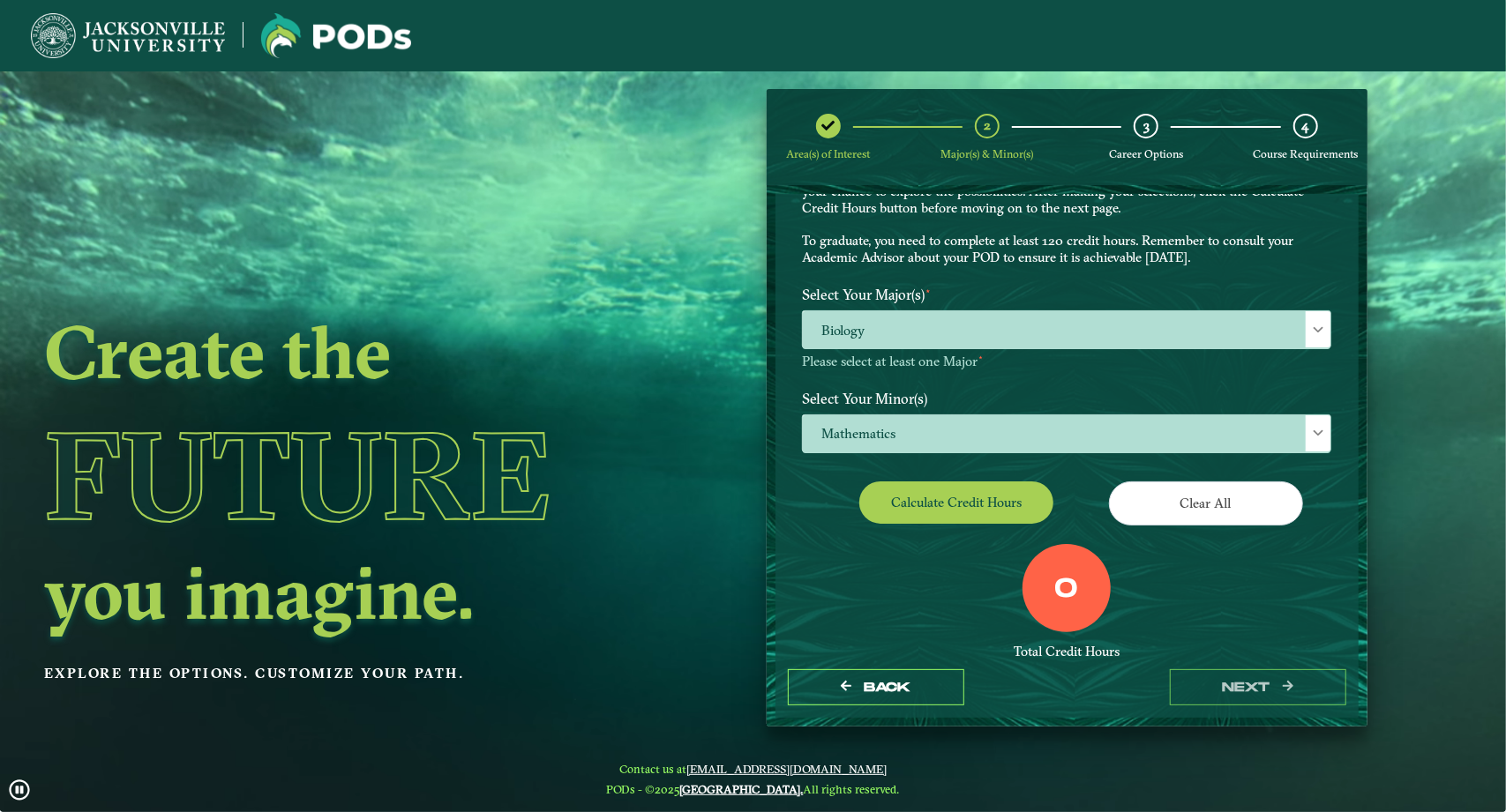
click at [917, 525] on div "Calculate credit hours" at bounding box center [927, 506] width 278 height 49
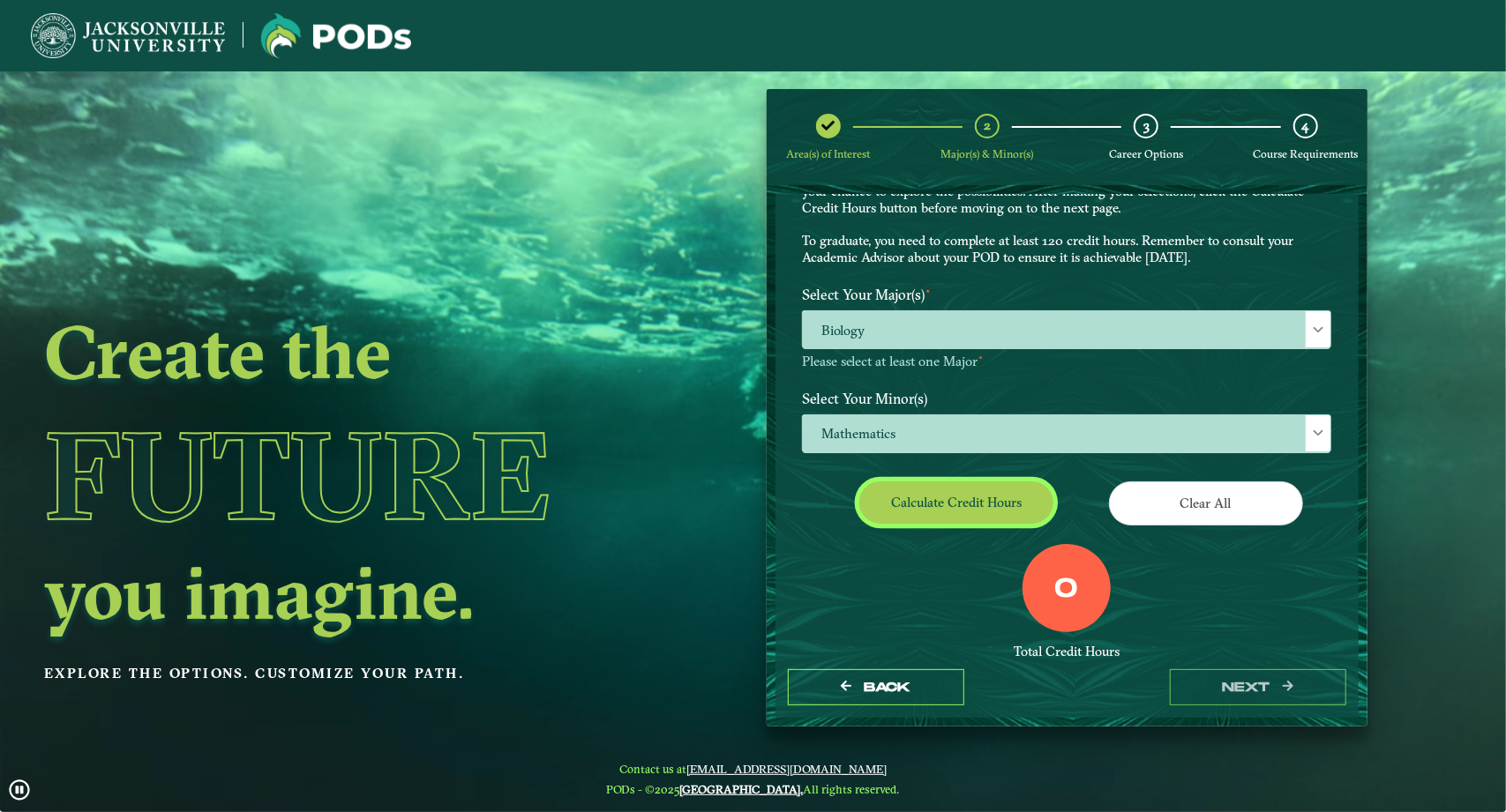
click at [932, 514] on button "Calculate credit hours" at bounding box center [957, 502] width 194 height 41
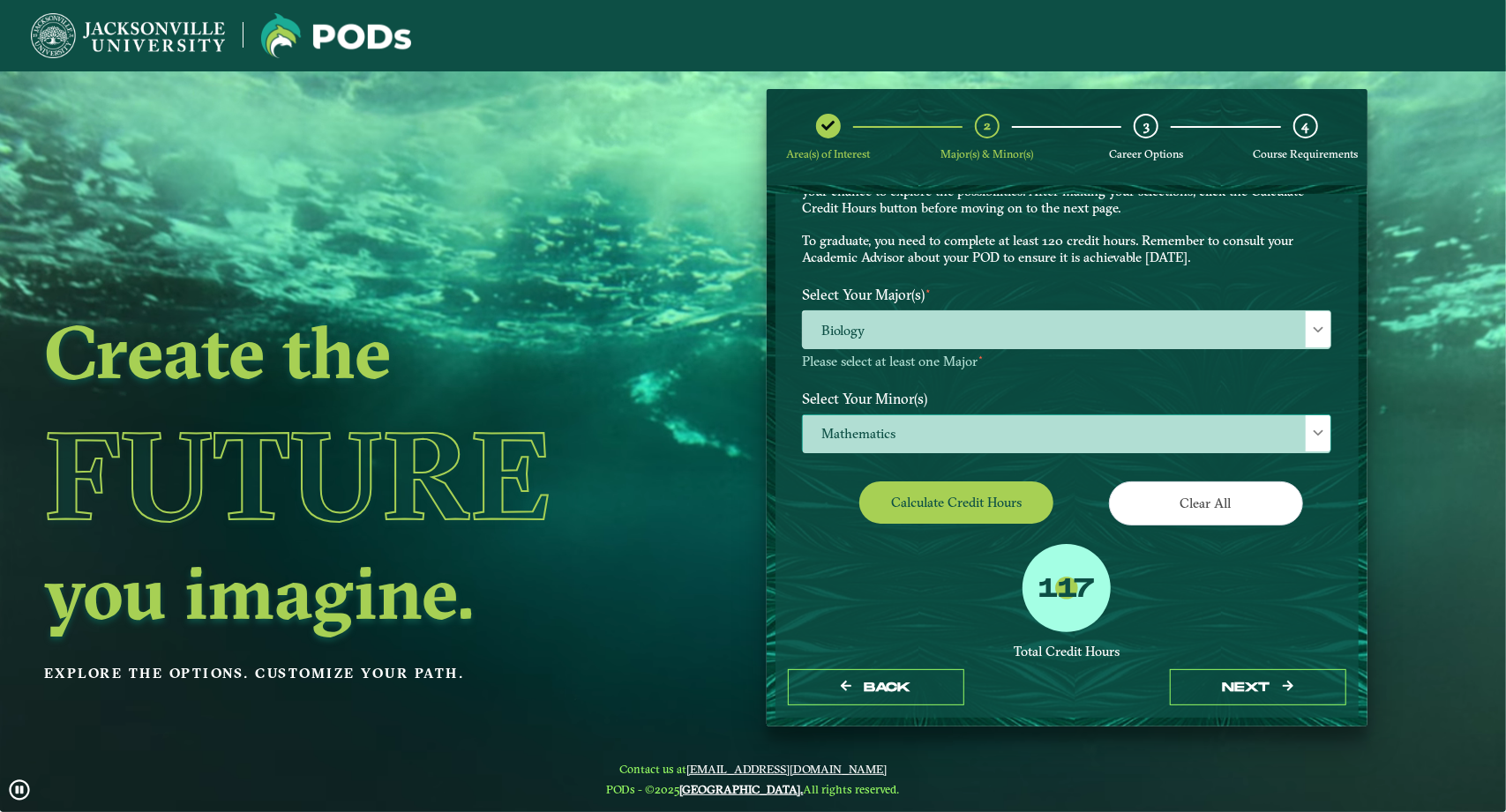
click at [930, 426] on span "Mathematics" at bounding box center [1066, 433] width 528 height 38
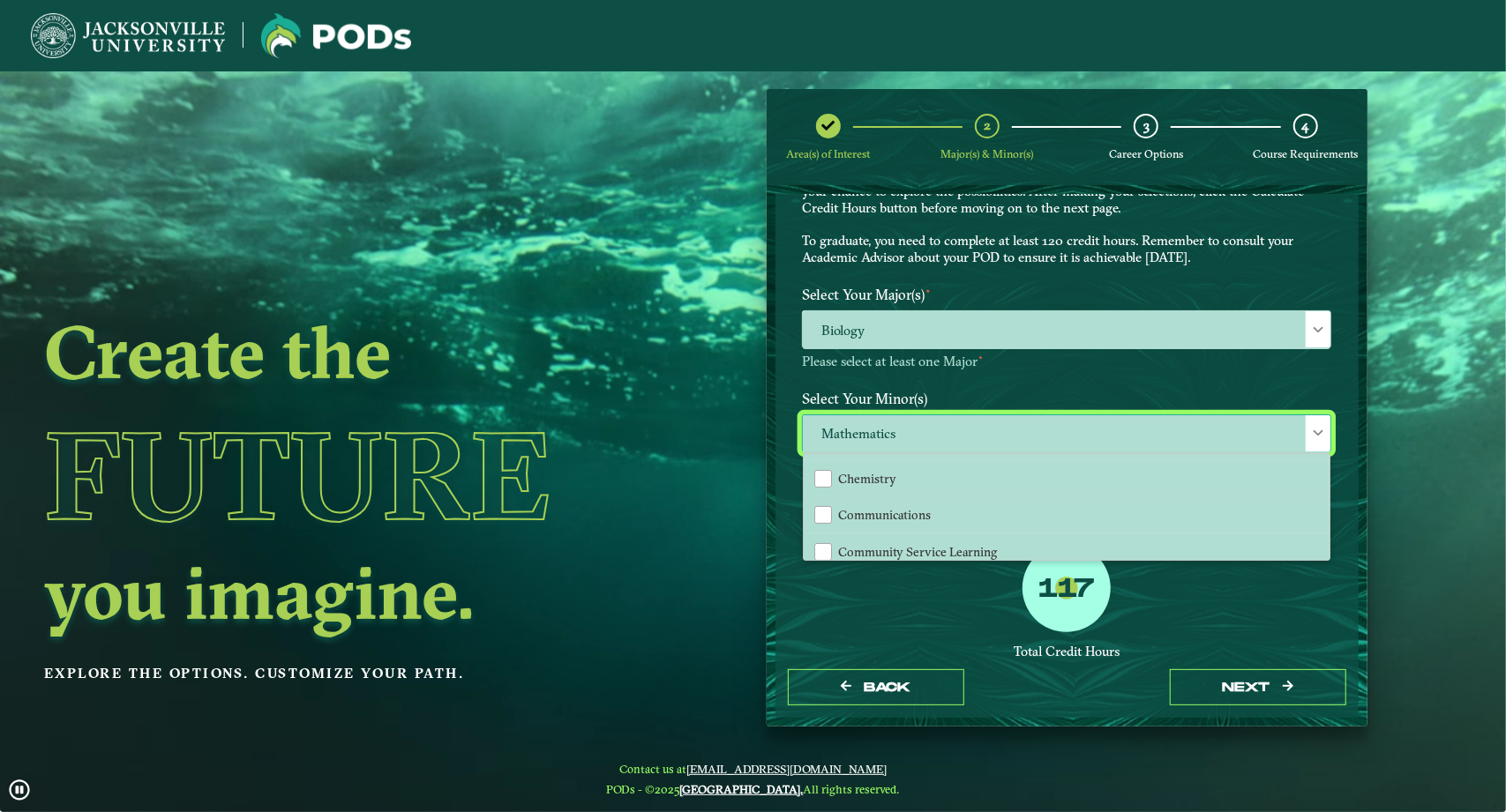
scroll to position [397, 0]
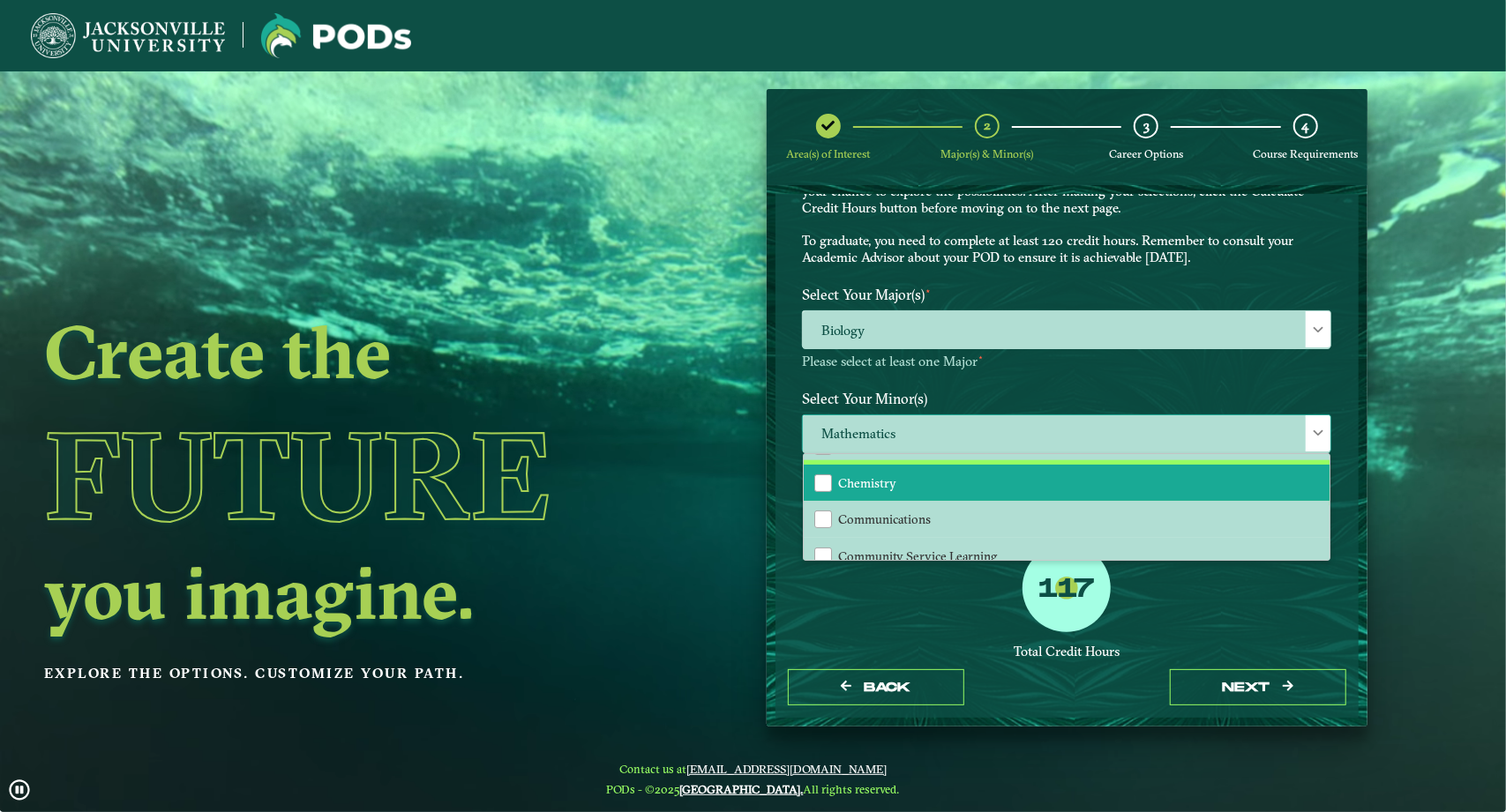
click at [830, 485] on li "Chemistry" at bounding box center [1066, 483] width 526 height 37
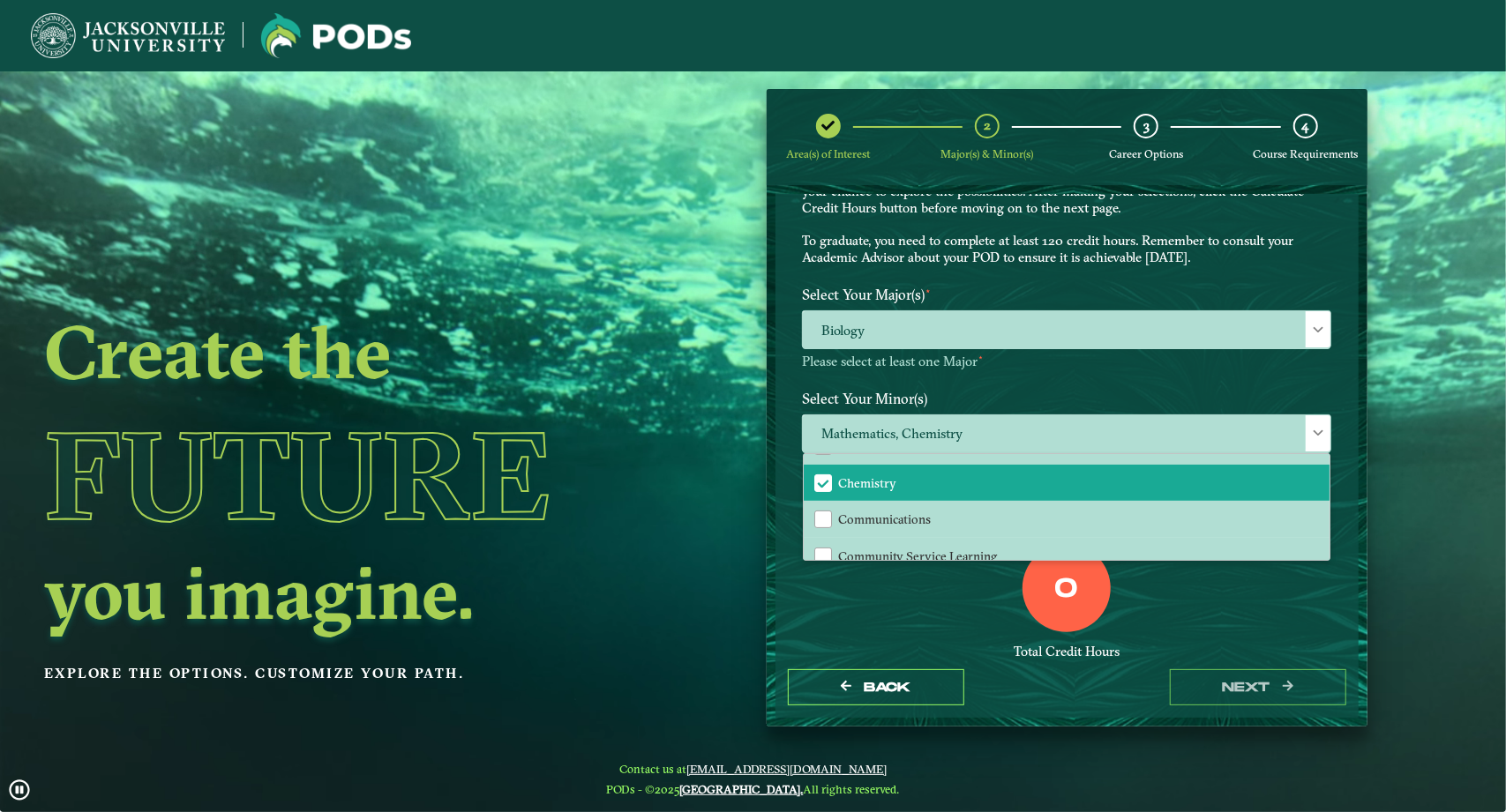
click at [895, 643] on div "Total Credit Hours" at bounding box center [1065, 651] width 529 height 17
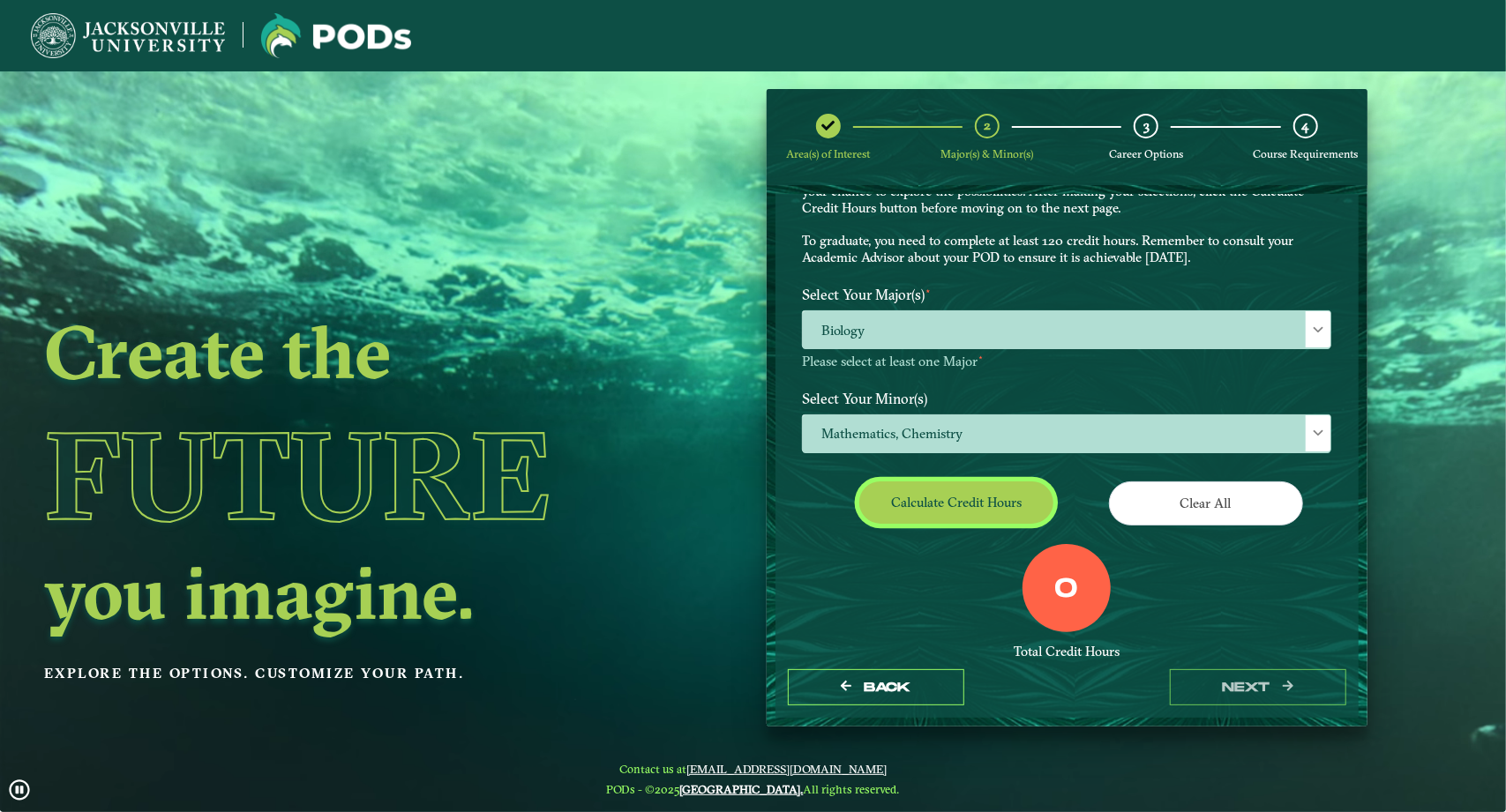
click at [918, 494] on button "Calculate credit hours" at bounding box center [957, 502] width 194 height 41
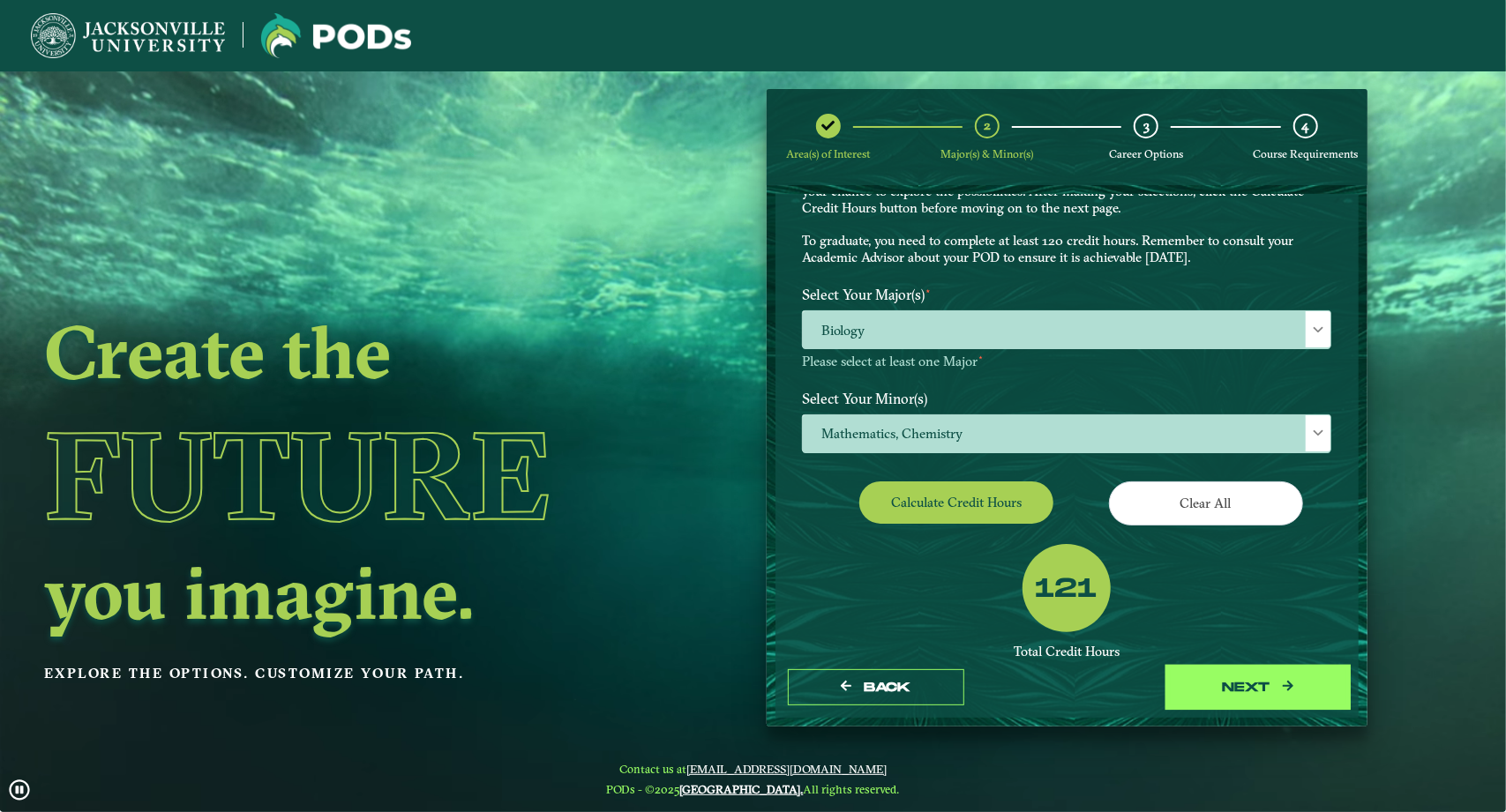
click at [1205, 693] on button "next" at bounding box center [1258, 686] width 177 height 36
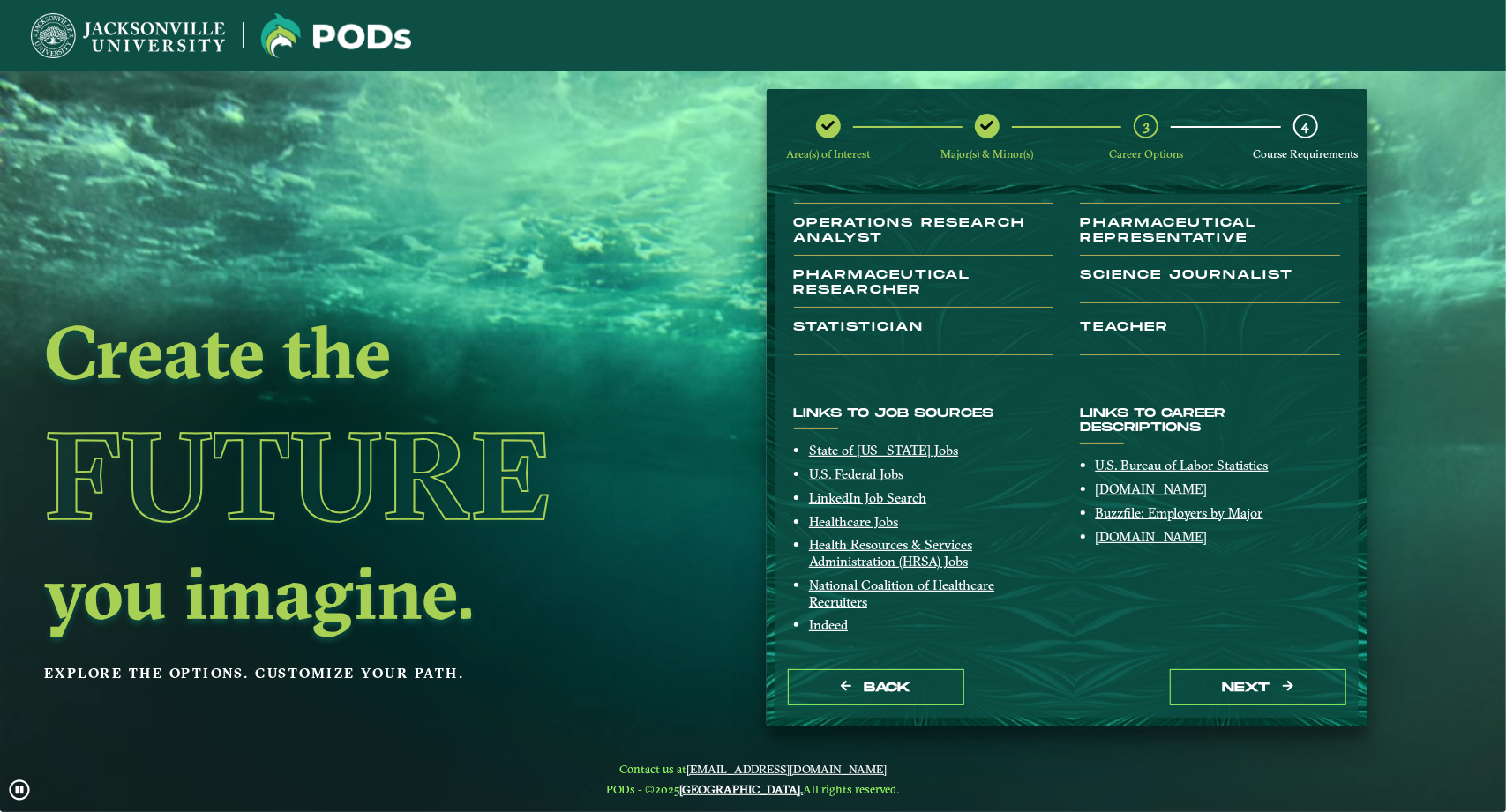
scroll to position [232, 0]
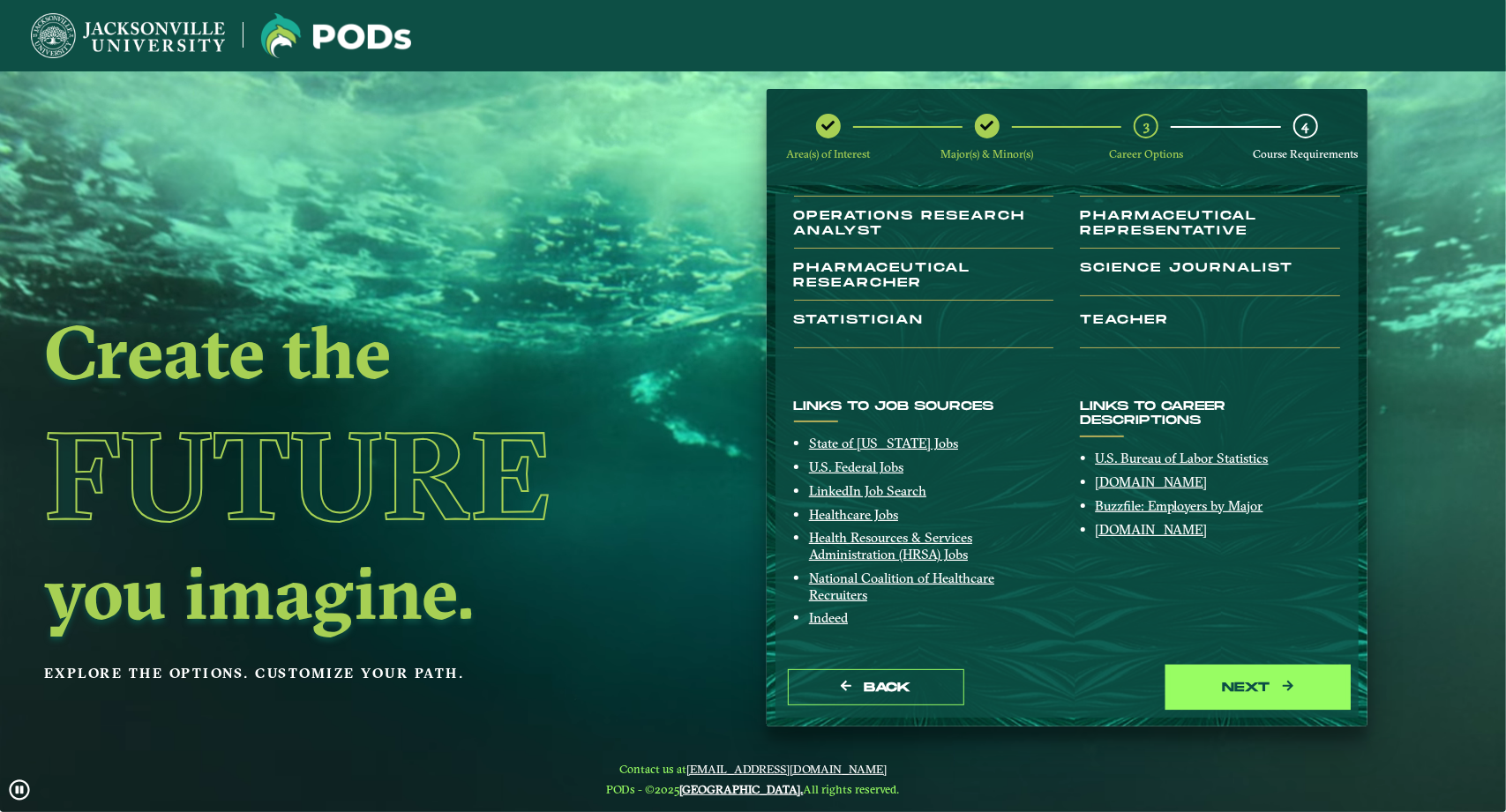
click at [1237, 682] on button "next" at bounding box center [1258, 686] width 177 height 36
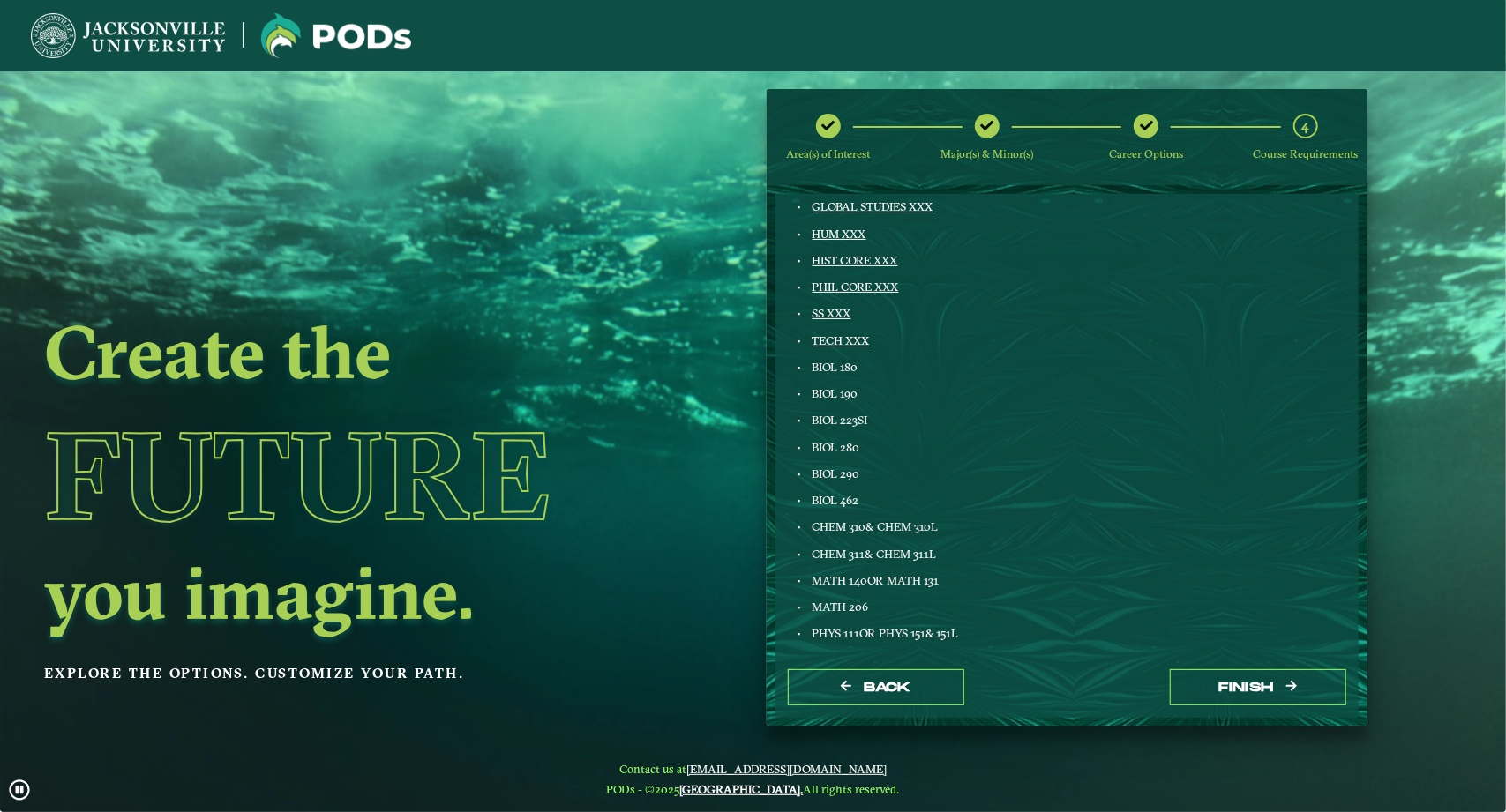
scroll to position [0, 0]
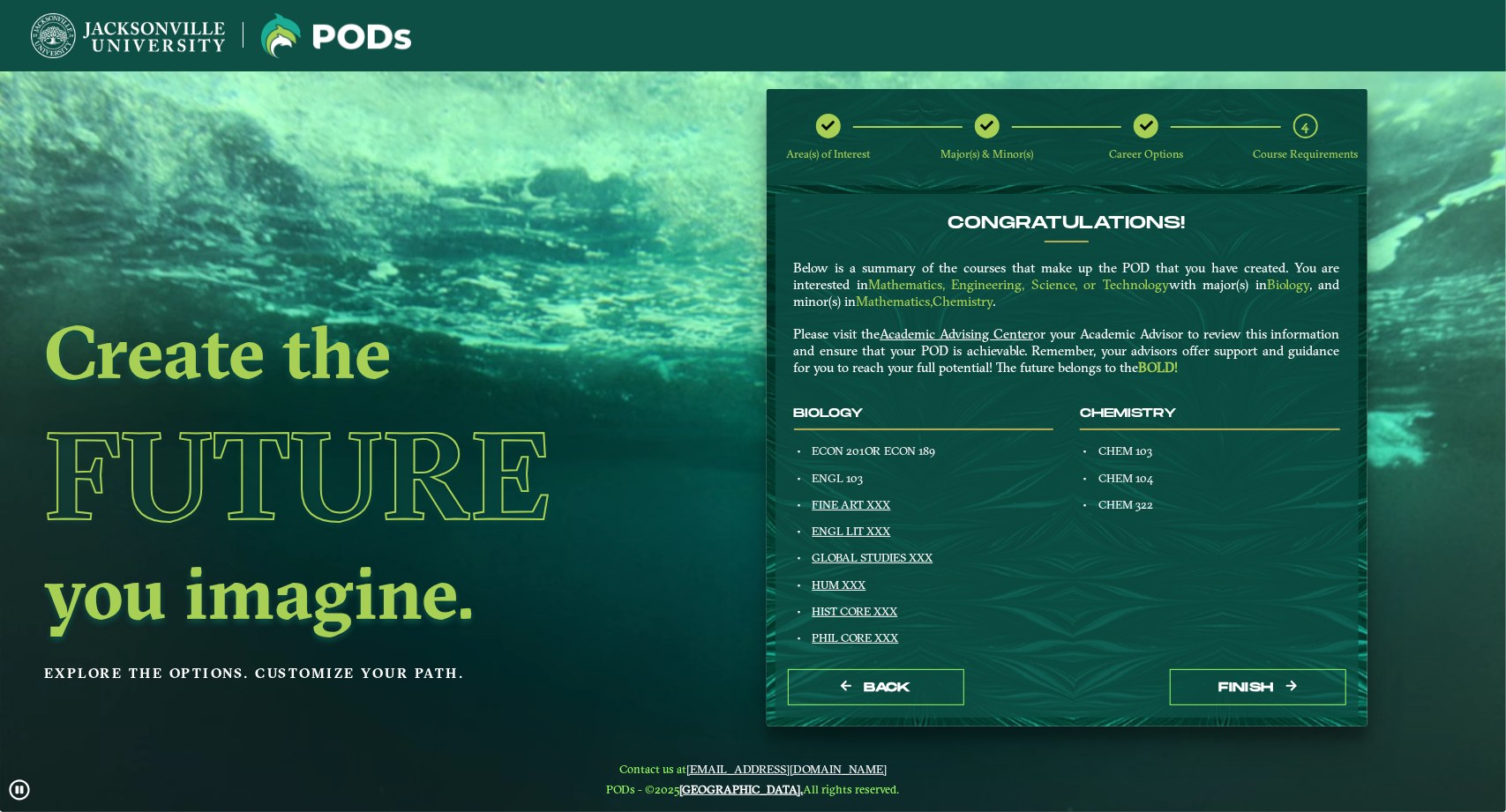
click at [1150, 154] on span "Career Options" at bounding box center [1146, 153] width 75 height 13
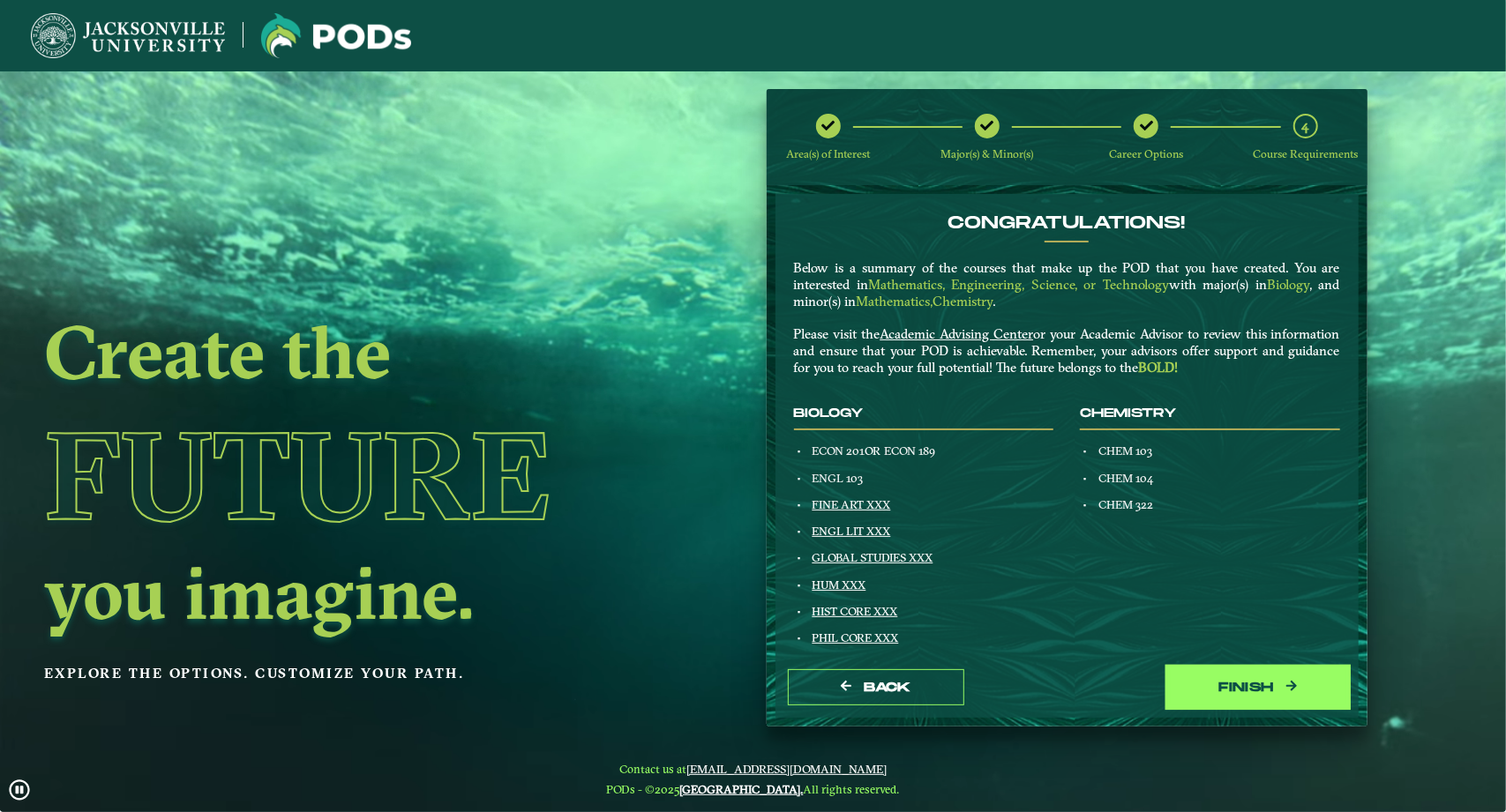
click at [1284, 686] on button "Finish" at bounding box center [1258, 686] width 177 height 36
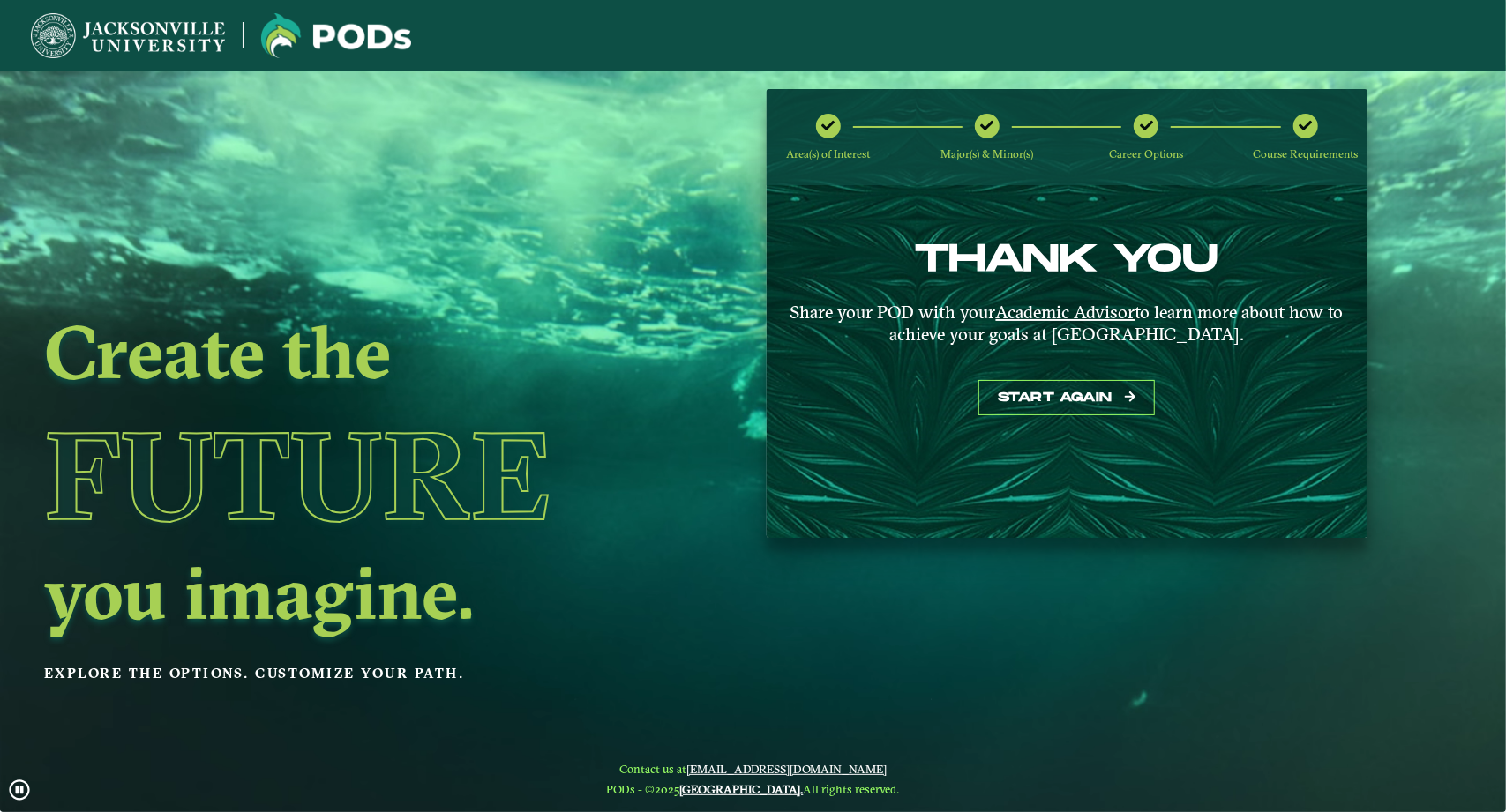
click at [1136, 115] on div "Career Options" at bounding box center [1145, 137] width 25 height 48
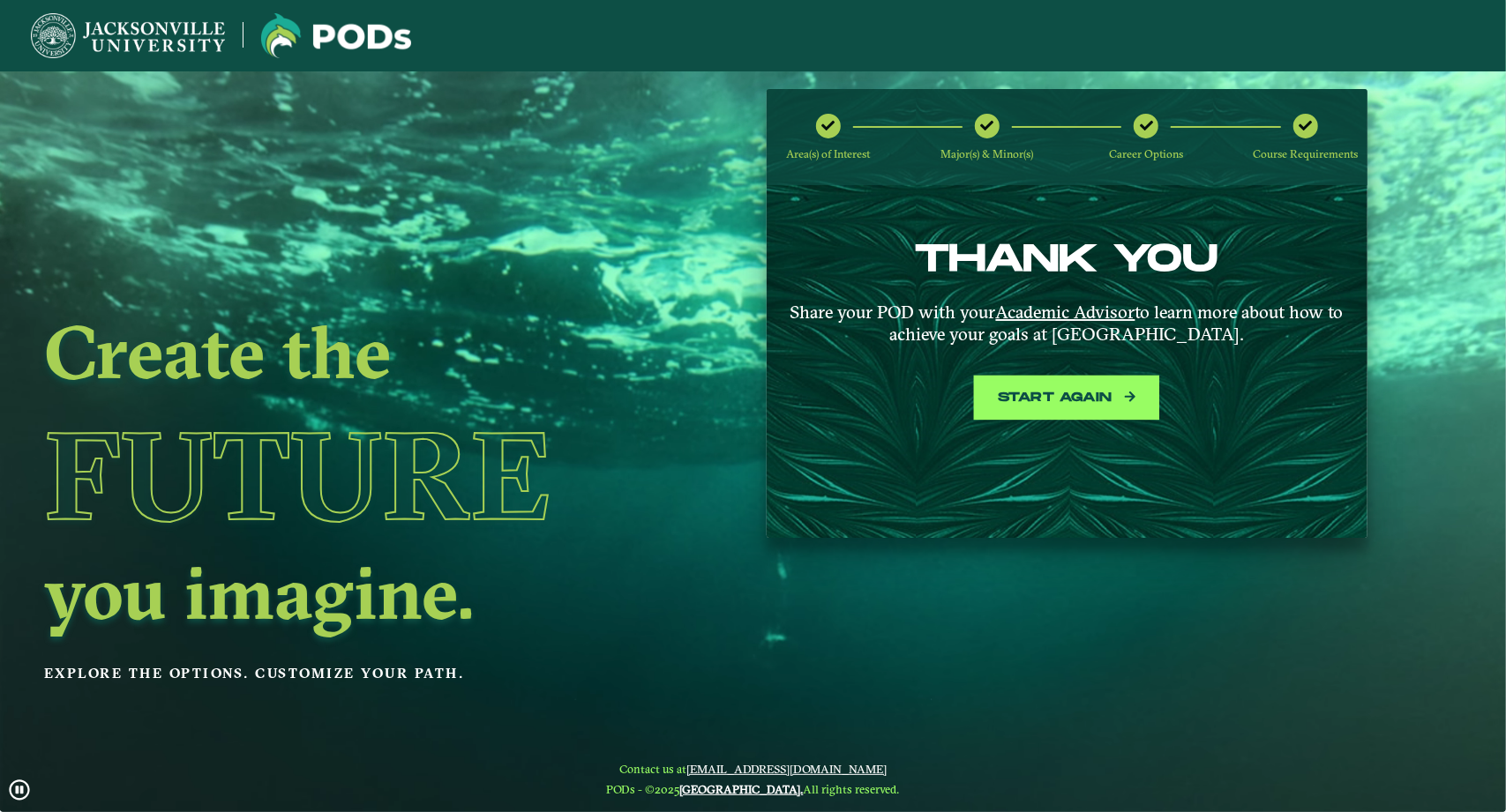
click at [1008, 392] on button "Start again" at bounding box center [1066, 398] width 177 height 36
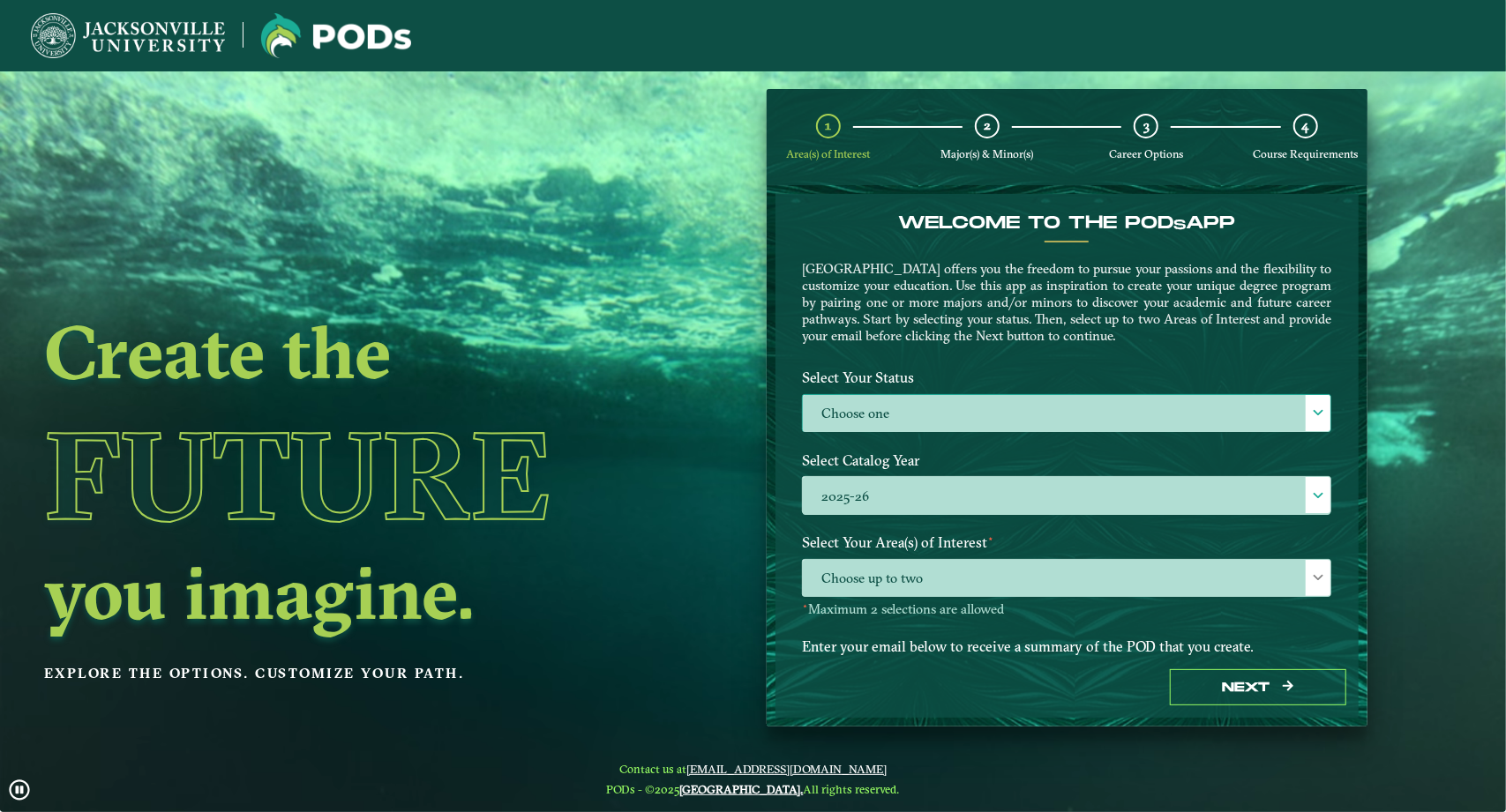
scroll to position [83, 0]
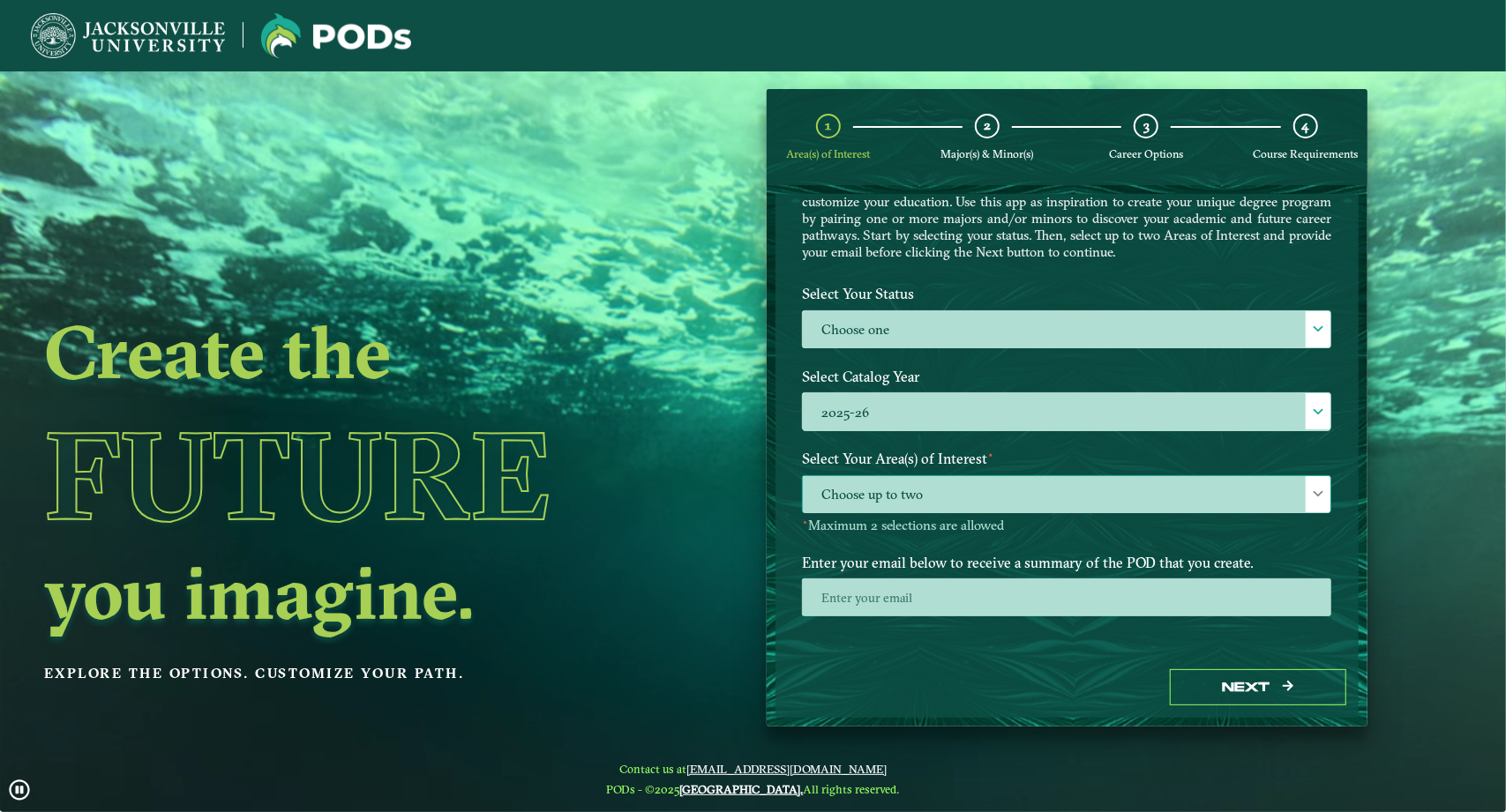
click at [1131, 486] on span "Choose up to two" at bounding box center [1066, 495] width 528 height 38
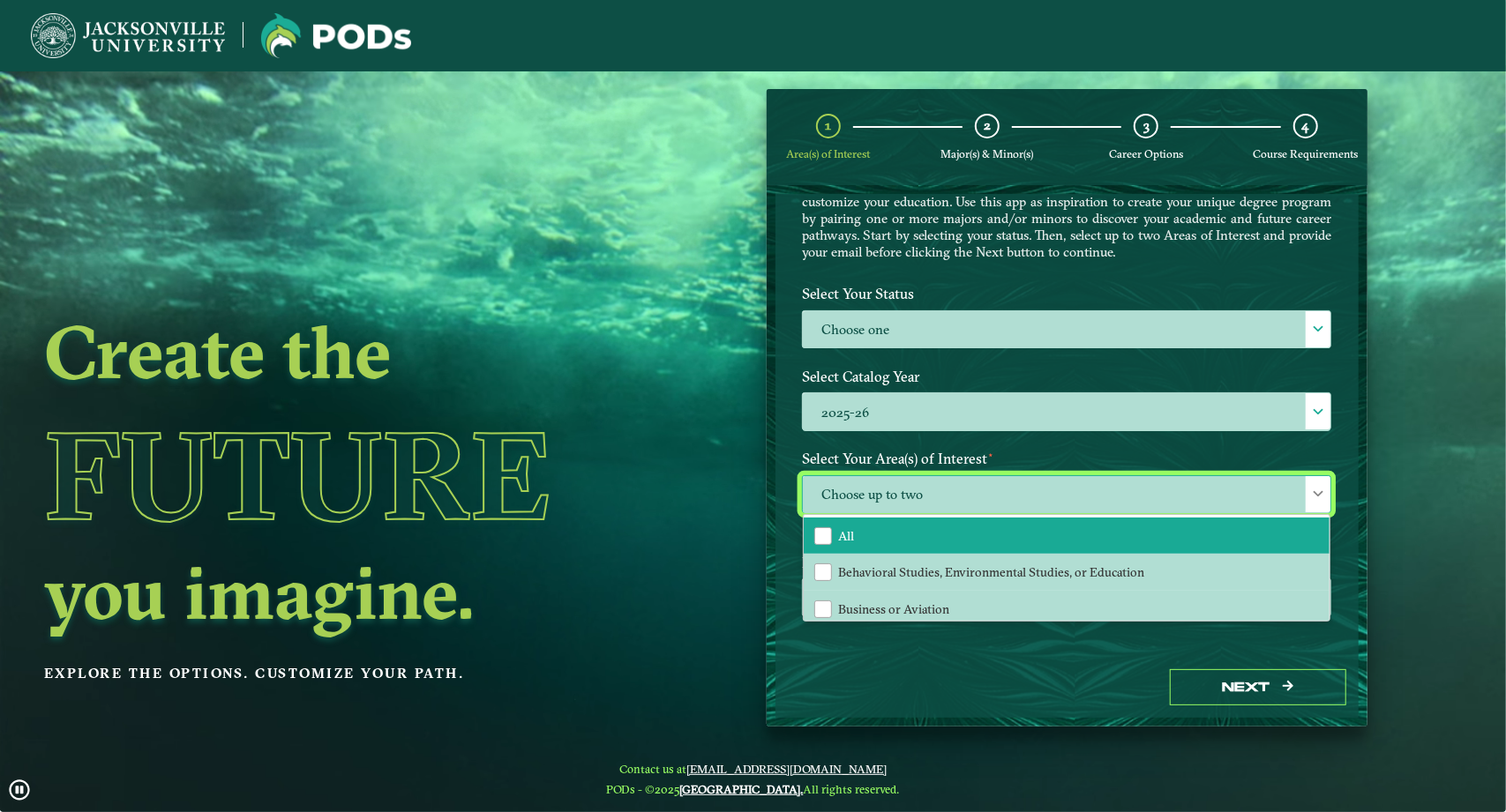
scroll to position [119, 0]
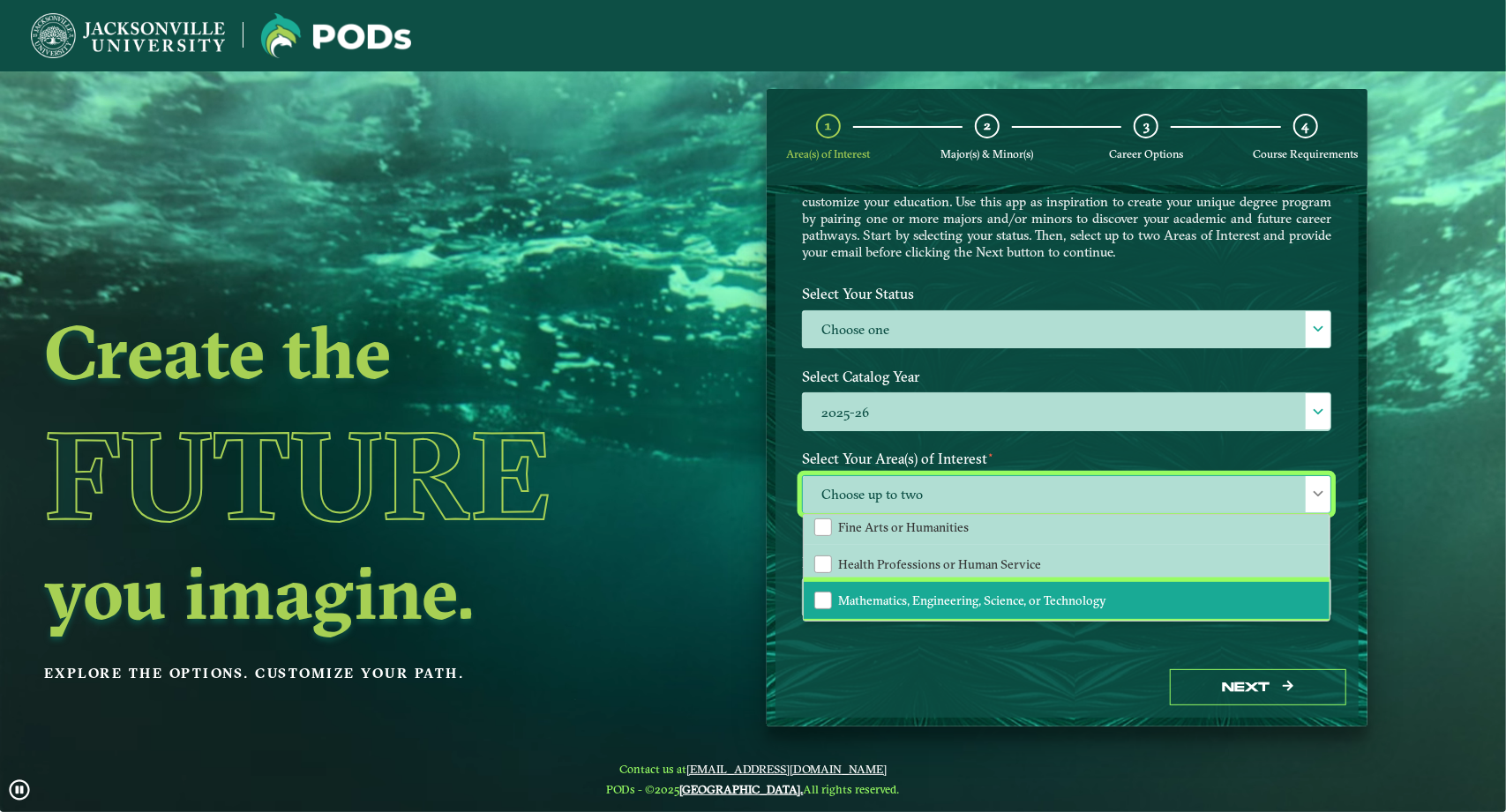
click at [992, 594] on span "Mathematics, Engineering, Science, or Technology" at bounding box center [971, 600] width 268 height 16
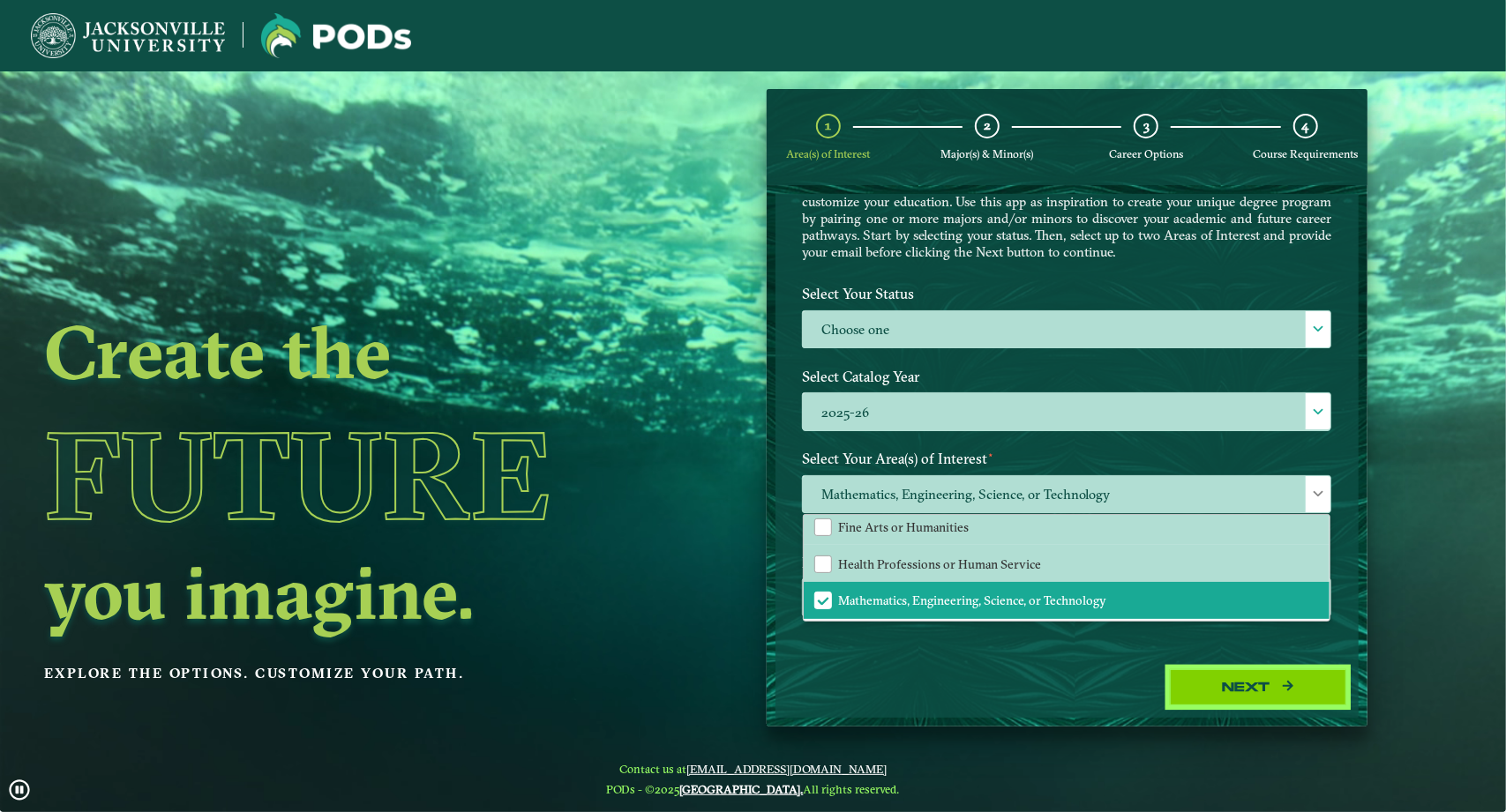
click at [1219, 694] on button "Next" at bounding box center [1258, 686] width 177 height 36
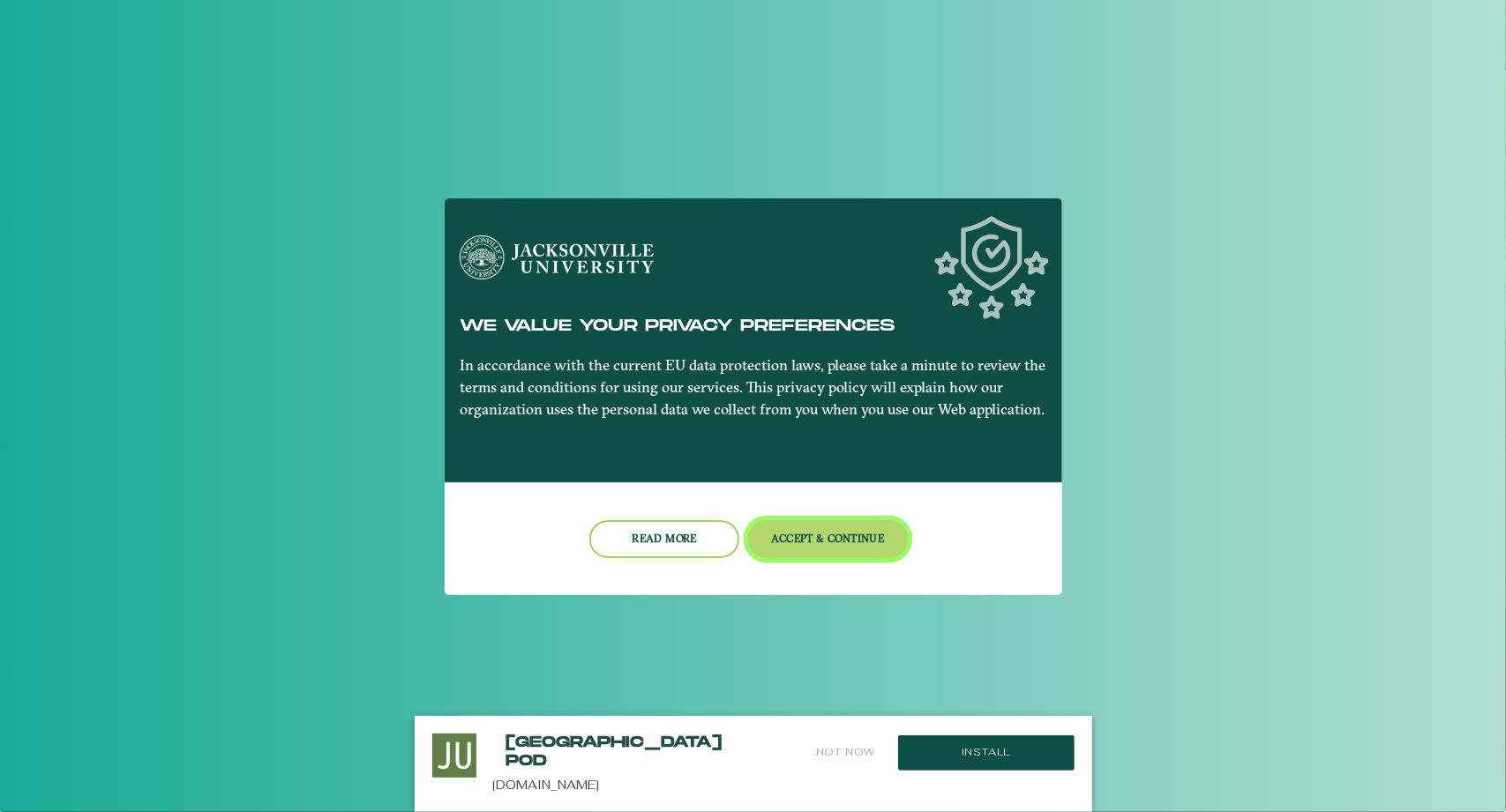
click at [824, 547] on button "Accept & Continue" at bounding box center [827, 538] width 160 height 38
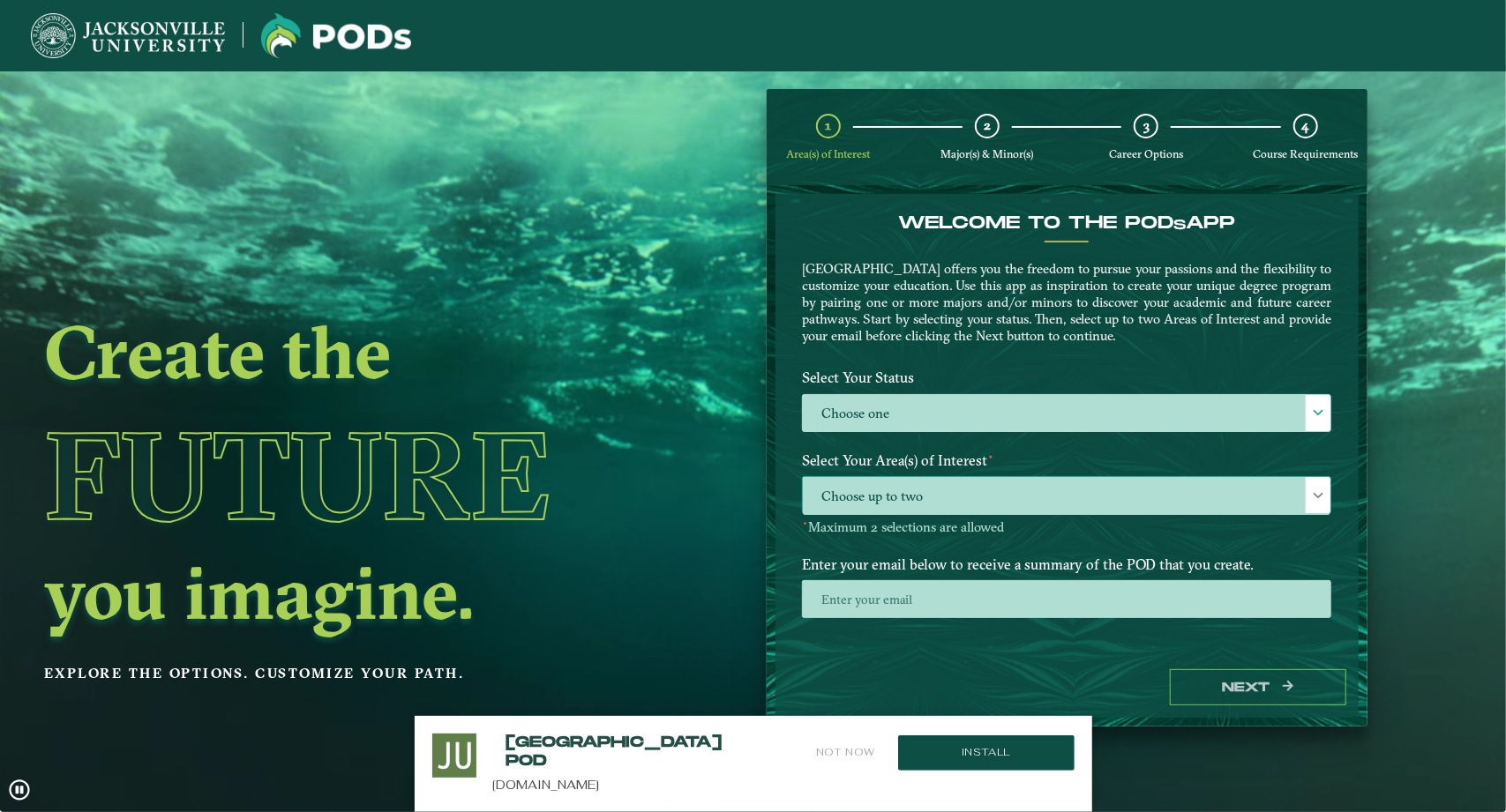
click at [1030, 494] on span "Choose up to two" at bounding box center [1066, 495] width 528 height 38
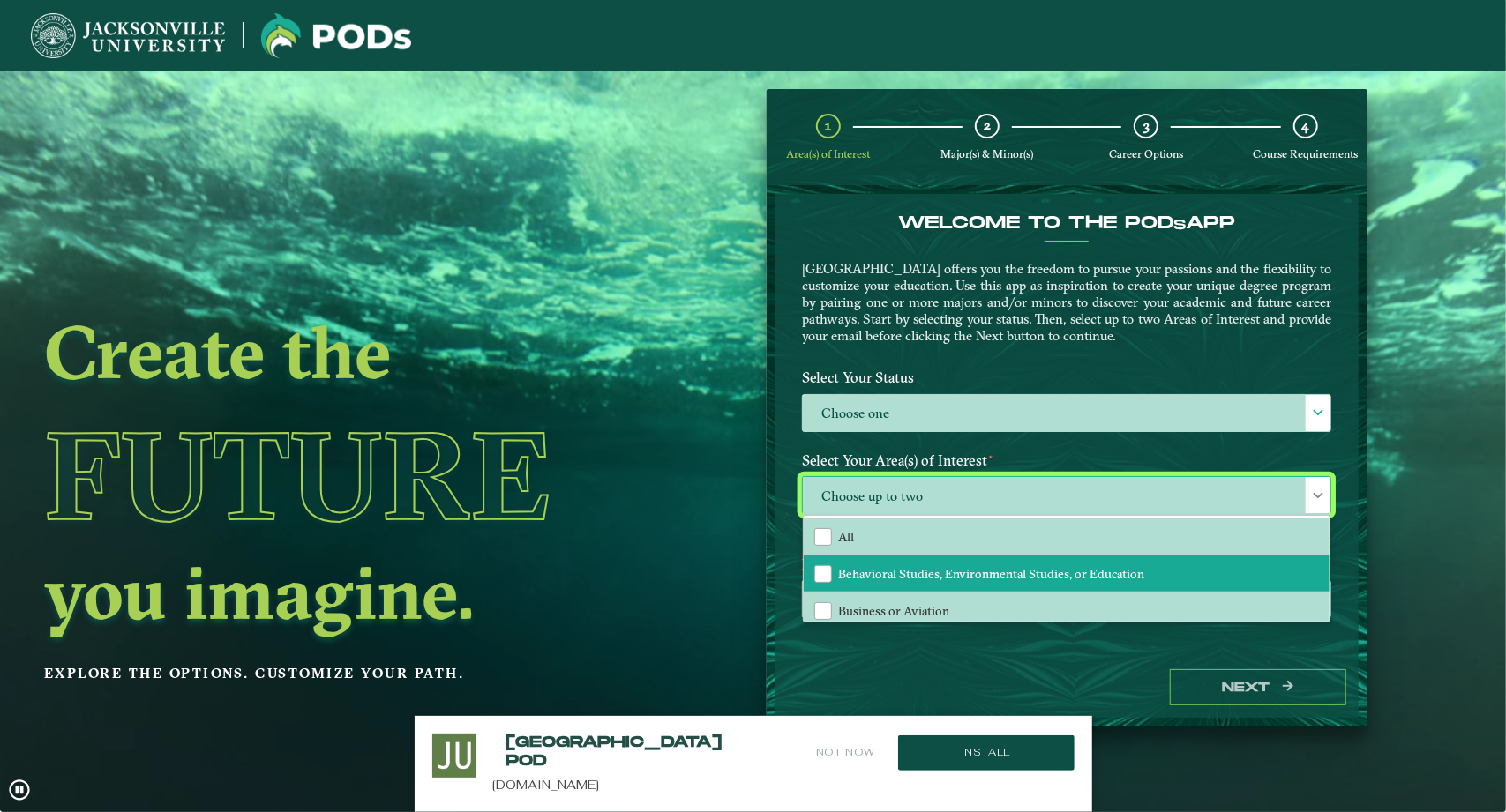
scroll to position [120, 0]
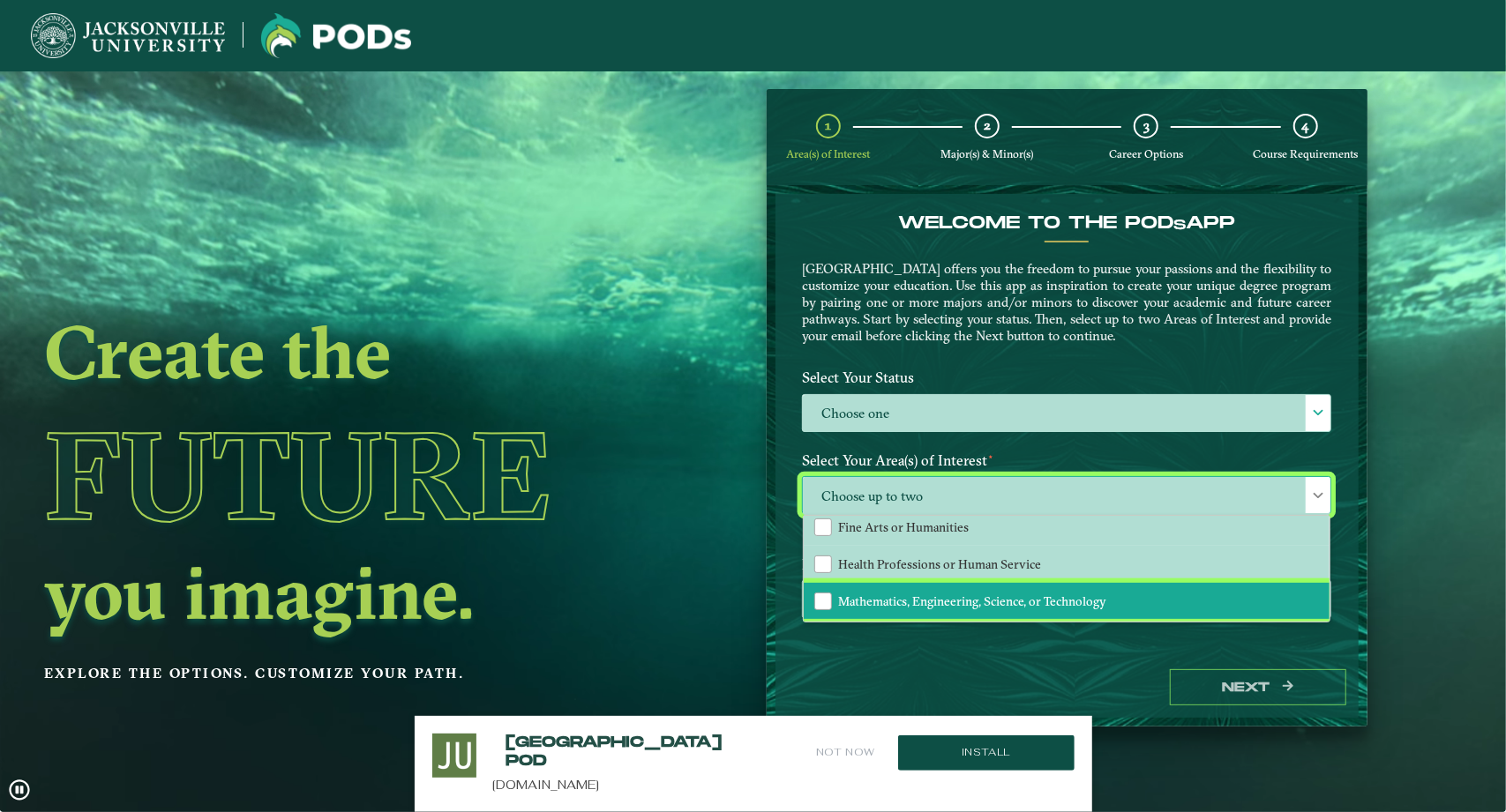
click at [957, 611] on li "Mathematics, Engineering, Science, or Technology" at bounding box center [1066, 601] width 526 height 37
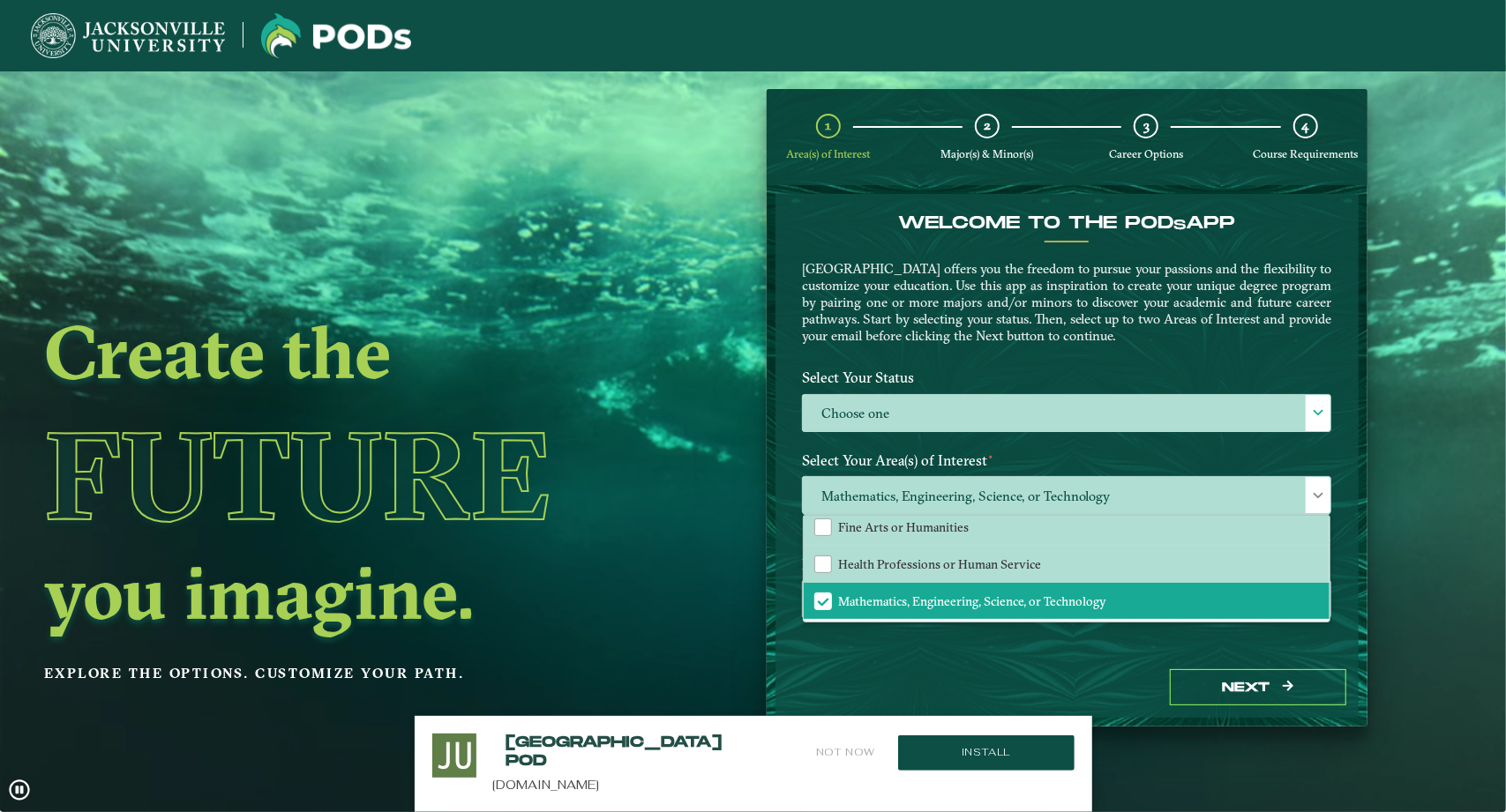
click at [1065, 627] on div at bounding box center [1066, 605] width 555 height 50
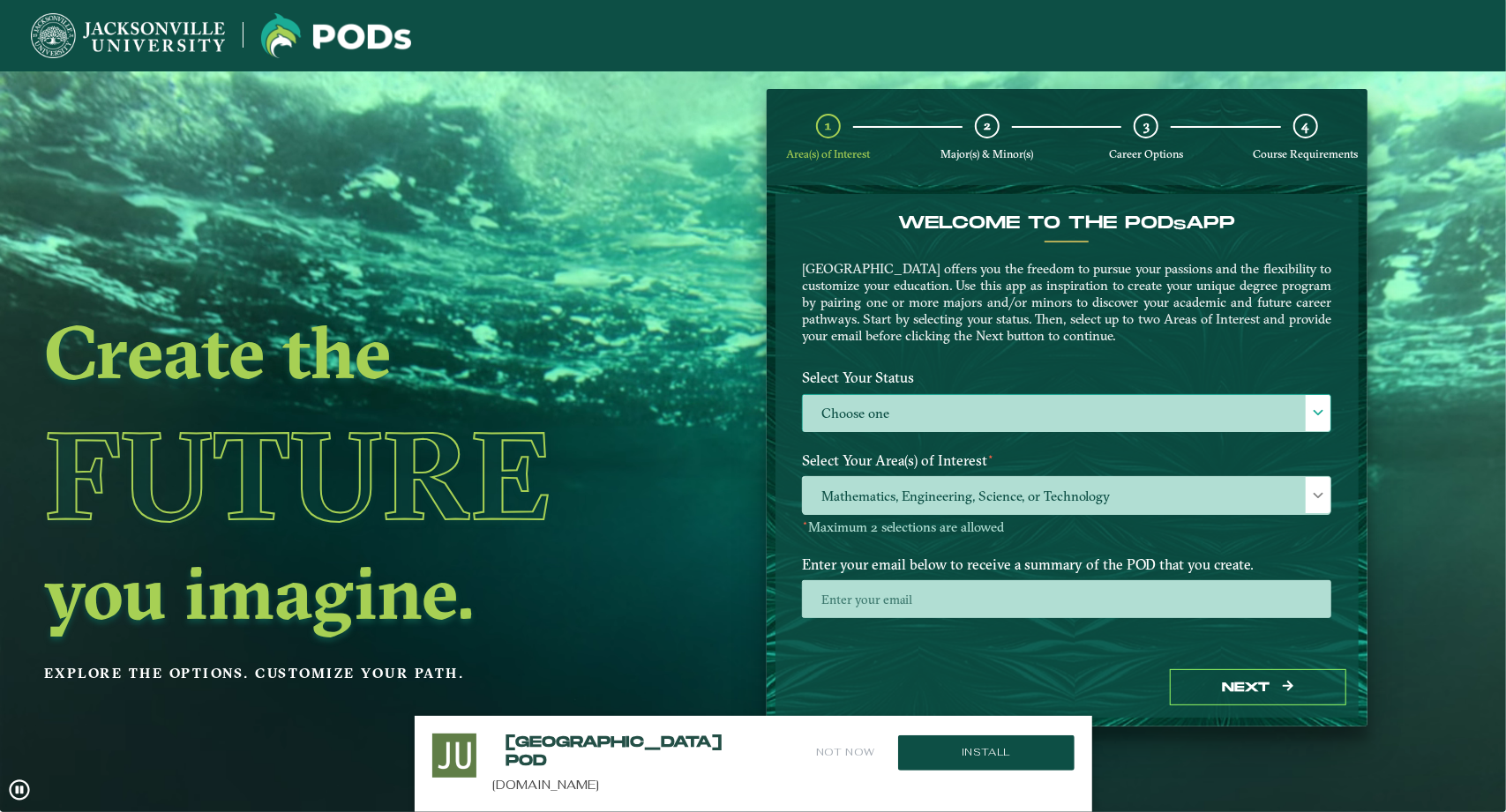
click at [980, 407] on label "Choose one" at bounding box center [1066, 414] width 528 height 38
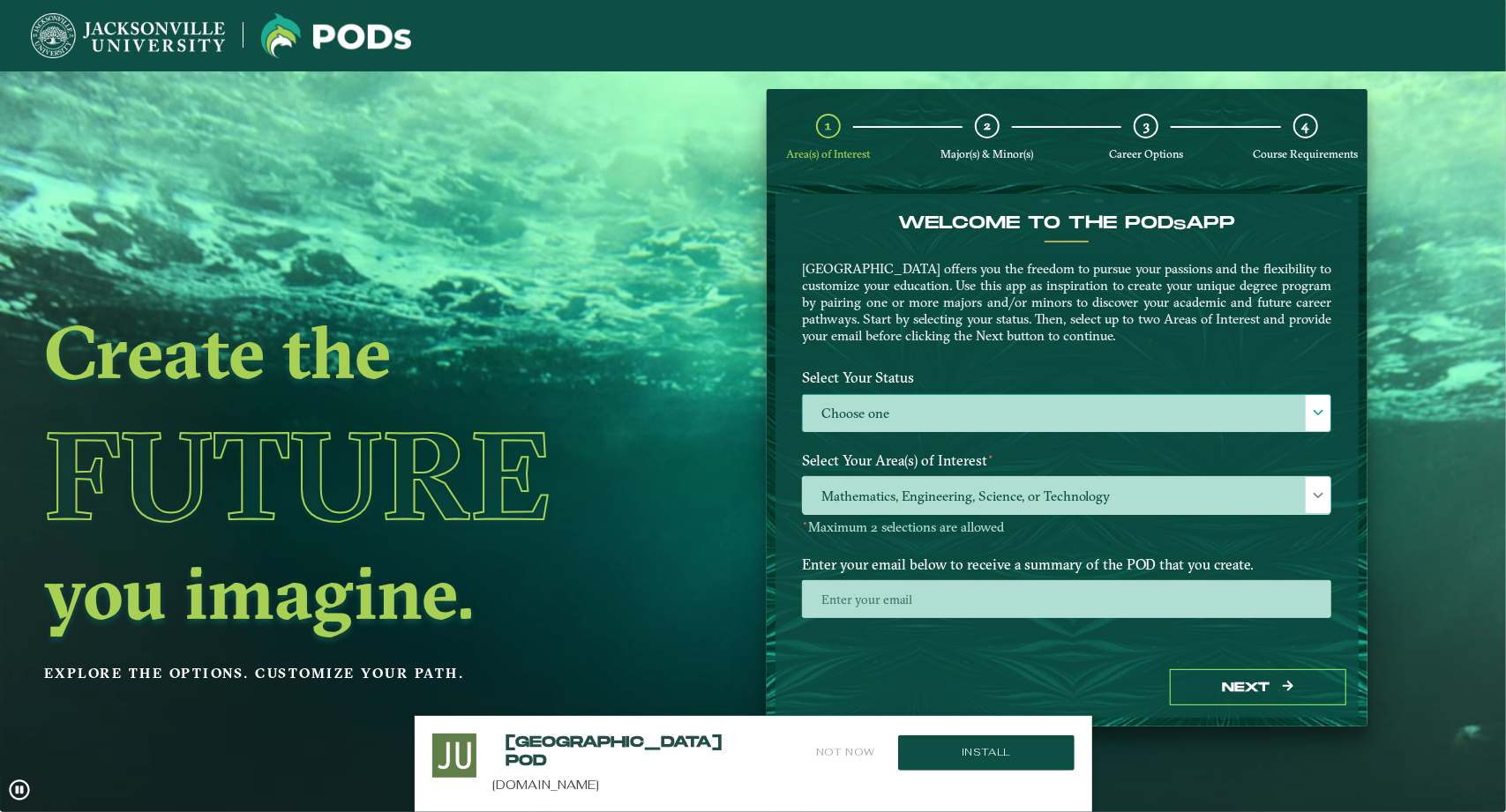
scroll to position [9, 77]
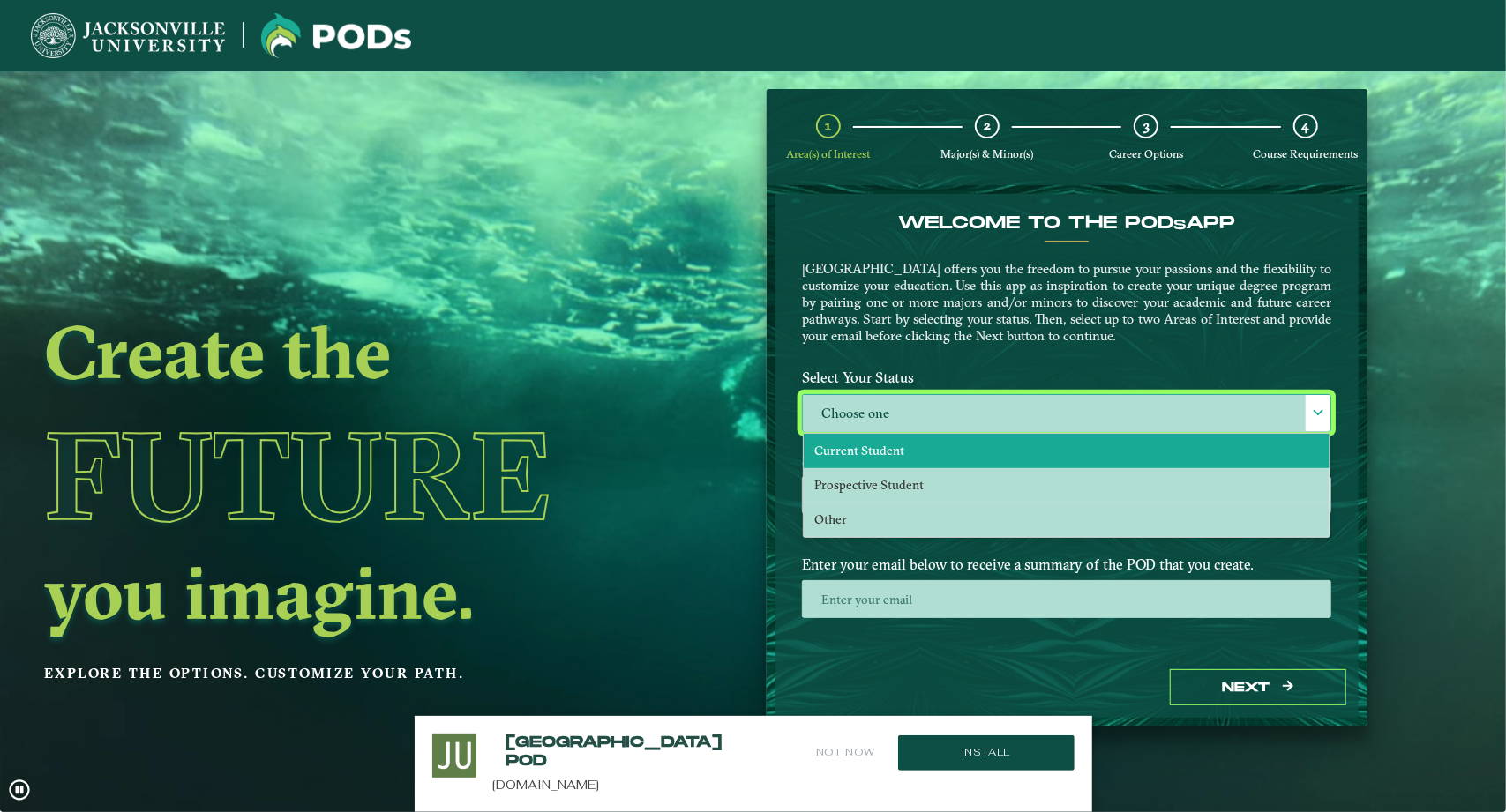
click at [954, 449] on li "Current Student" at bounding box center [1066, 450] width 526 height 34
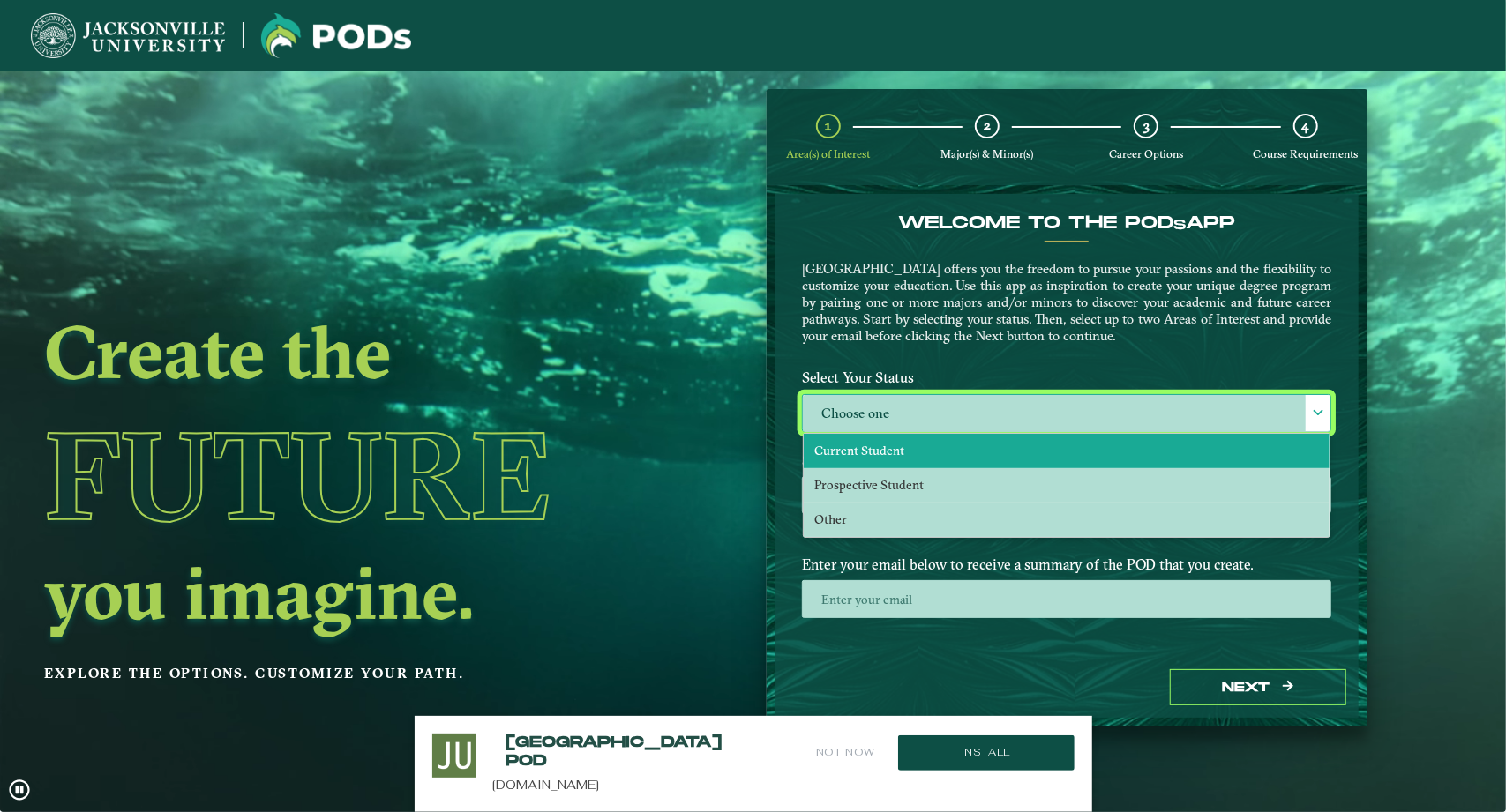
select select "[object Object]"
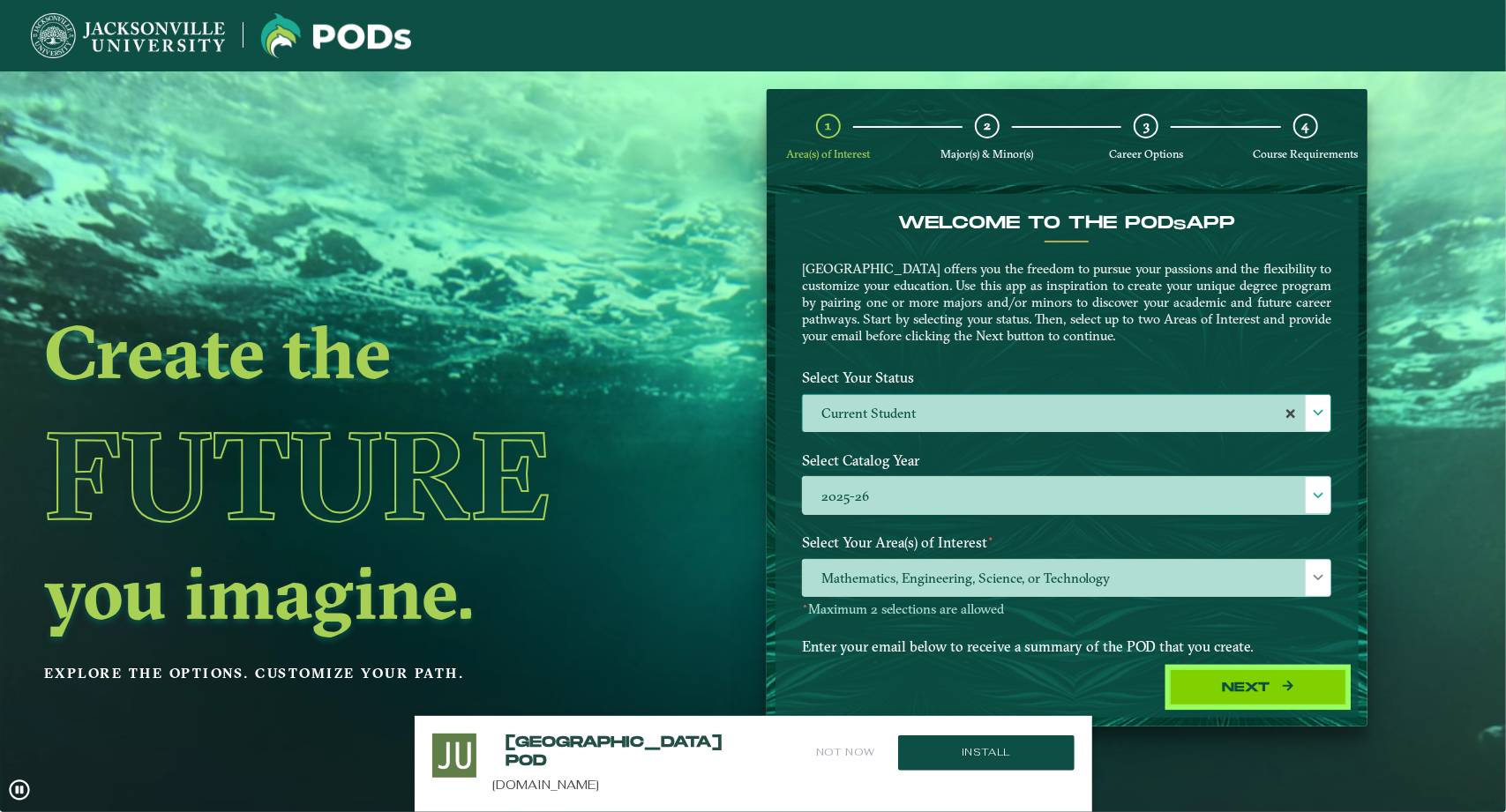
click at [1231, 685] on button "Next" at bounding box center [1258, 686] width 177 height 36
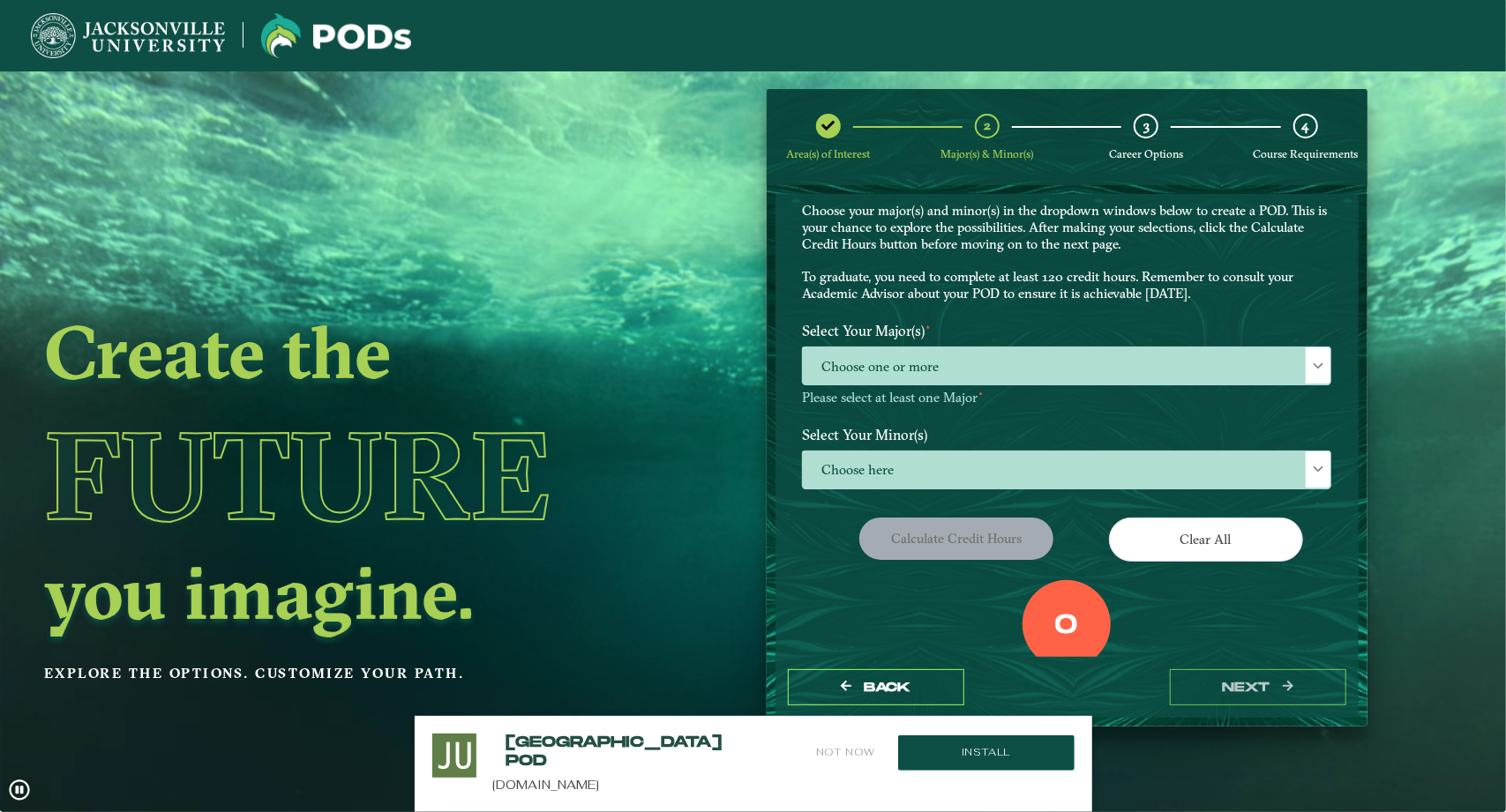
scroll to position [58, 0]
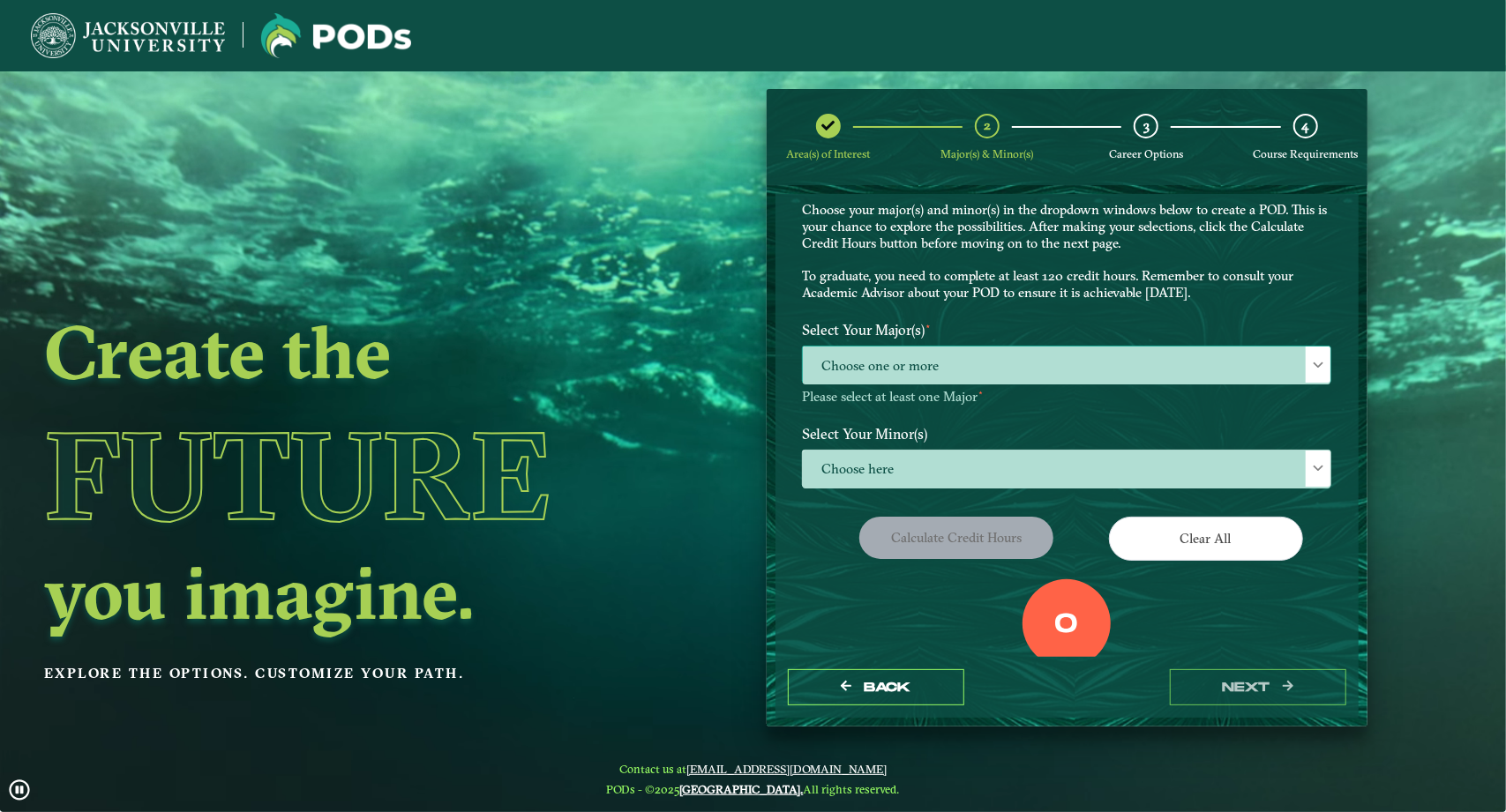
click at [970, 381] on span "Choose one or more" at bounding box center [1066, 365] width 528 height 38
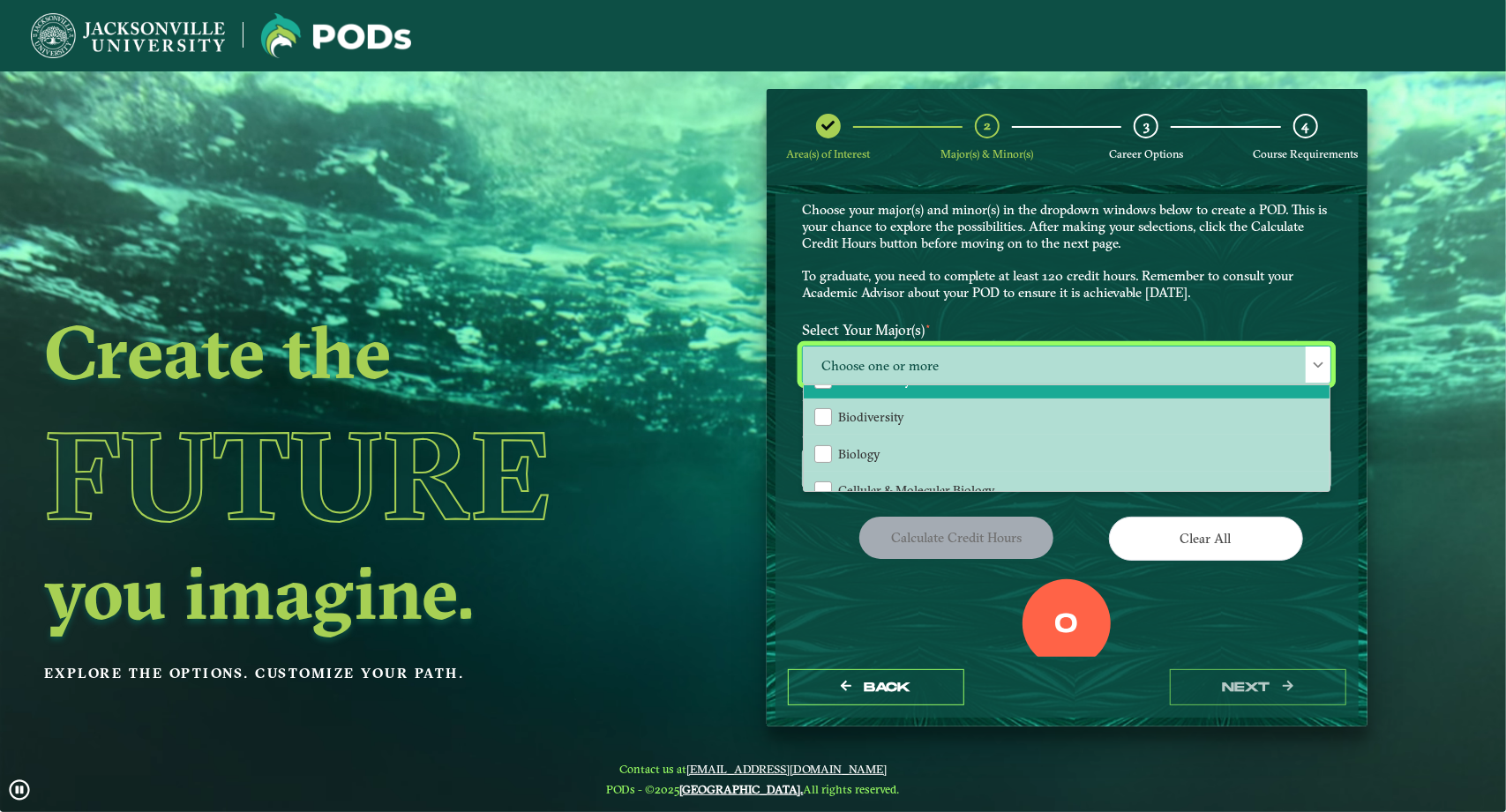
scroll to position [35, 0]
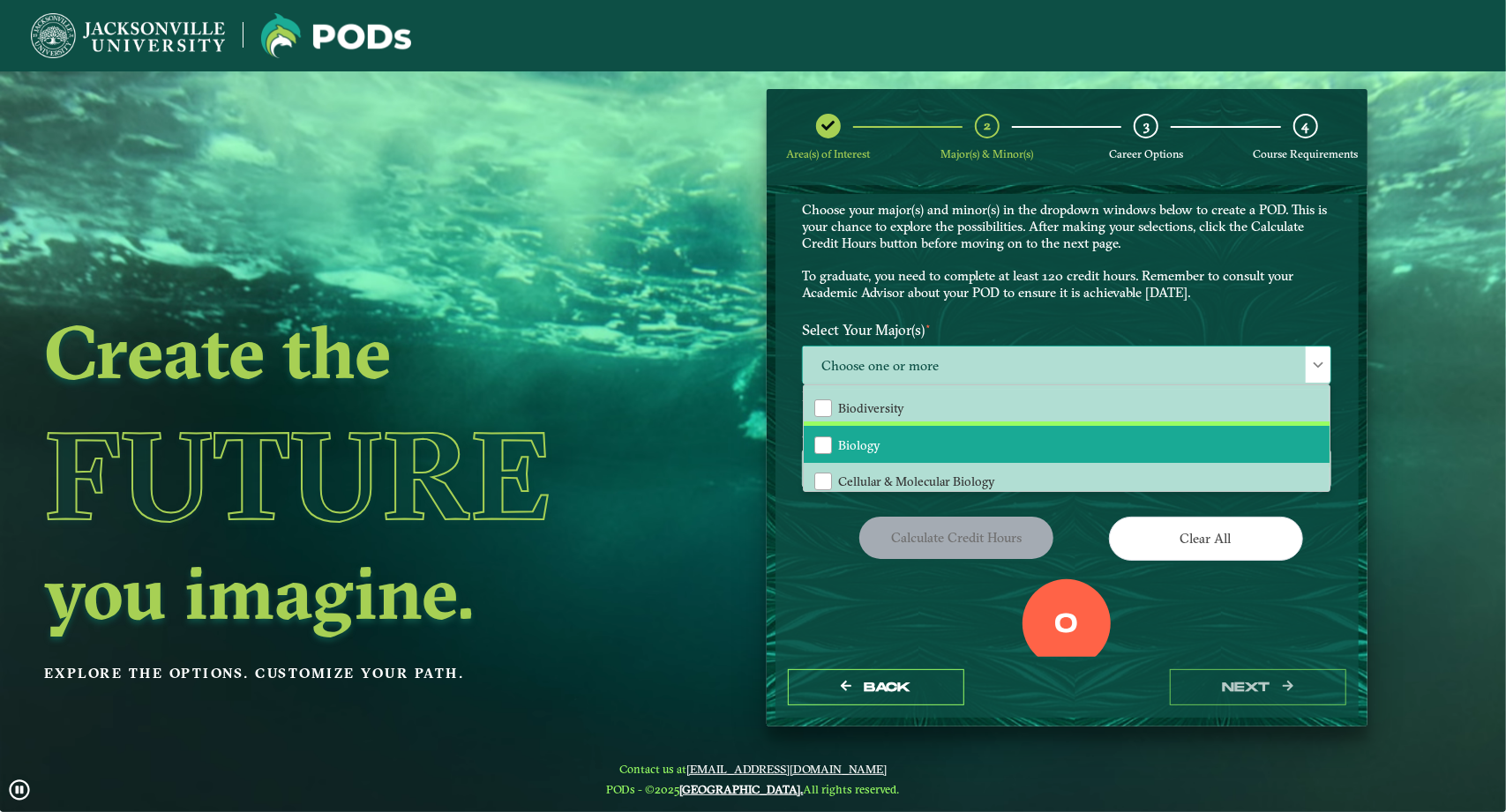
click at [854, 449] on span "Biology" at bounding box center [858, 445] width 42 height 16
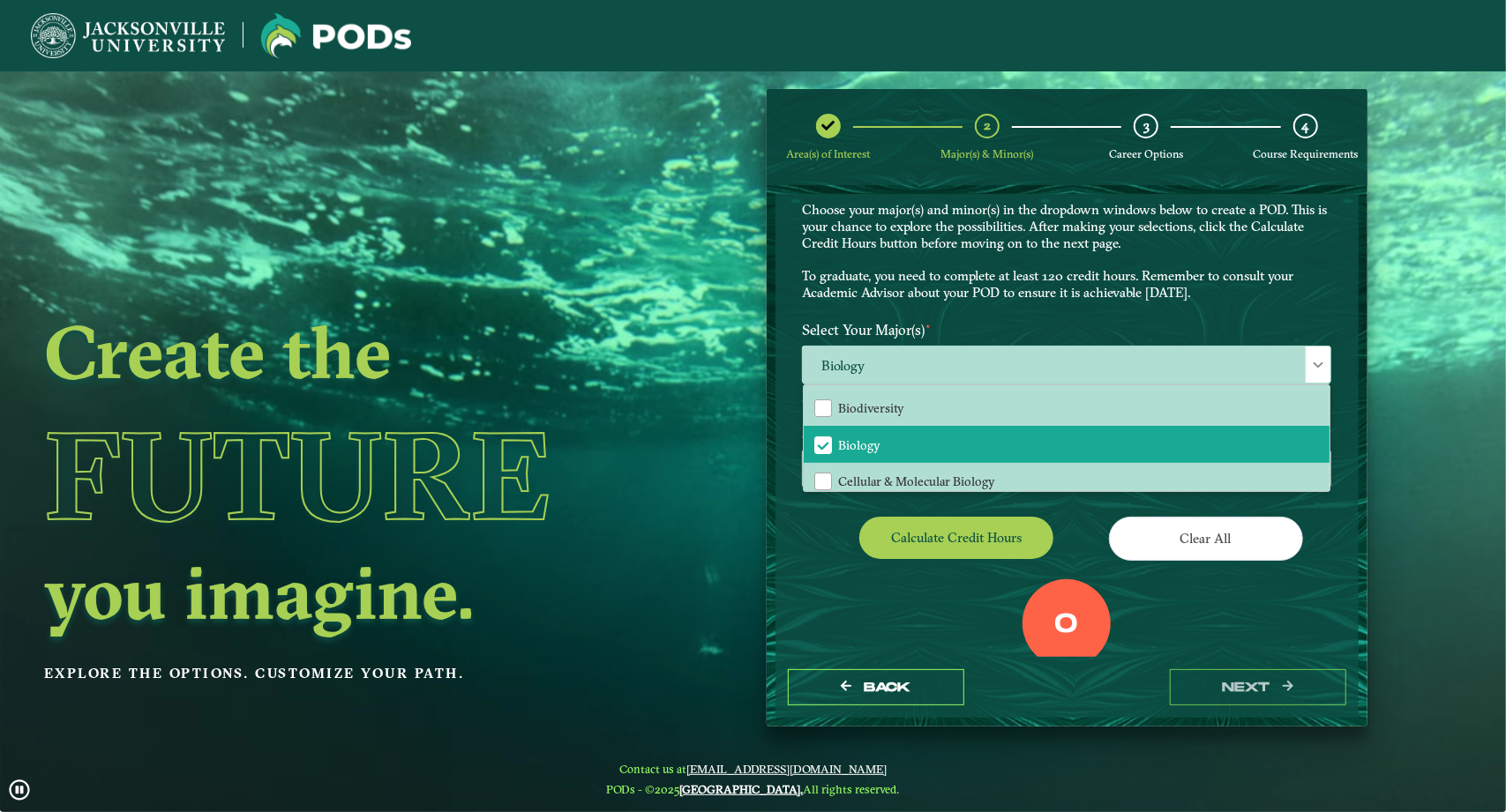
click at [826, 510] on div "EXPLORE OUR PROGRAMS Choose your major(s) and minor(s) in the dropdown windows …" at bounding box center [1065, 440] width 529 height 574
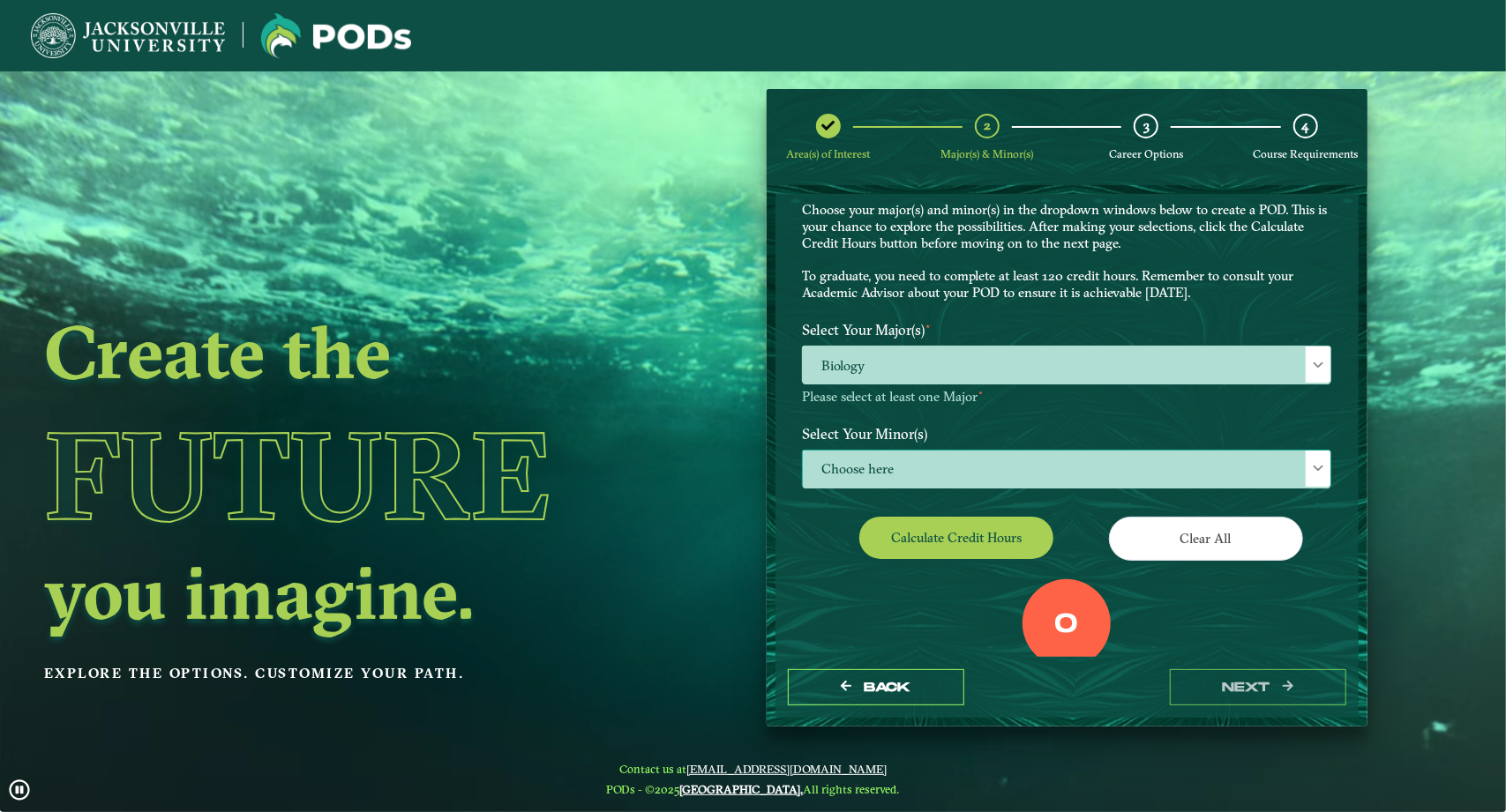
click at [909, 461] on span "Choose here" at bounding box center [1066, 469] width 528 height 38
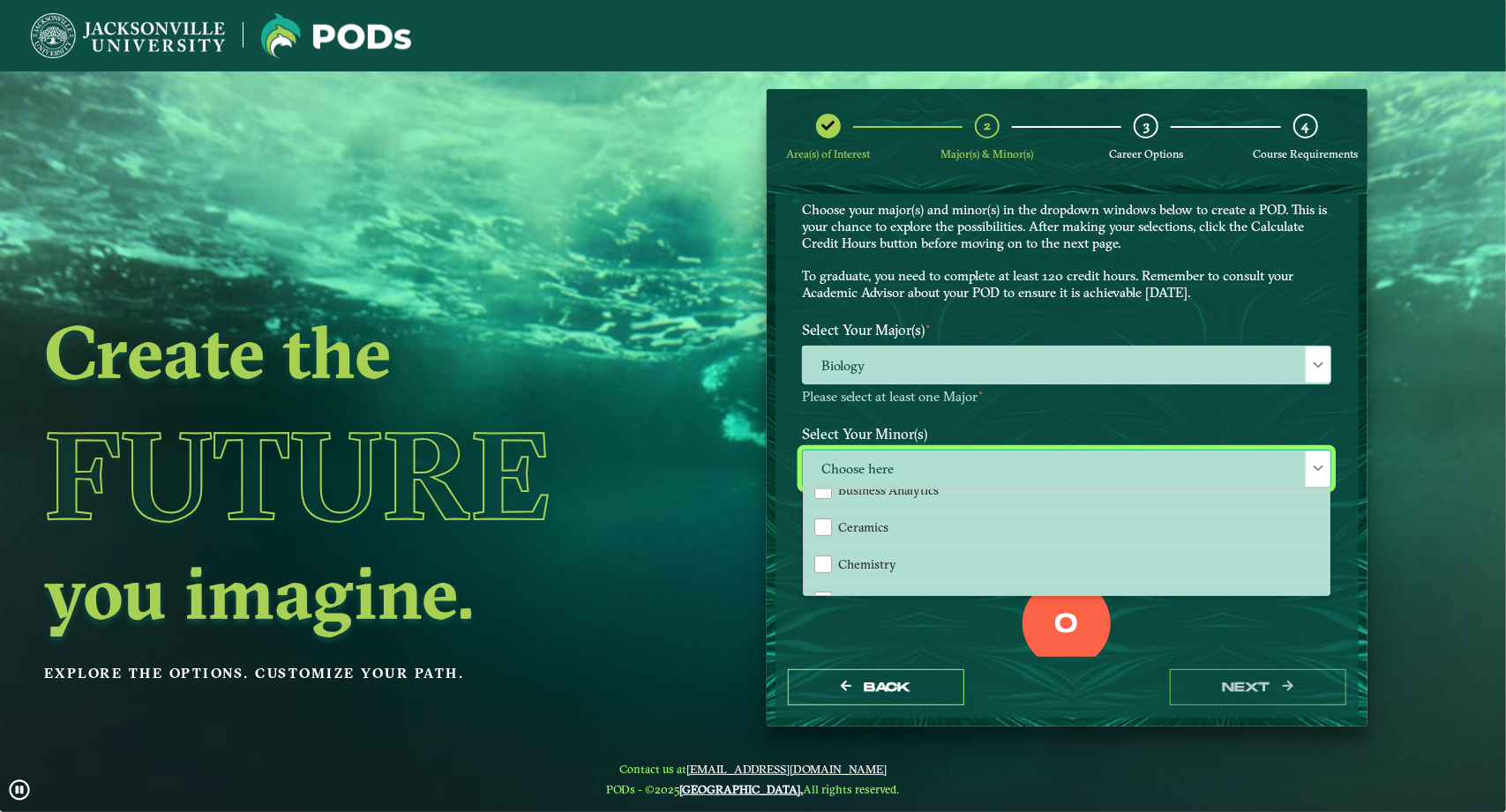
scroll to position [355, 0]
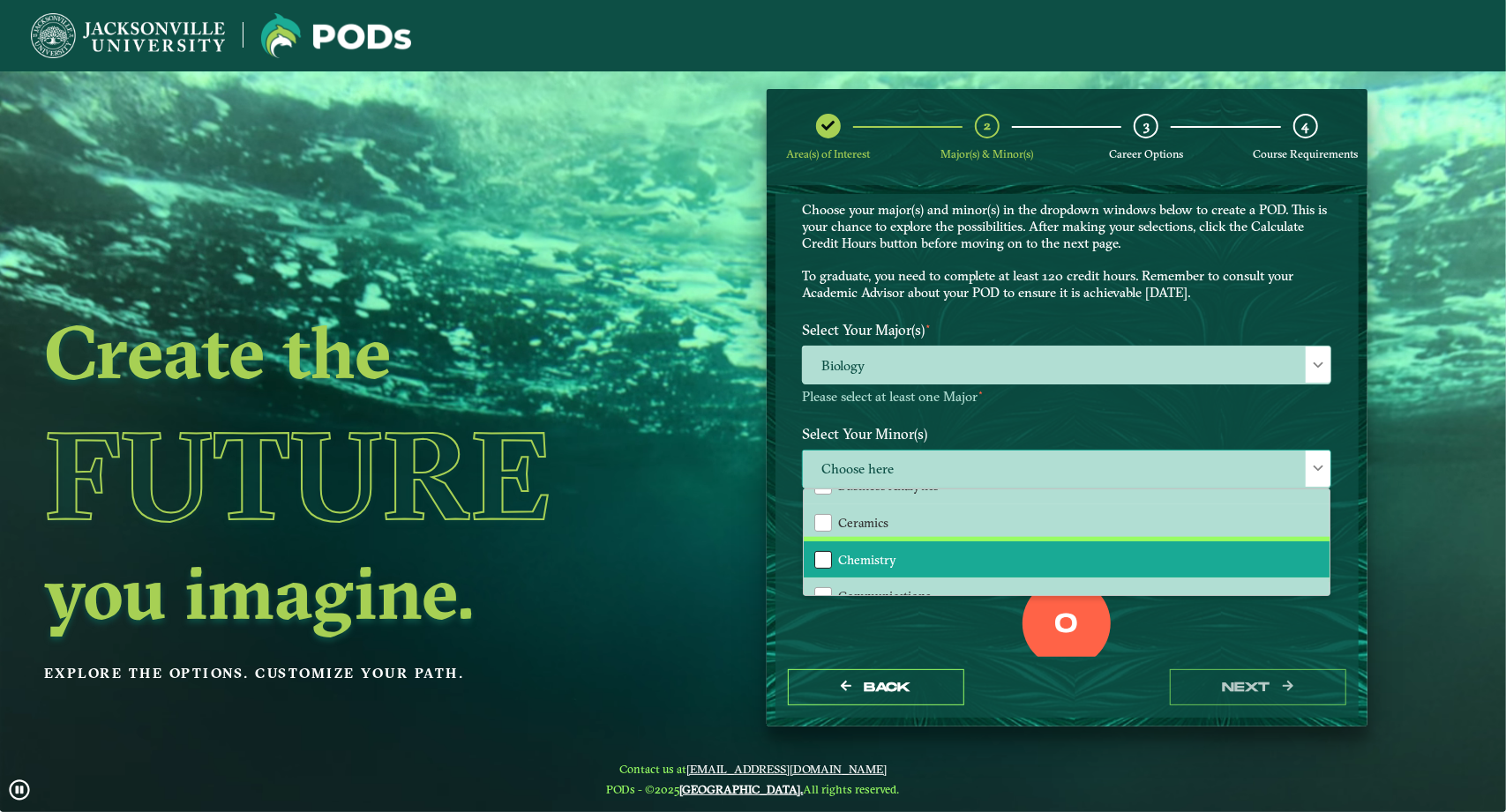
click at [820, 563] on div "Chemistry" at bounding box center [823, 560] width 18 height 18
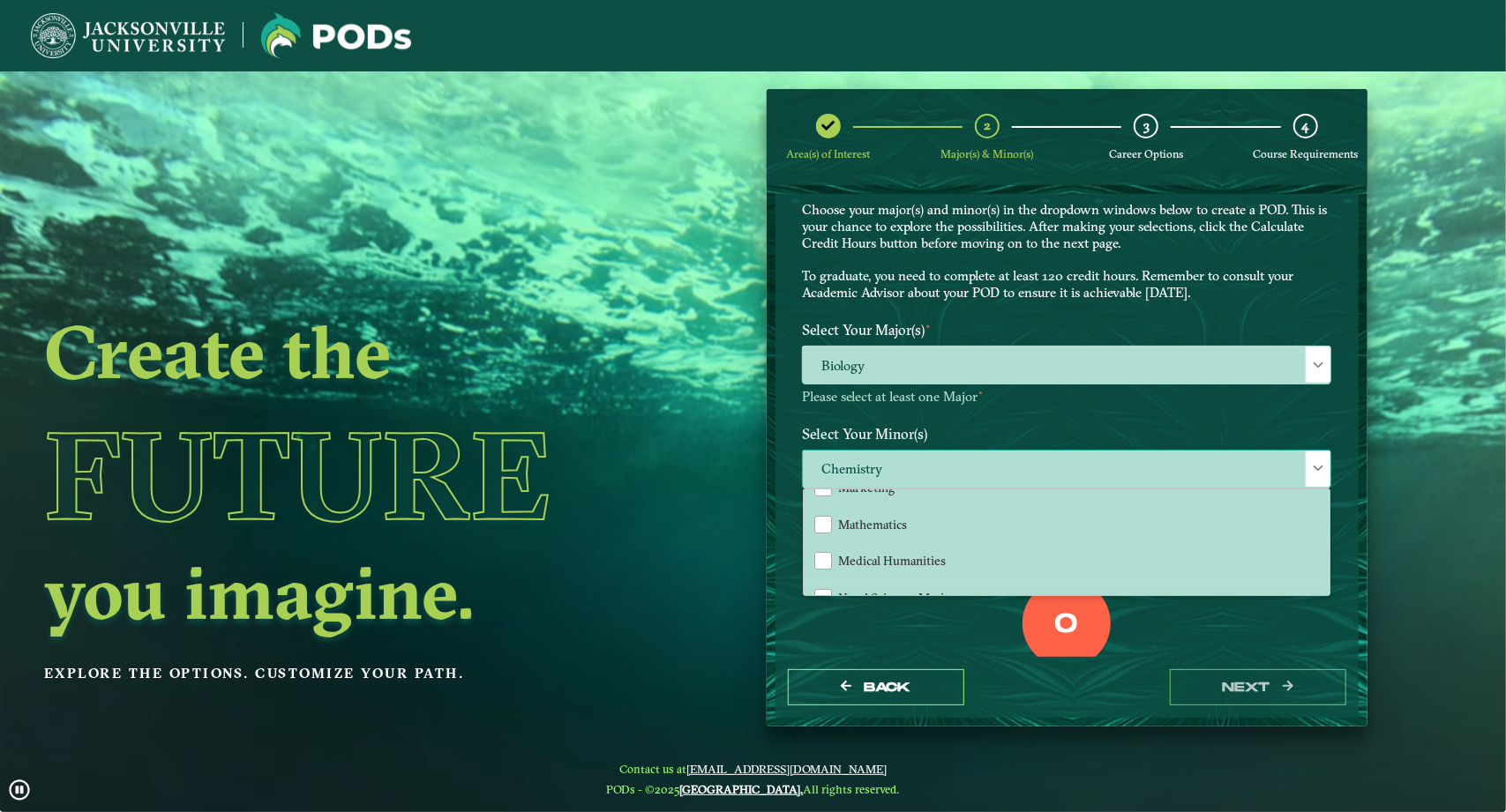
scroll to position [1277, 0]
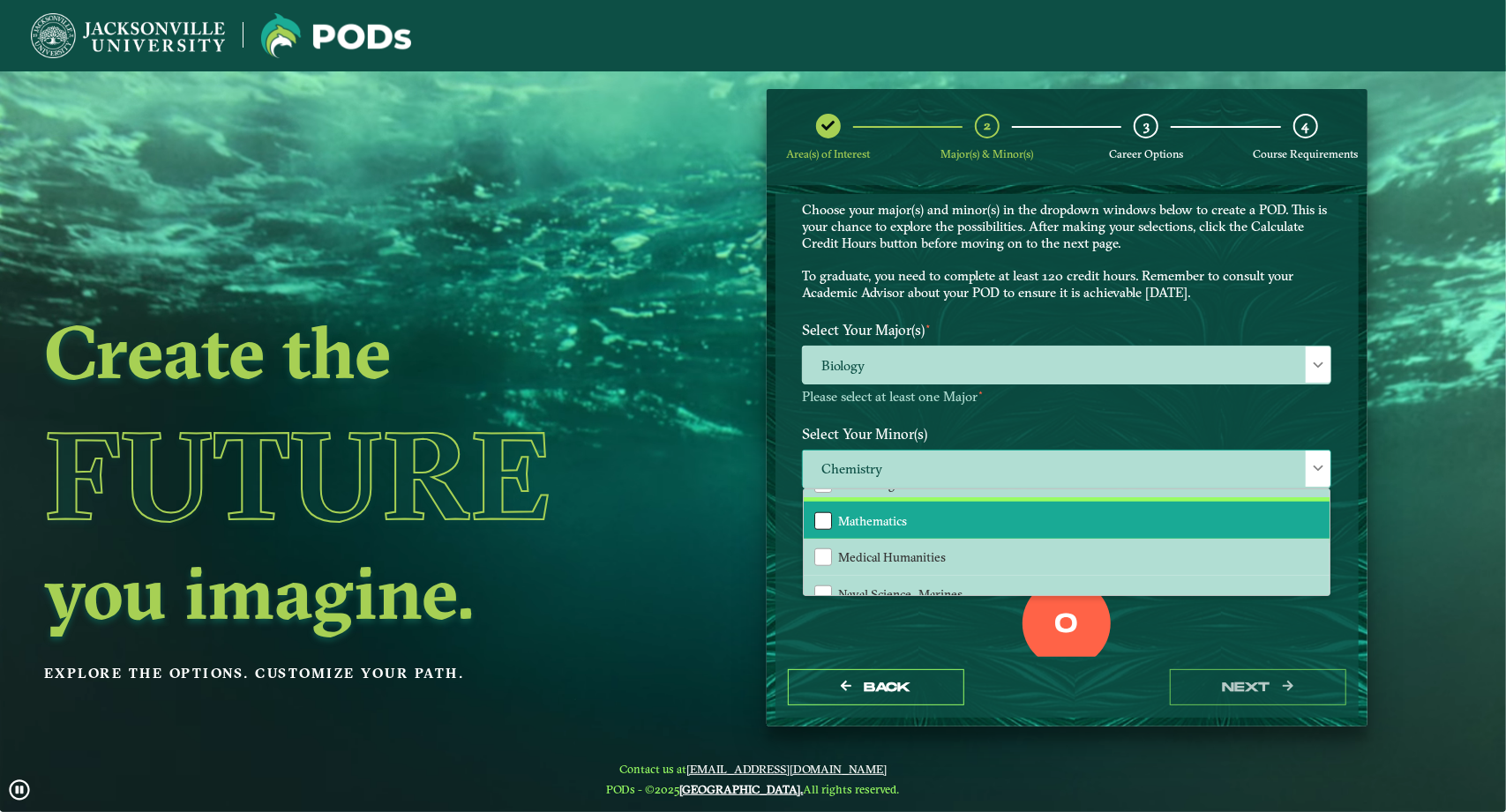
click at [814, 526] on div "Mathematics" at bounding box center [823, 521] width 18 height 18
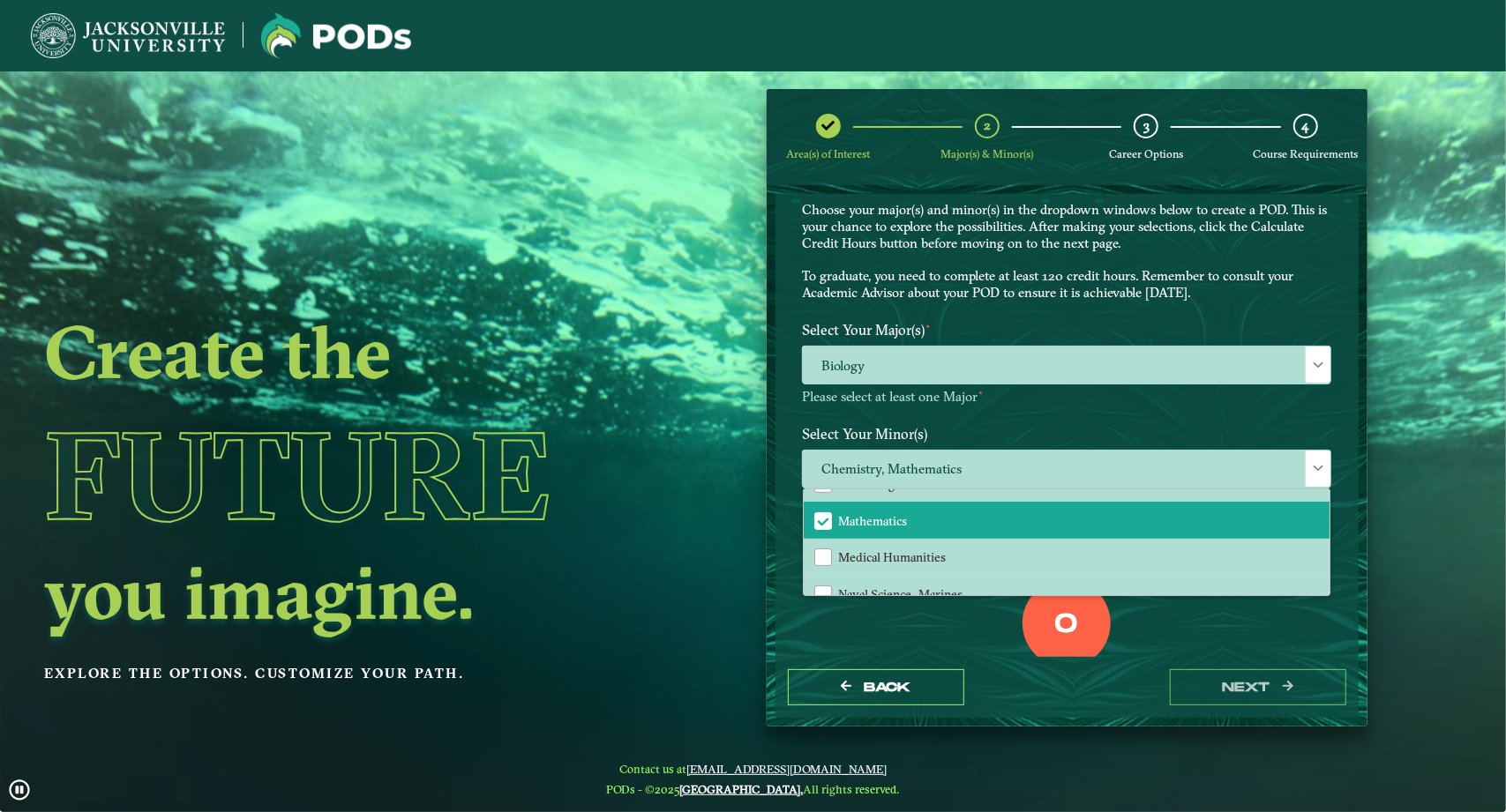
click at [928, 648] on div "0 Total Credit Hours" at bounding box center [1066, 654] width 555 height 150
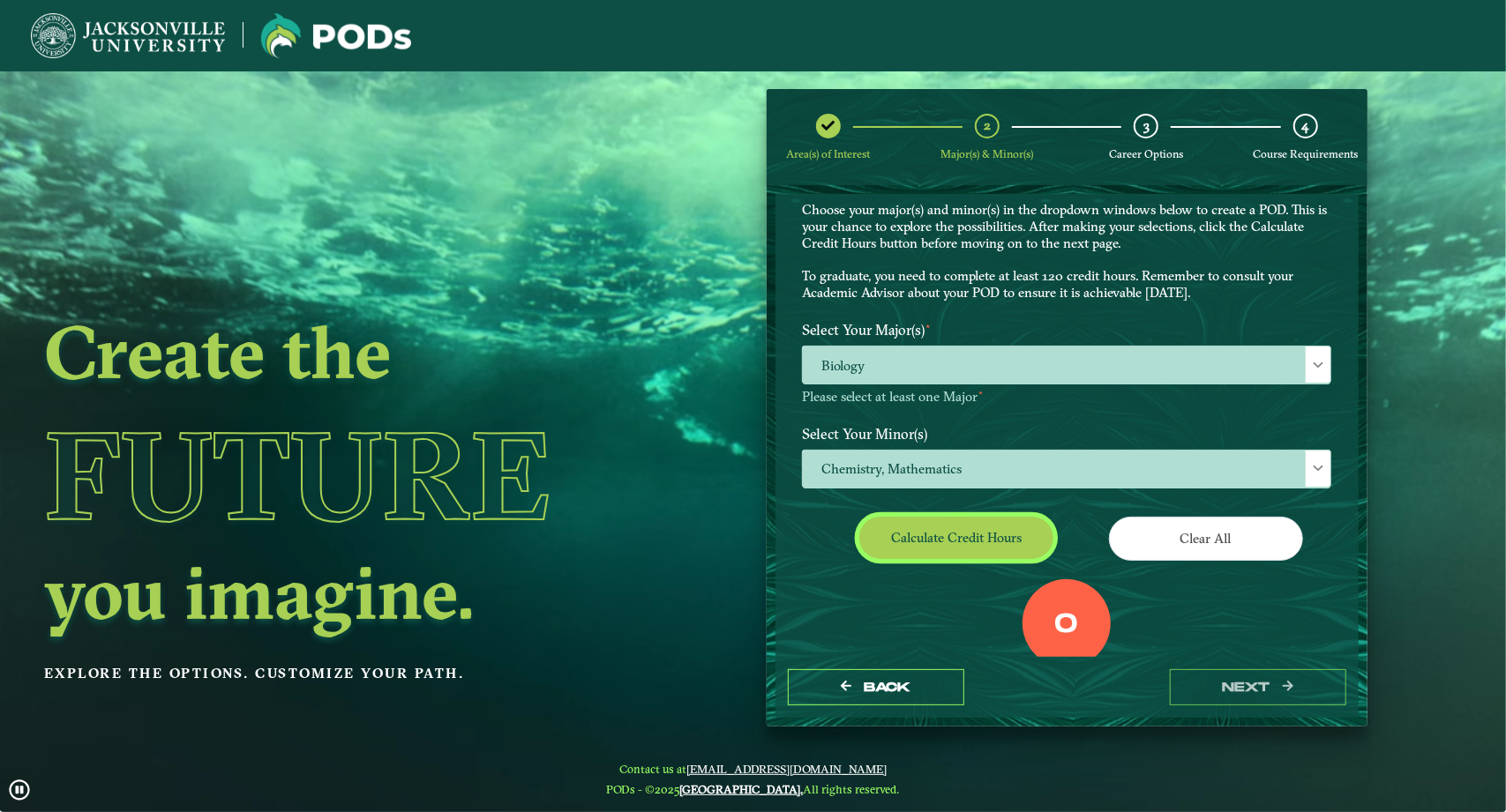
click at [963, 535] on button "Calculate credit hours" at bounding box center [957, 537] width 194 height 41
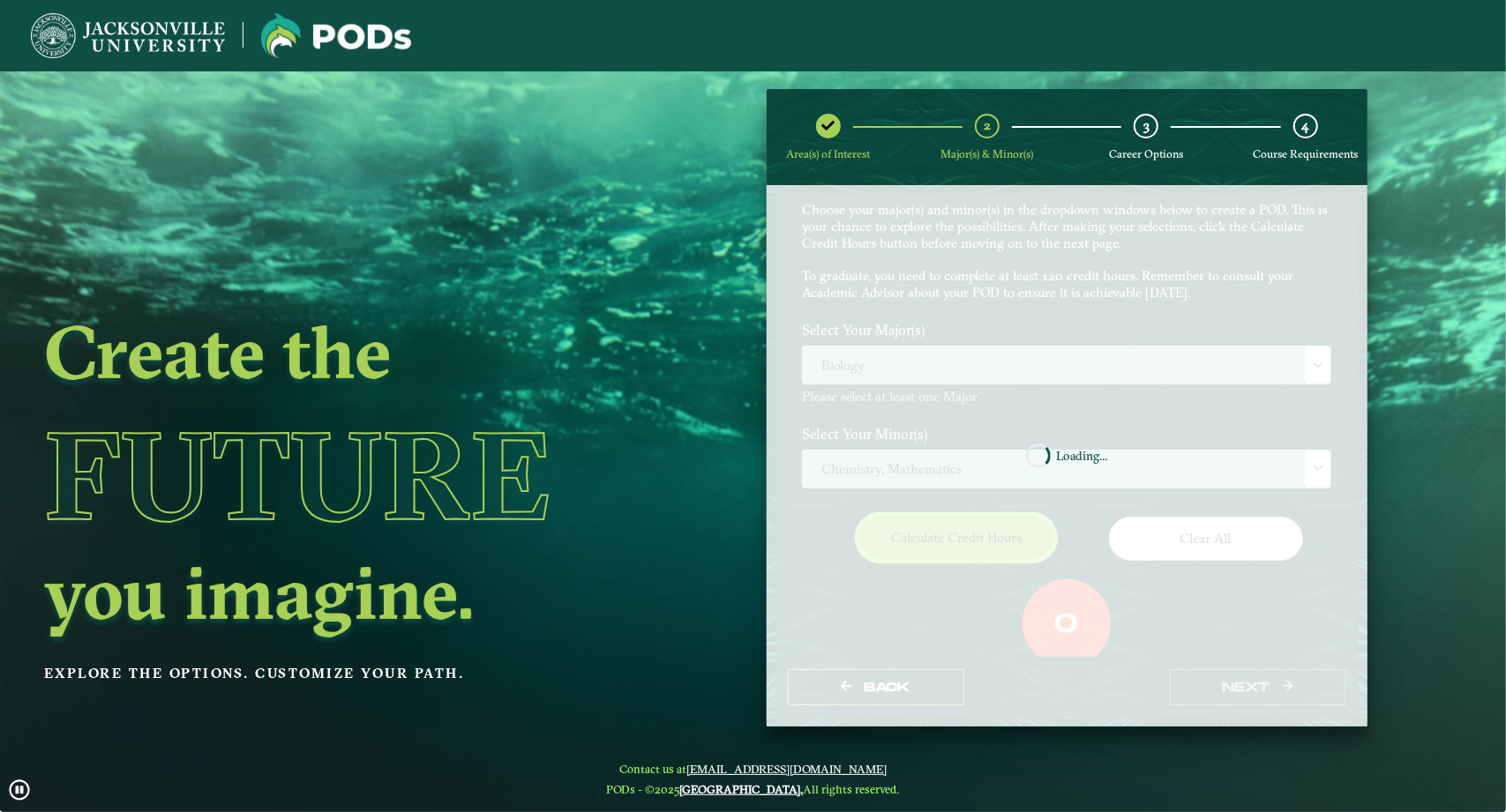
scroll to position [93, 0]
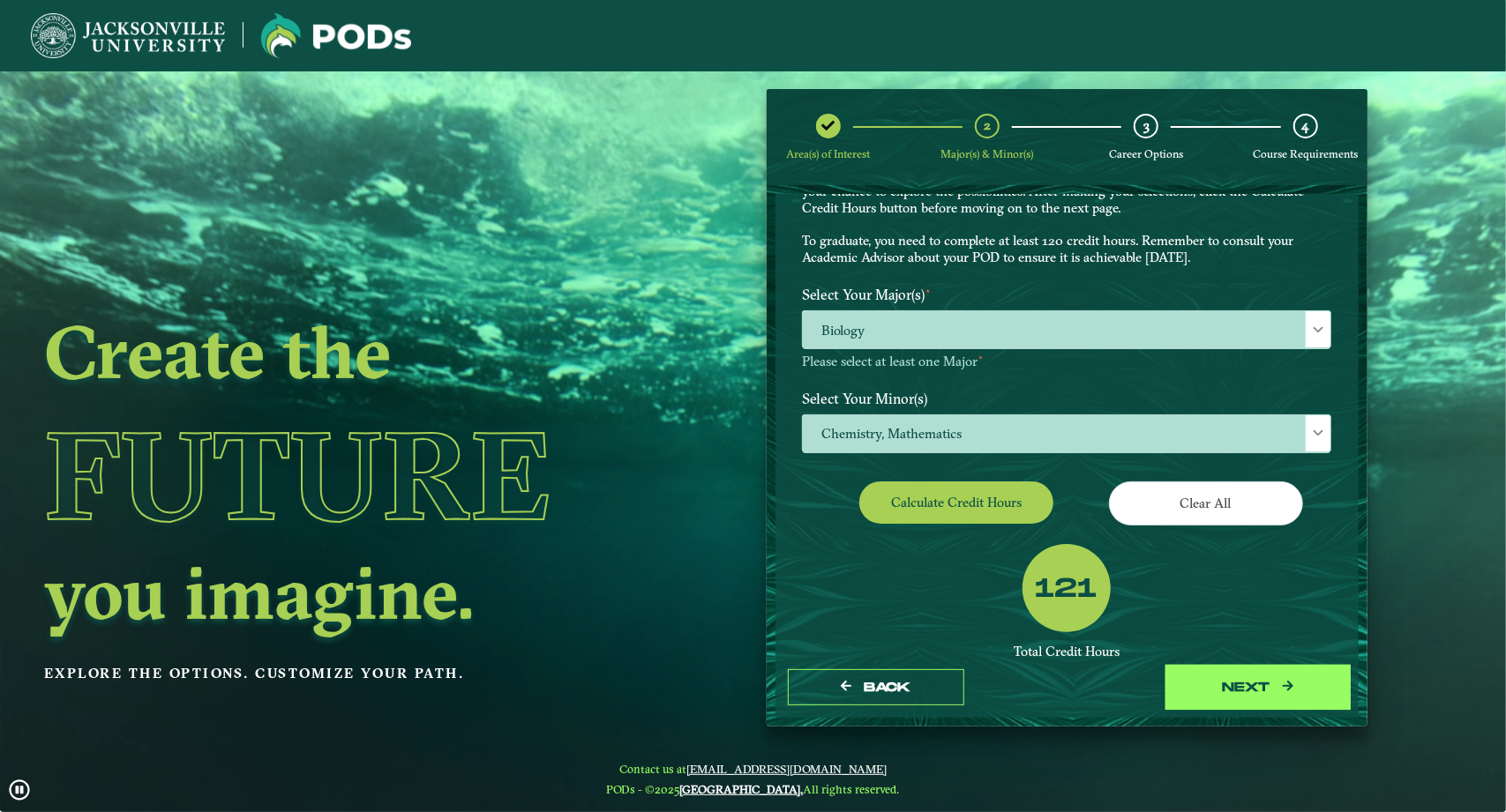
click at [1246, 678] on button "next" at bounding box center [1258, 686] width 177 height 36
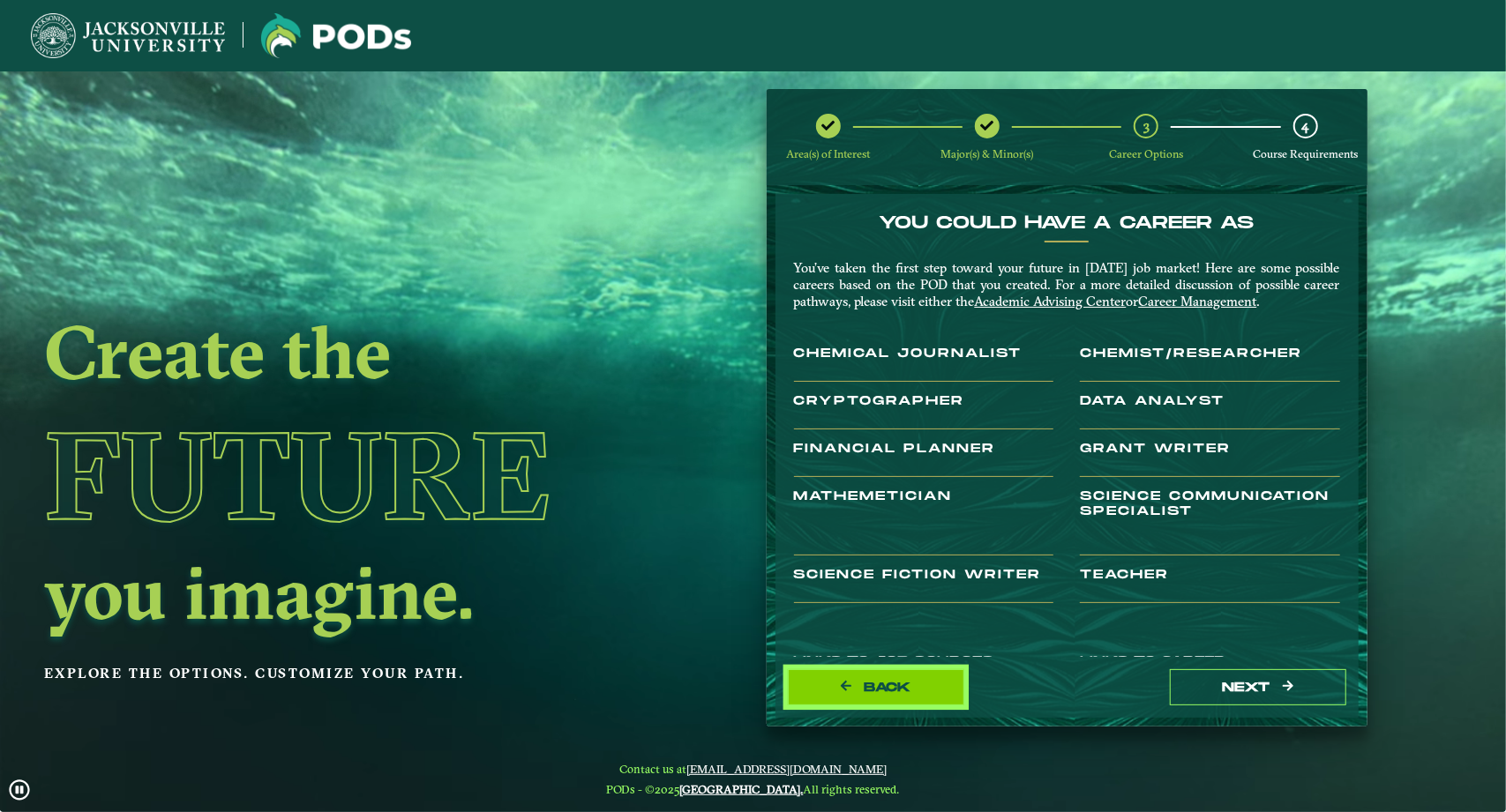
click at [926, 692] on button "Back" at bounding box center [876, 686] width 177 height 36
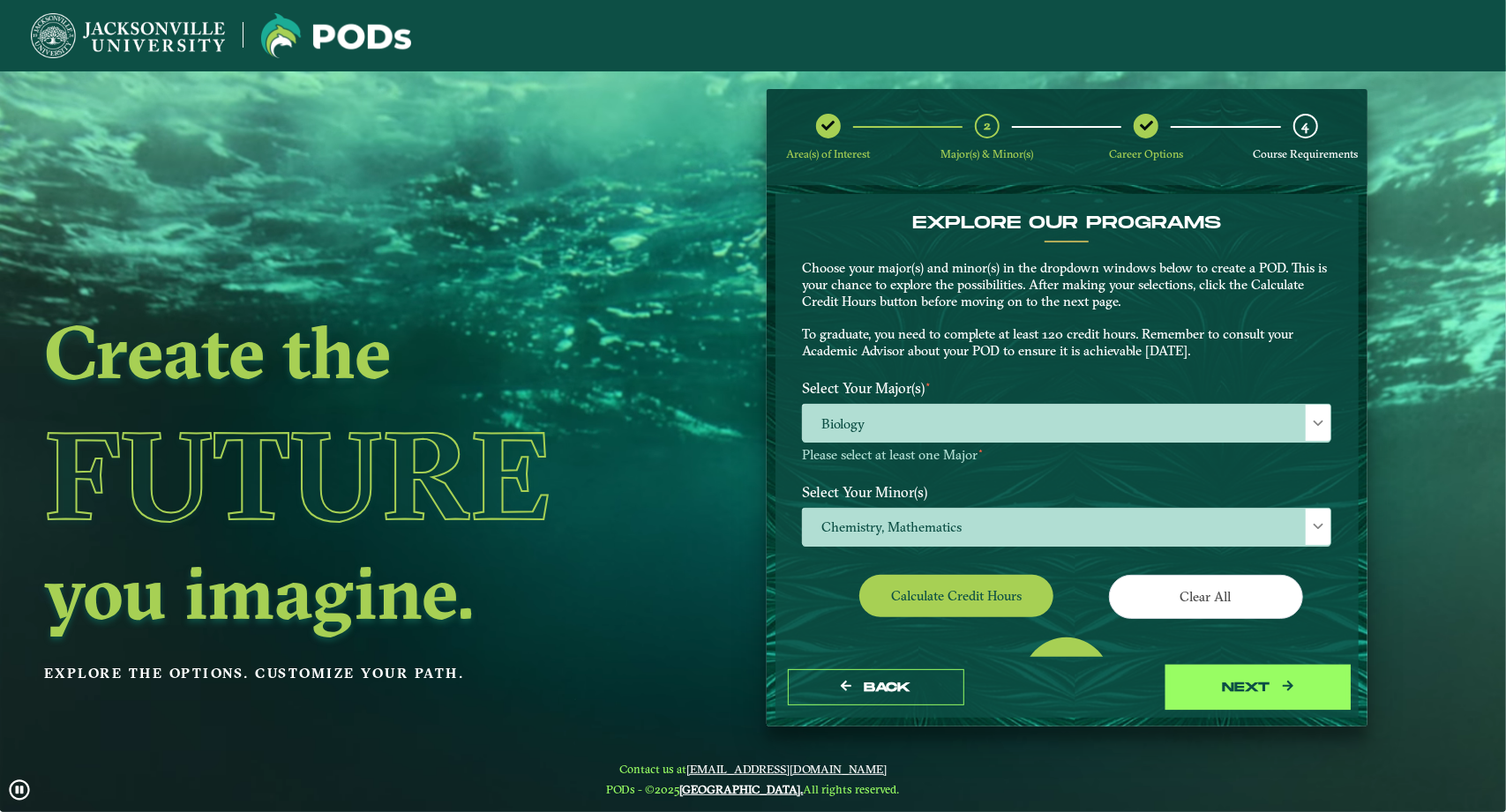
click at [1193, 678] on button "next" at bounding box center [1258, 686] width 177 height 36
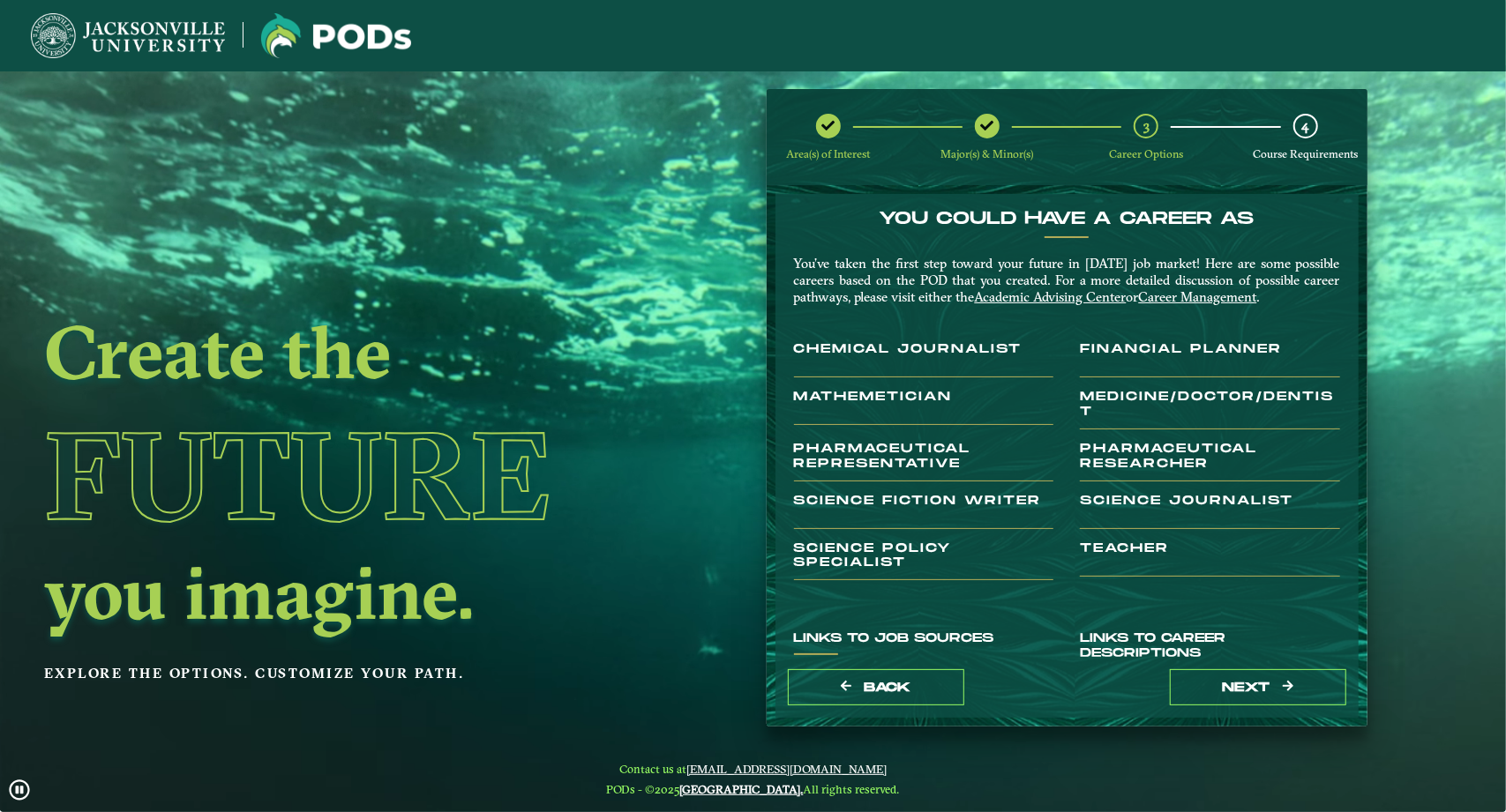
scroll to position [5, 0]
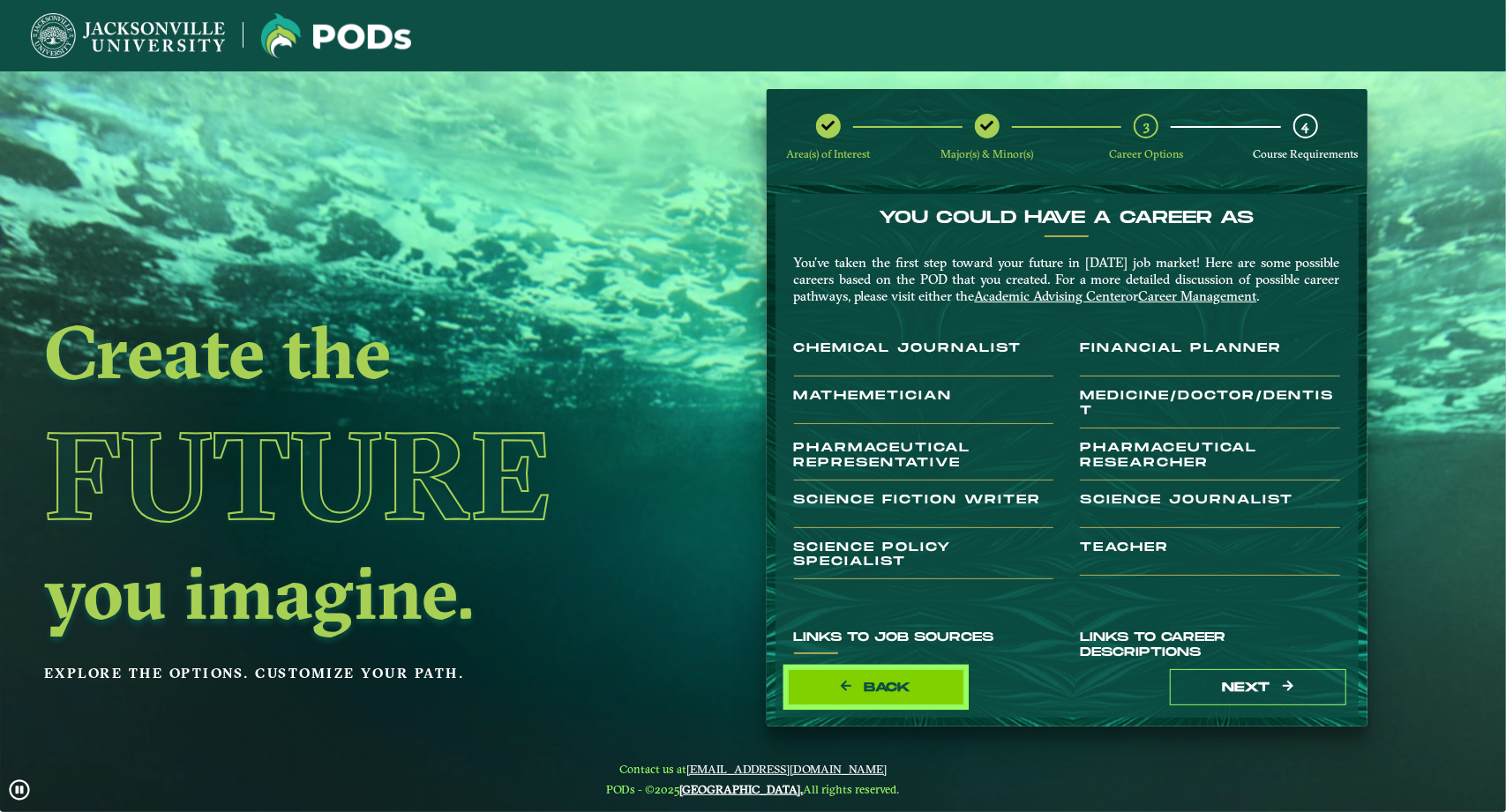
click at [921, 678] on button "Back" at bounding box center [876, 686] width 177 height 36
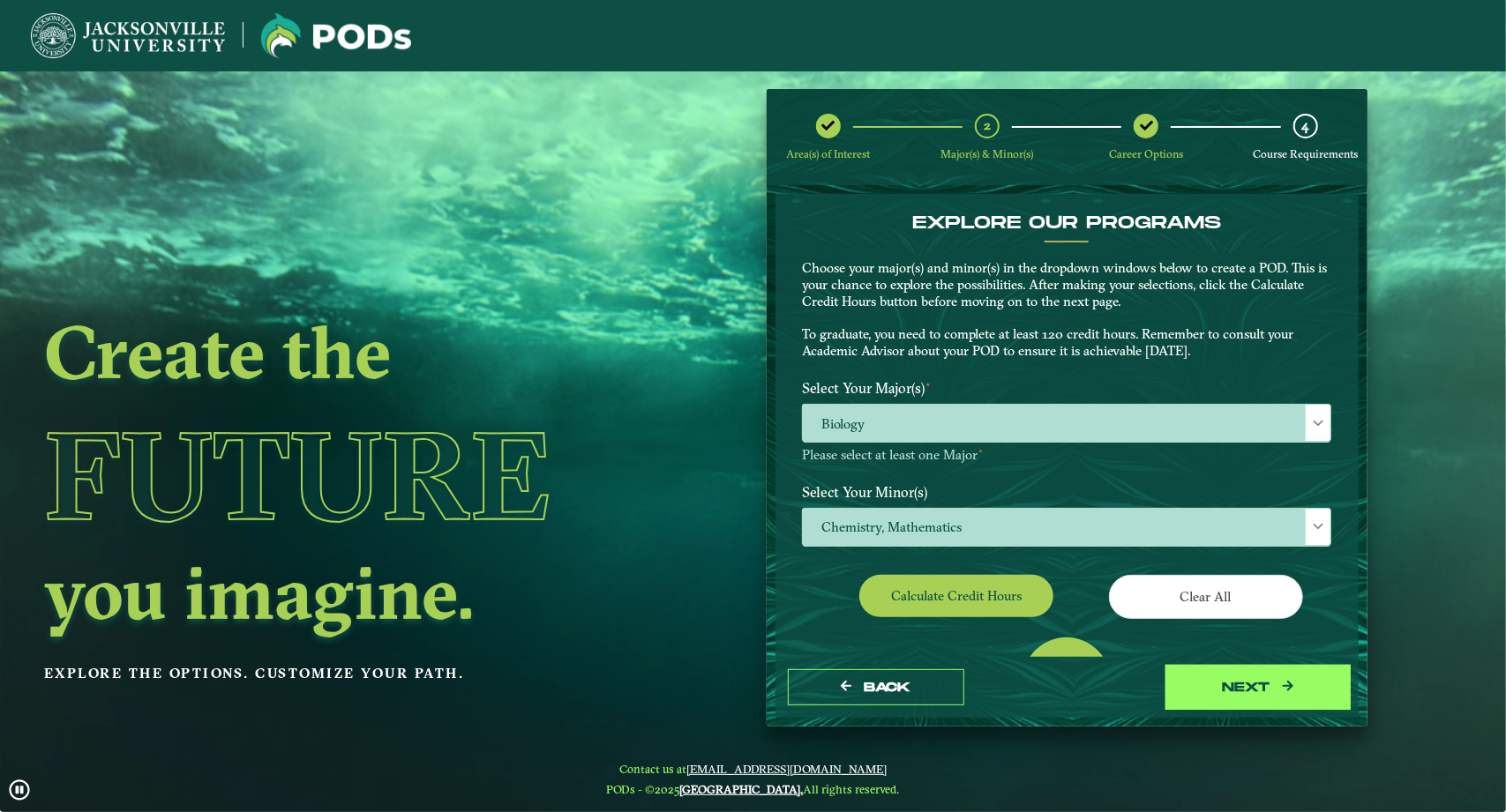
click at [1233, 680] on button "next" at bounding box center [1258, 686] width 177 height 36
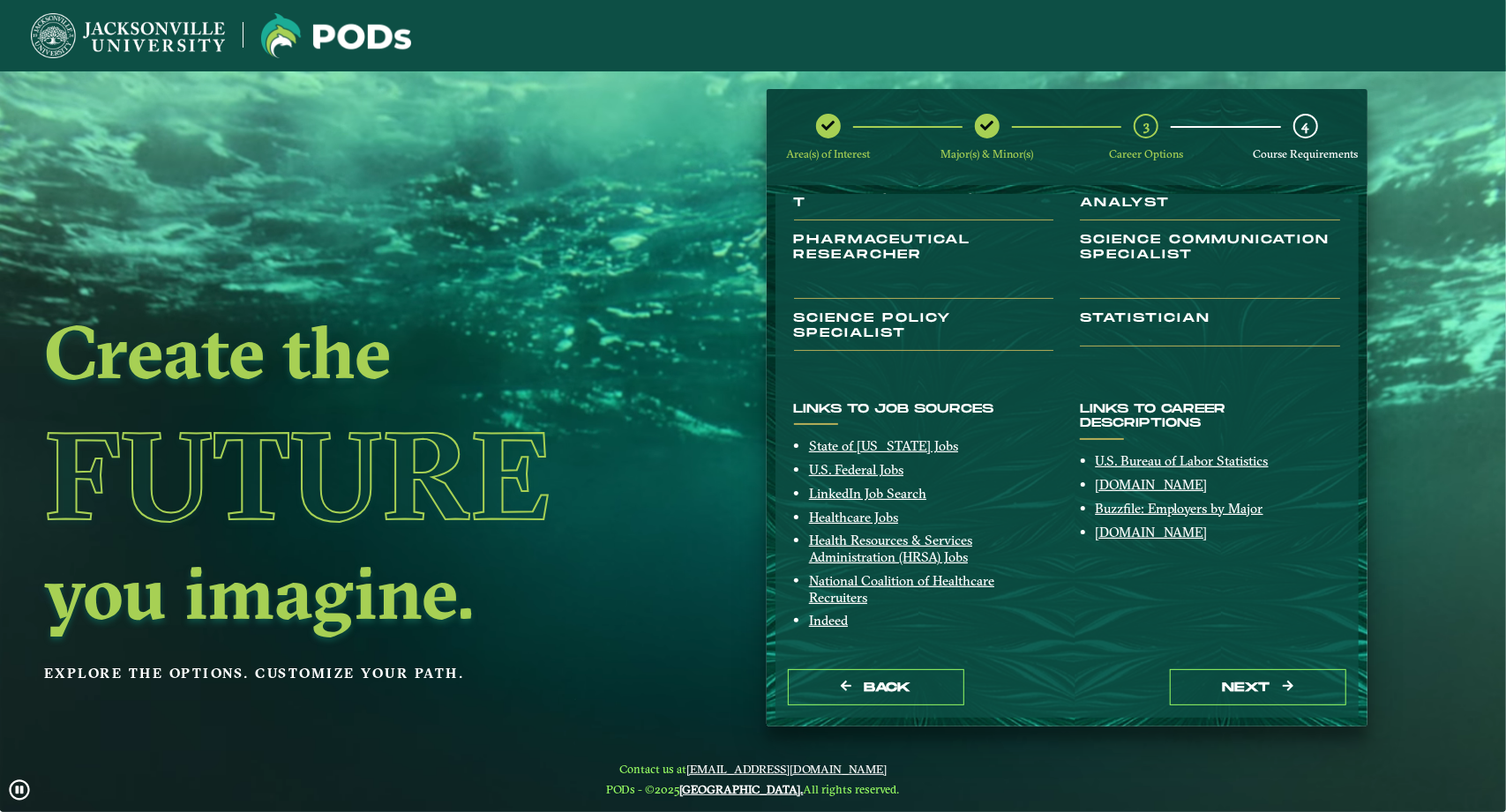
scroll to position [263, 0]
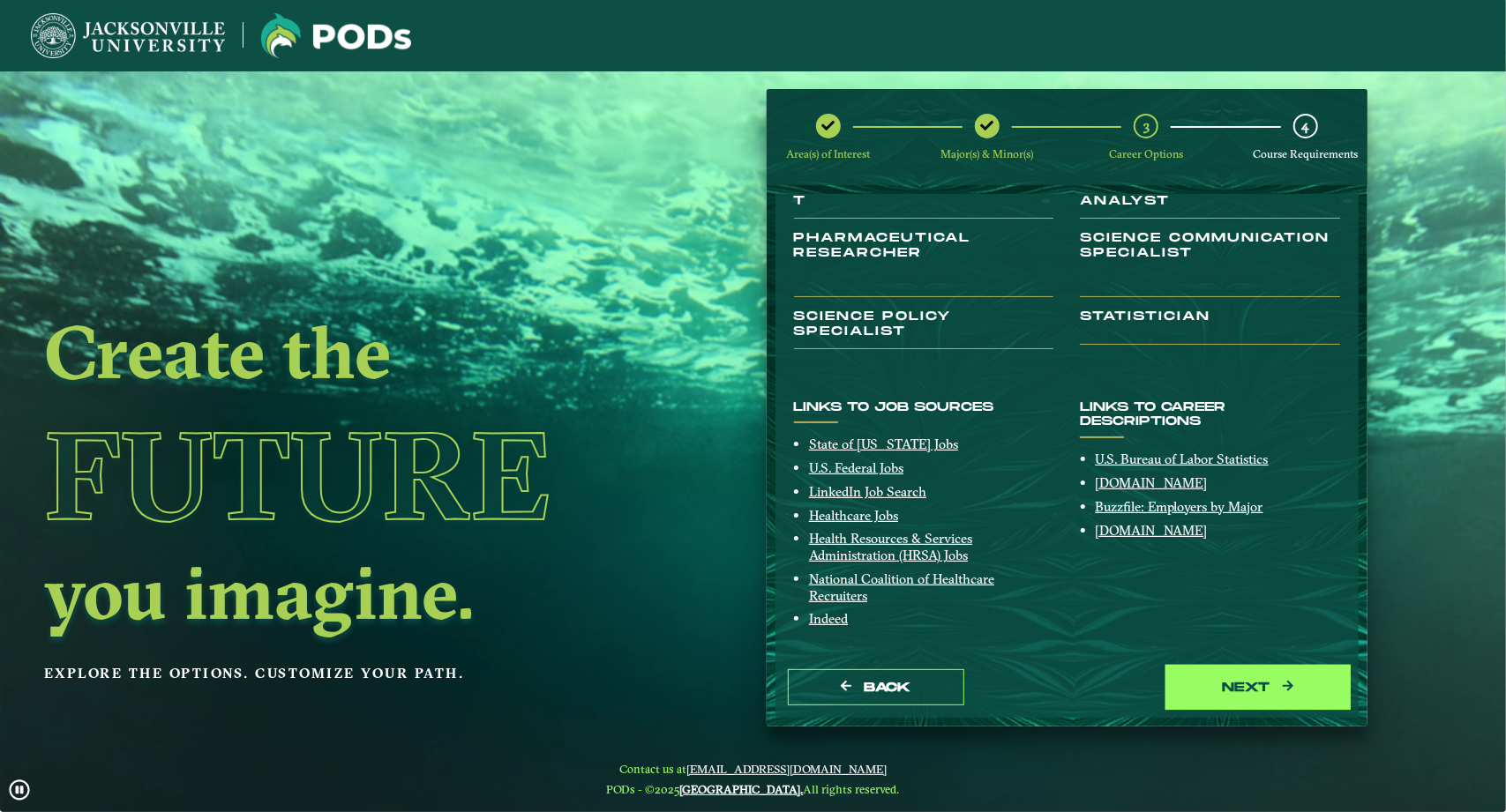
click at [1249, 695] on button "next" at bounding box center [1258, 686] width 177 height 36
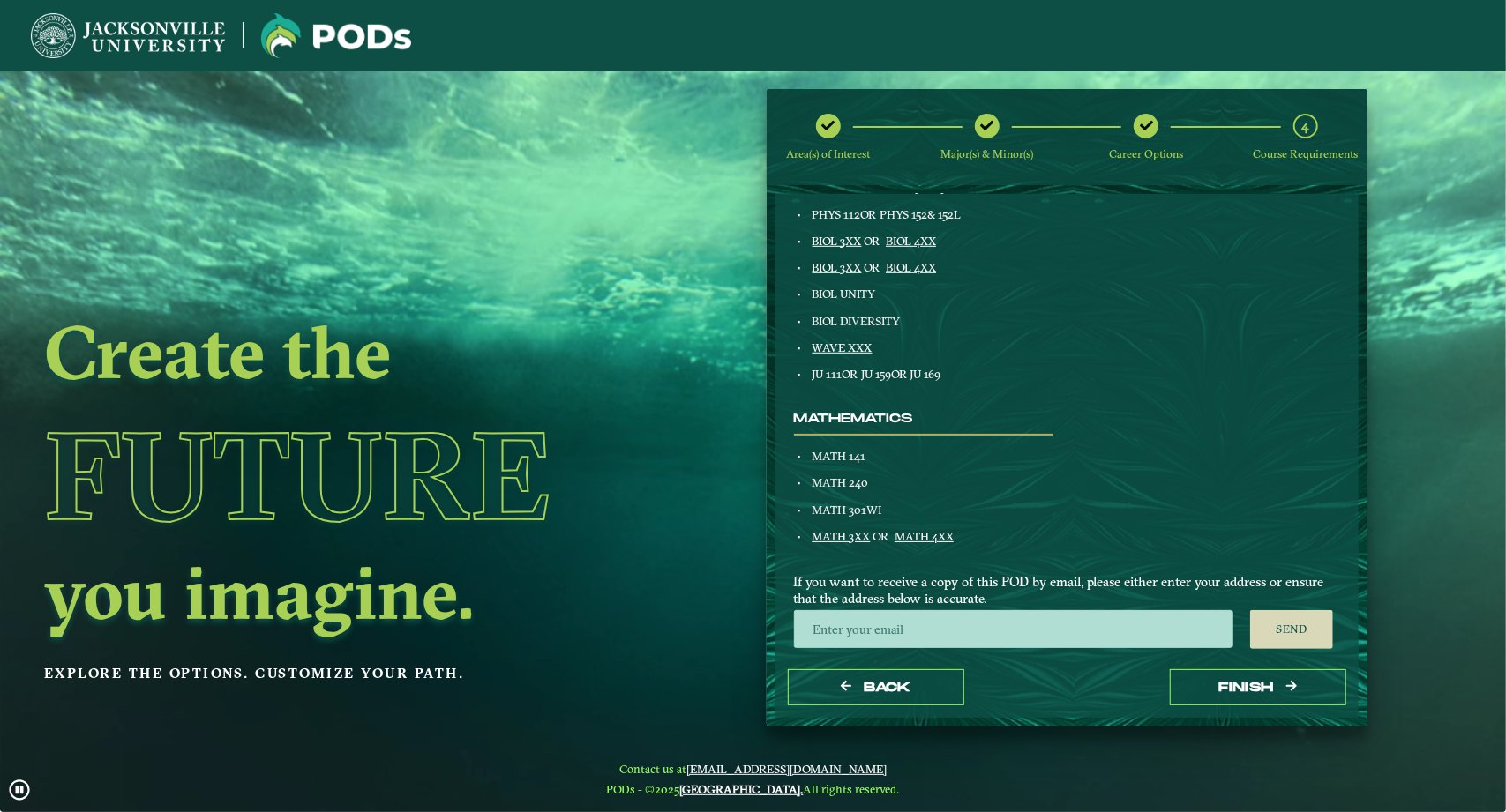
scroll to position [807, 0]
